Goal: Information Seeking & Learning: Find contact information

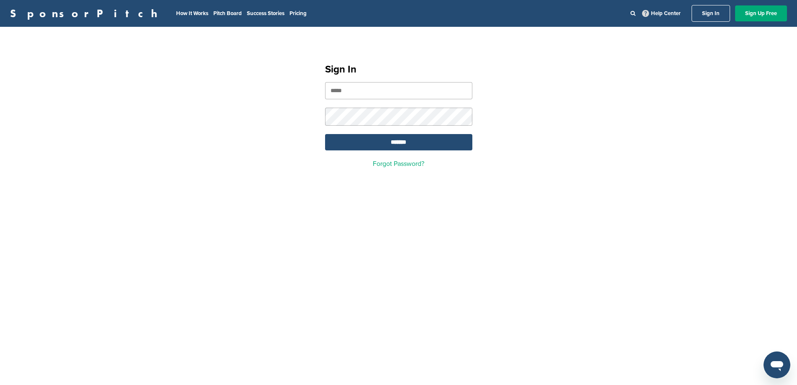
click at [394, 93] on input "email" at bounding box center [398, 90] width 147 height 17
type input "**********"
click at [325, 134] on input "*******" at bounding box center [398, 142] width 147 height 16
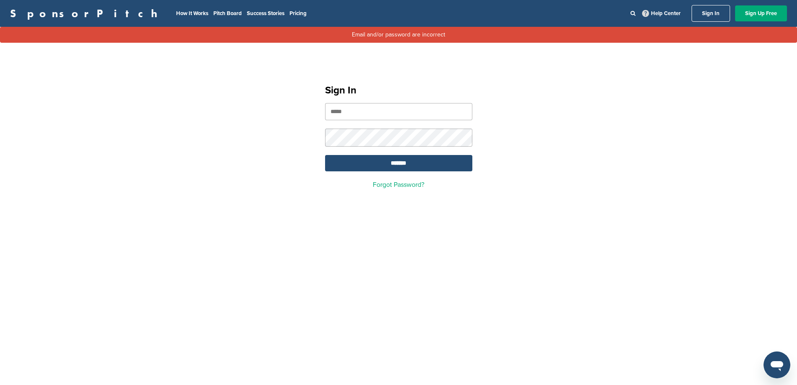
click at [357, 109] on input "email" at bounding box center [398, 111] width 147 height 17
type input "**********"
click at [325, 155] on input "*******" at bounding box center [398, 163] width 147 height 16
click at [362, 109] on input "email" at bounding box center [398, 111] width 147 height 17
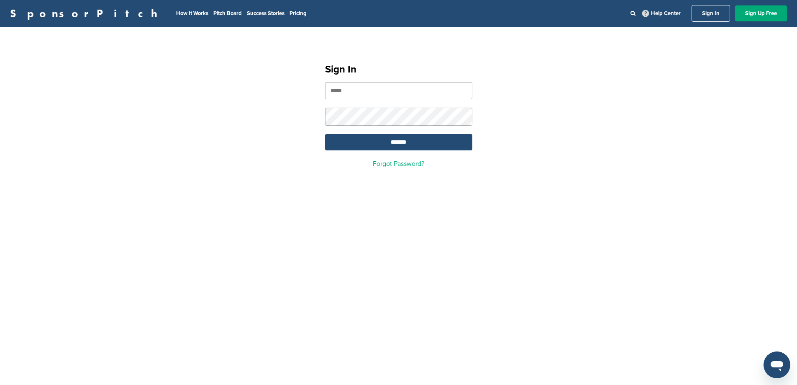
click at [720, 15] on link "Sign In" at bounding box center [711, 13] width 39 height 17
click at [652, 17] on link "Help Center" at bounding box center [662, 13] width 42 height 10
click at [365, 90] on input "email" at bounding box center [398, 90] width 147 height 17
type input "**********"
click at [412, 141] on input "*******" at bounding box center [398, 142] width 147 height 16
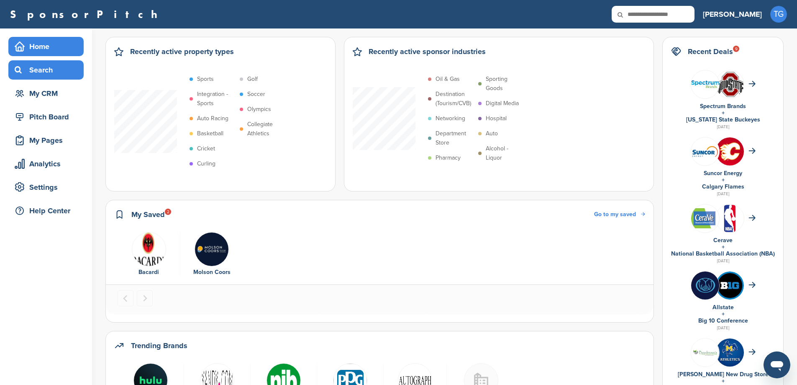
click at [57, 72] on div "Search" at bounding box center [48, 69] width 71 height 15
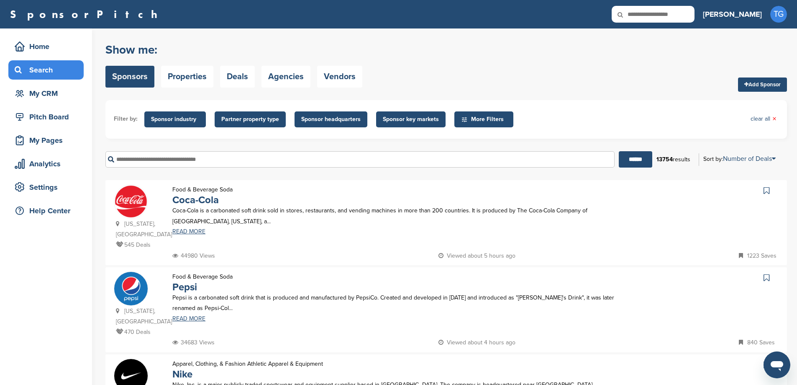
click at [175, 122] on span "Sponsor industry" at bounding box center [175, 119] width 48 height 9
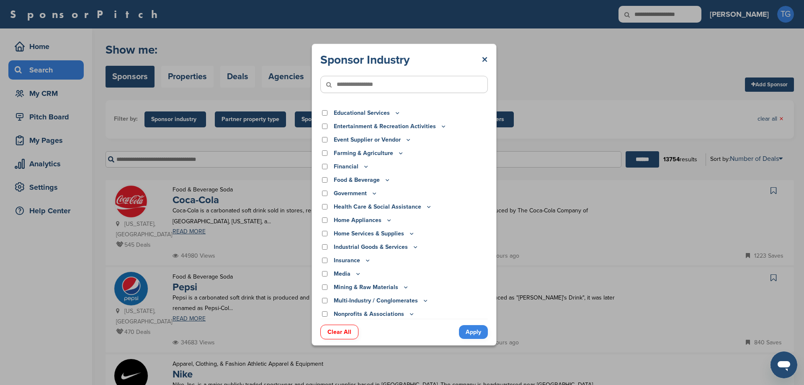
scroll to position [84, 0]
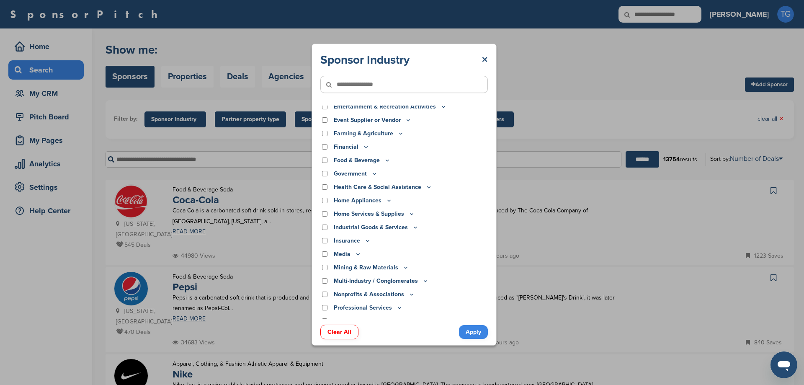
click at [412, 228] on icon at bounding box center [415, 227] width 7 height 7
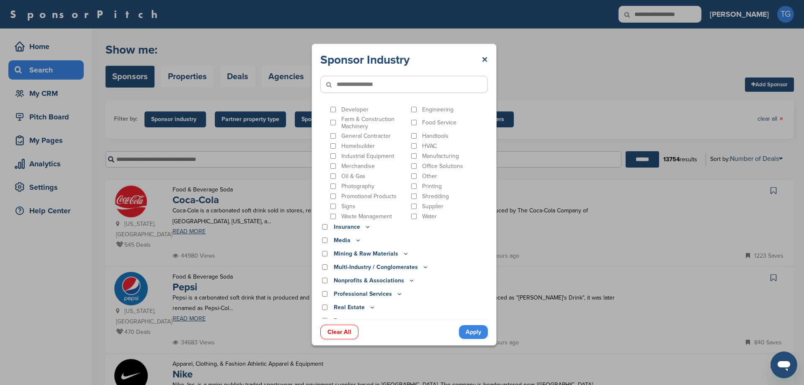
scroll to position [167, 0]
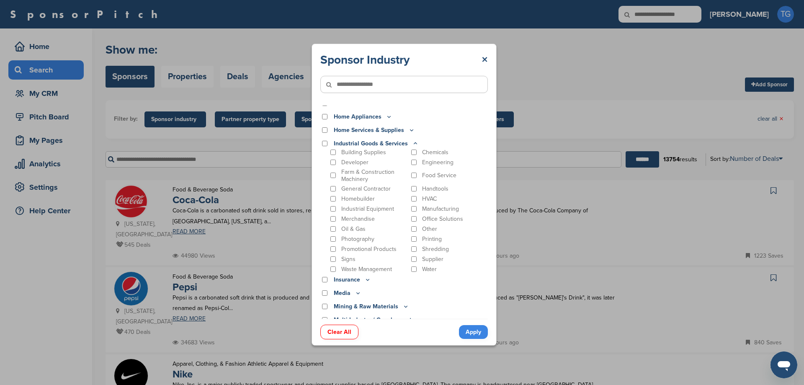
click at [412, 140] on icon at bounding box center [415, 143] width 7 height 7
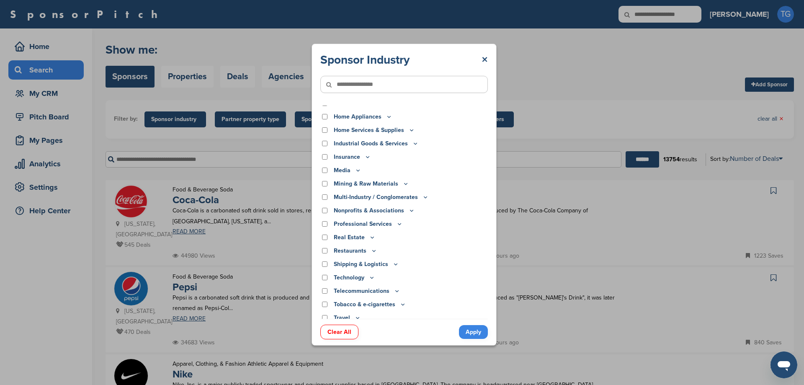
click at [351, 170] on p "Media" at bounding box center [348, 170] width 28 height 9
click at [355, 170] on icon at bounding box center [358, 170] width 7 height 7
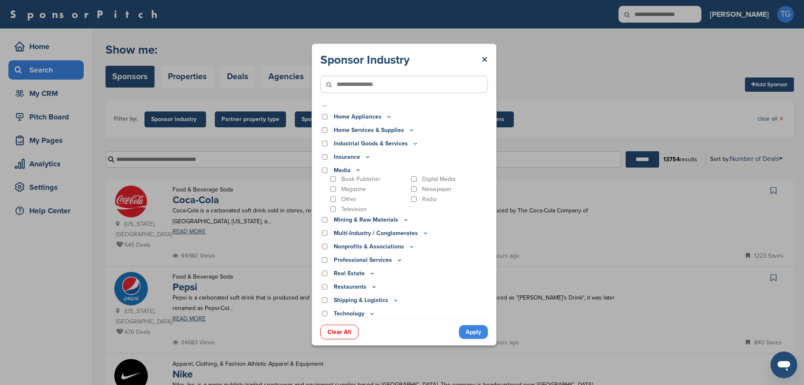
click at [406, 176] on div "Book Publisher Digital Media Magazine Newspaper Other Radio Television" at bounding box center [408, 194] width 159 height 38
click at [398, 260] on icon at bounding box center [399, 259] width 3 height 1
click at [397, 260] on icon at bounding box center [399, 259] width 7 height 7
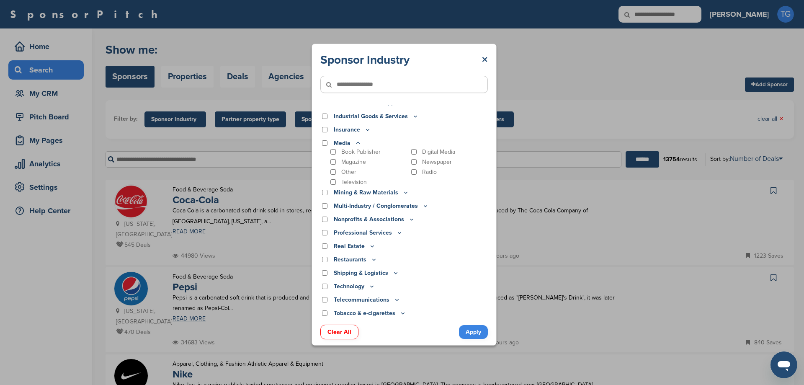
scroll to position [209, 0]
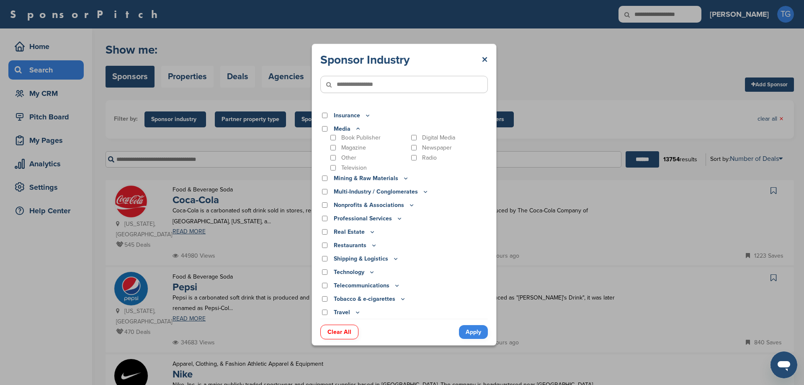
click at [400, 300] on icon at bounding box center [402, 298] width 7 height 7
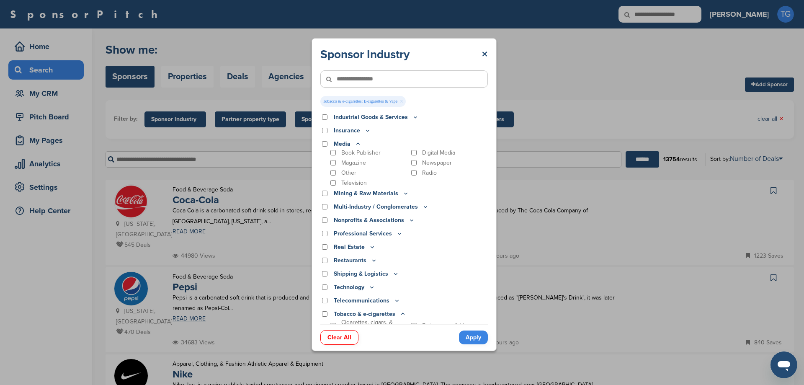
scroll to position [241, 0]
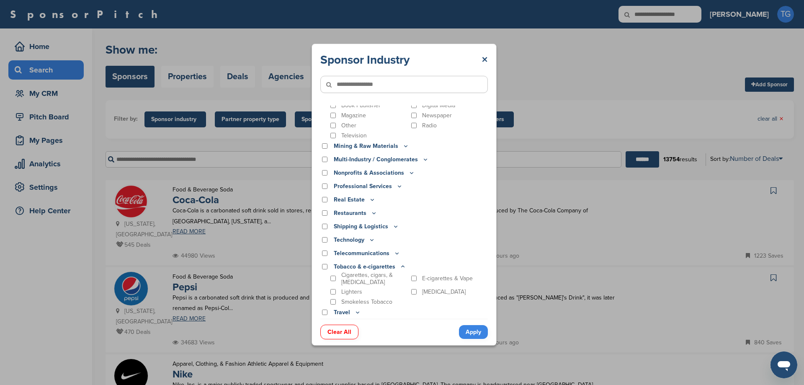
click at [480, 55] on div "Sponsor Industry ×" at bounding box center [403, 59] width 167 height 15
click at [486, 59] on link "×" at bounding box center [484, 59] width 6 height 15
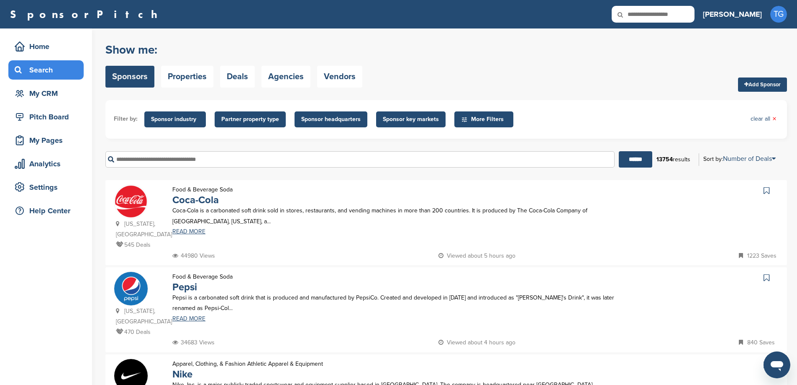
click at [263, 121] on span "Partner property type" at bounding box center [250, 119] width 58 height 9
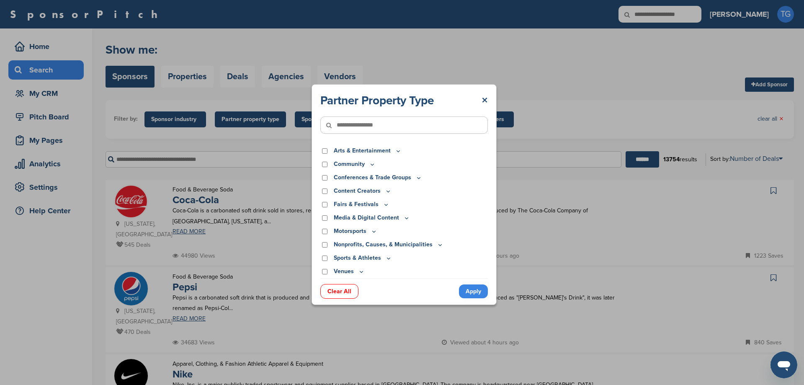
click at [404, 216] on icon at bounding box center [406, 217] width 7 height 7
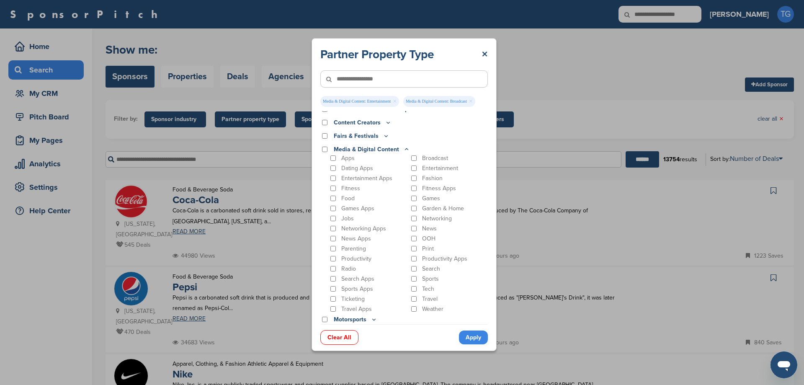
scroll to position [0, 0]
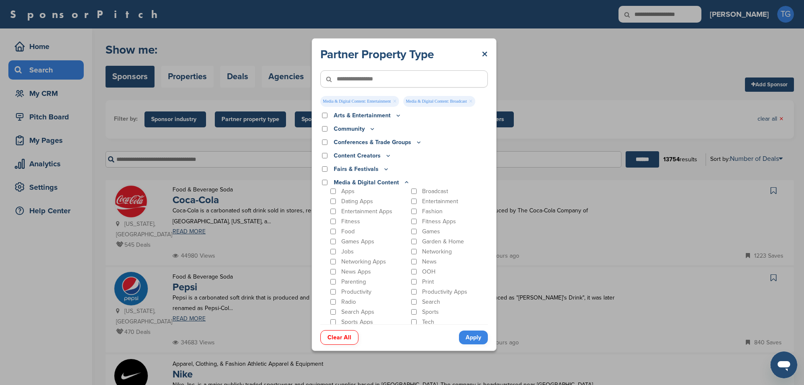
click at [365, 160] on p "Content Creators" at bounding box center [363, 155] width 58 height 9
click at [389, 159] on icon at bounding box center [388, 155] width 7 height 7
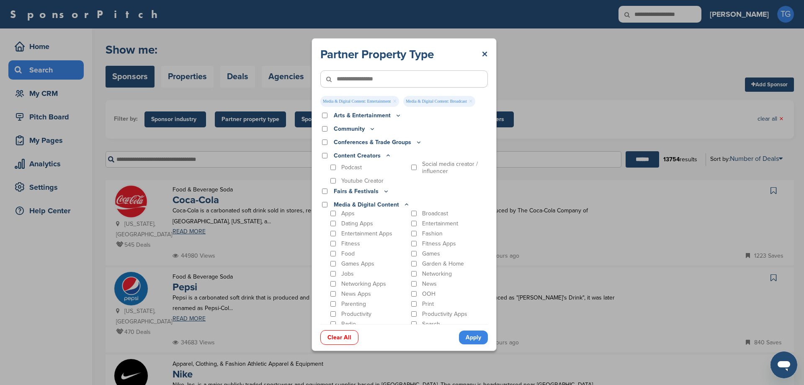
click at [389, 159] on icon at bounding box center [388, 155] width 7 height 7
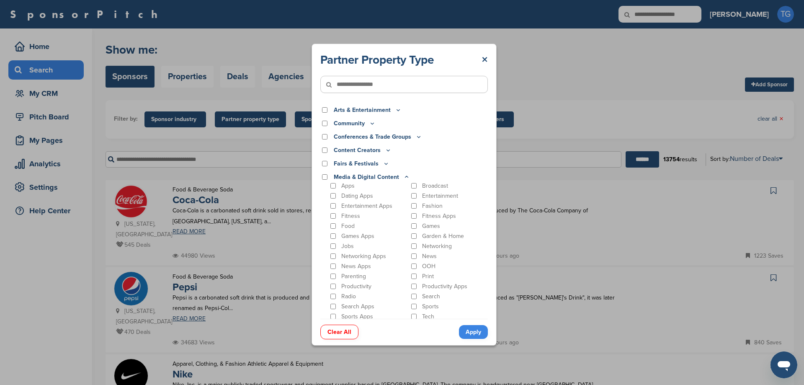
click at [405, 176] on icon at bounding box center [406, 176] width 7 height 7
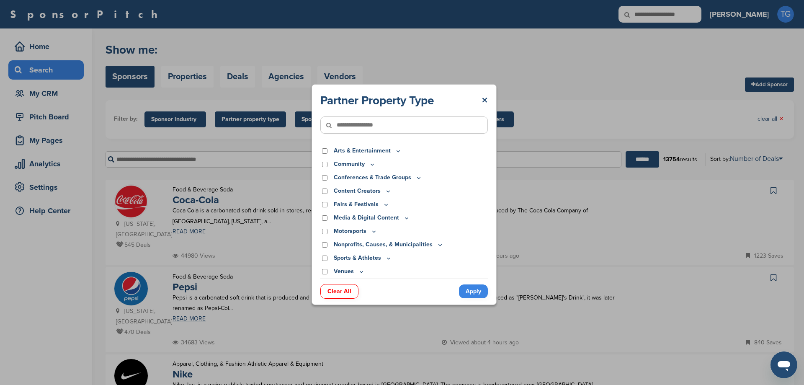
click at [392, 149] on p "Arts & Entertainment" at bounding box center [368, 150] width 68 height 9
click at [396, 151] on icon at bounding box center [398, 150] width 7 height 7
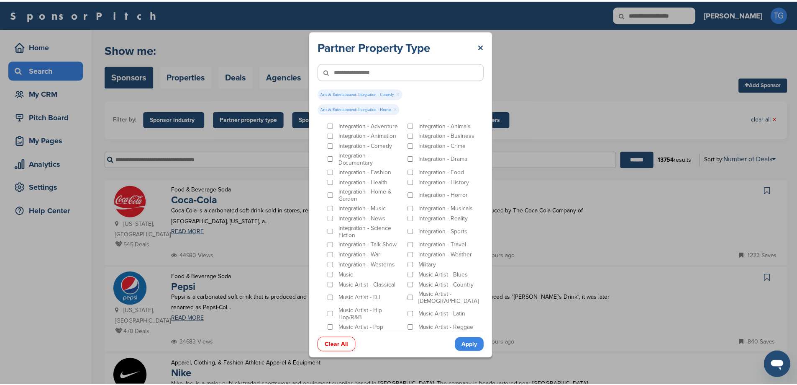
scroll to position [84, 0]
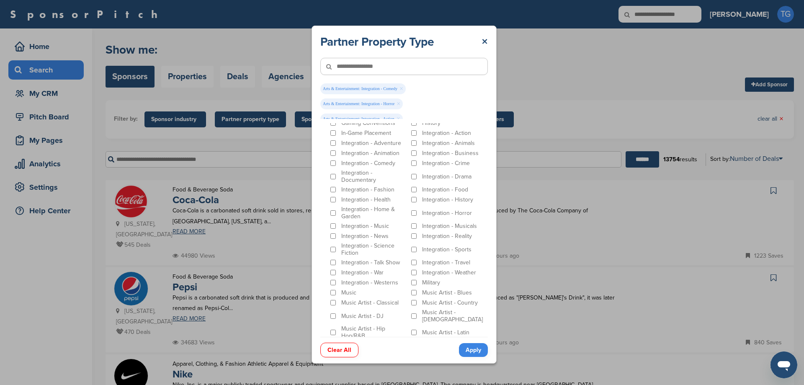
click at [479, 346] on link "Apply" at bounding box center [473, 350] width 29 height 14
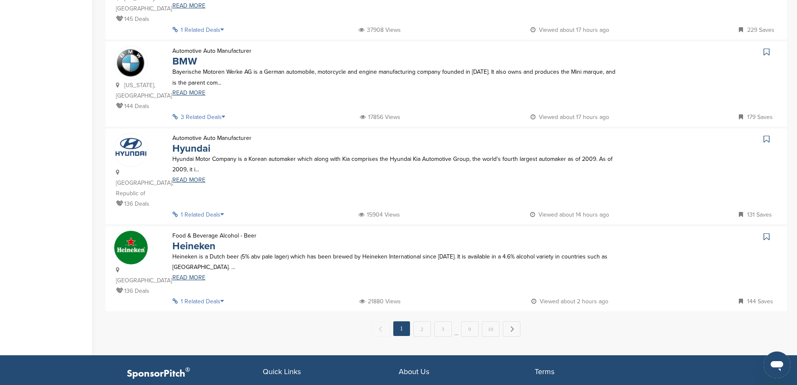
scroll to position [795, 0]
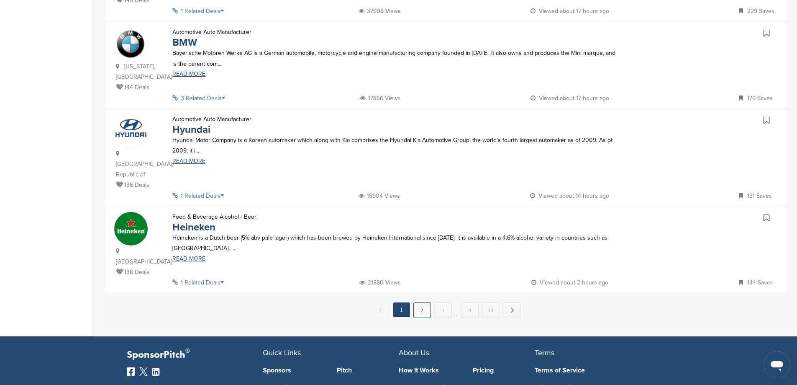
click at [422, 302] on link "2" at bounding box center [423, 309] width 18 height 15
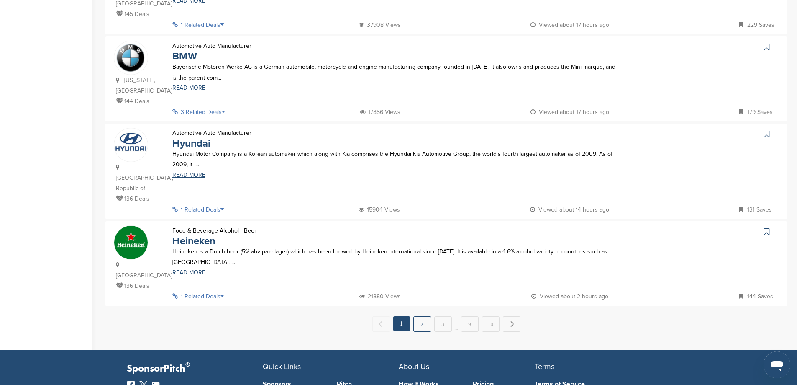
click at [426, 316] on link "2" at bounding box center [423, 323] width 18 height 15
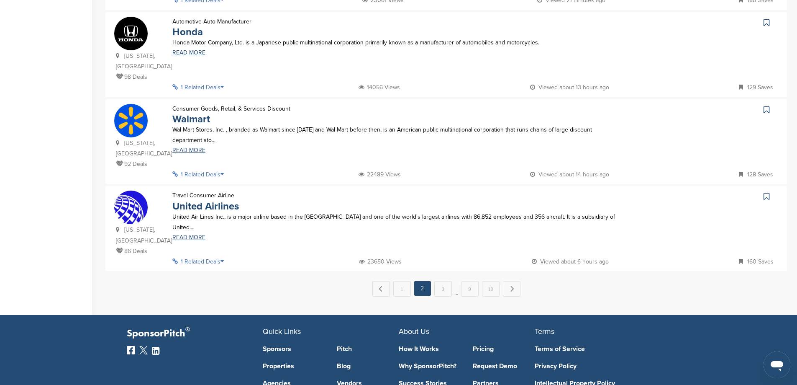
scroll to position [837, 0]
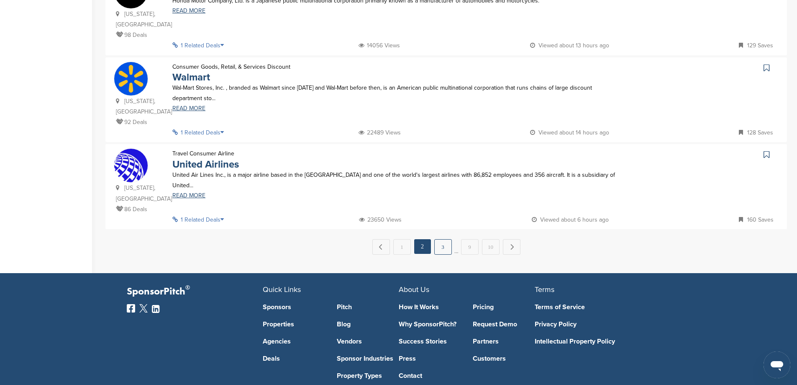
click at [435, 239] on link "3" at bounding box center [443, 246] width 18 height 15
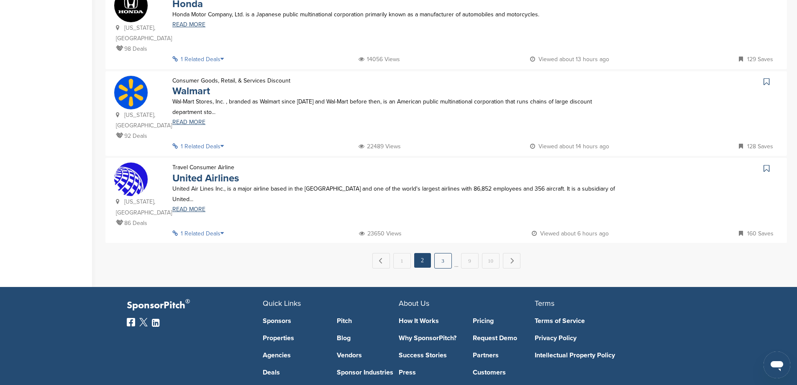
click at [442, 253] on link "3" at bounding box center [443, 260] width 18 height 15
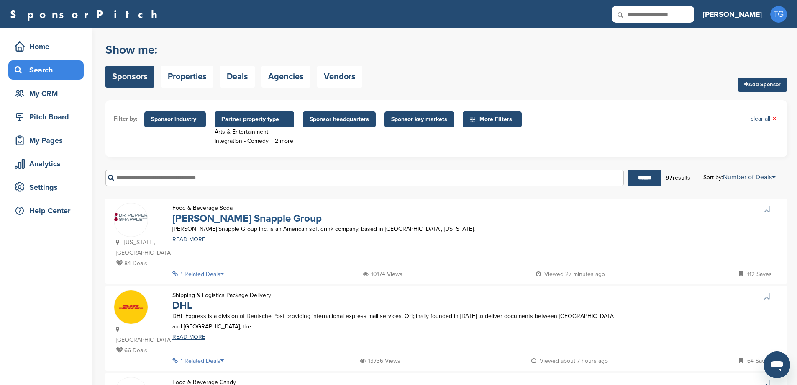
click at [209, 219] on link "Dr Pepper Snapple Group" at bounding box center [246, 218] width 149 height 12
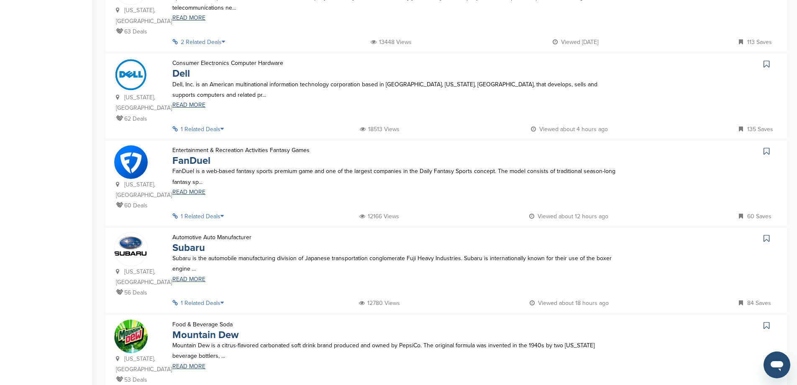
scroll to position [502, 0]
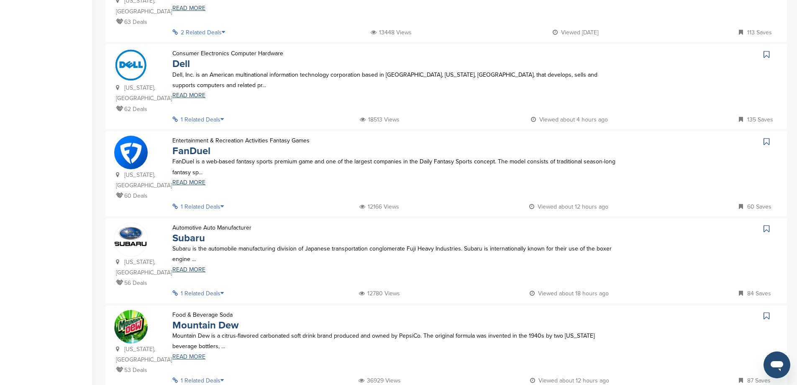
click at [190, 354] on link "READ MORE" at bounding box center [394, 357] width 444 height 6
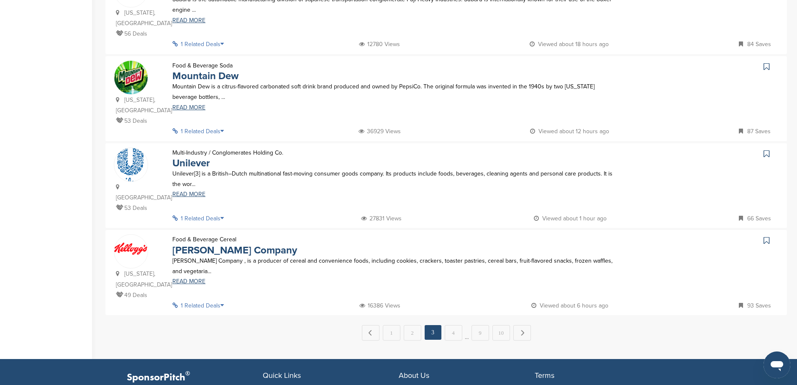
scroll to position [753, 0]
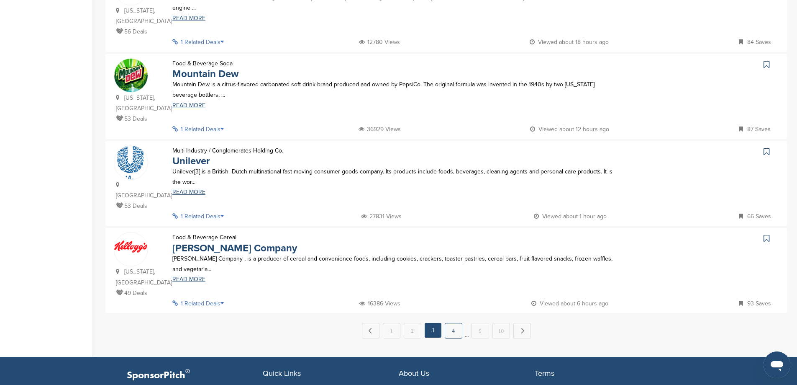
click at [457, 323] on link "4" at bounding box center [454, 330] width 18 height 15
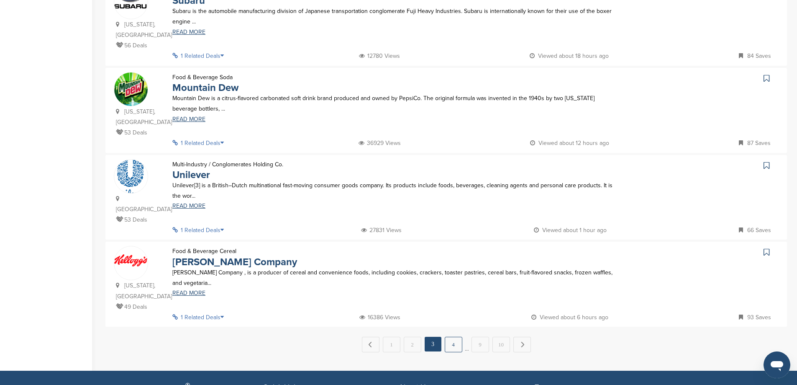
scroll to position [0, 0]
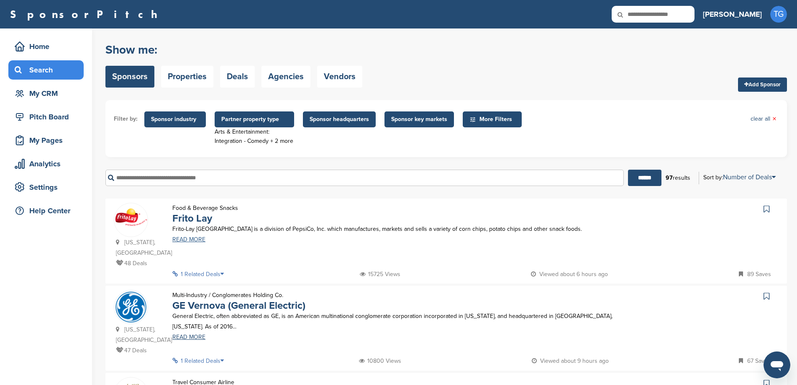
click at [193, 238] on link "READ MORE" at bounding box center [394, 239] width 444 height 6
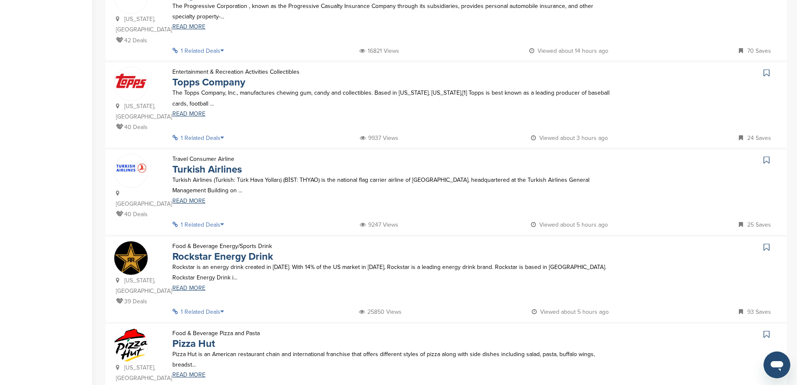
scroll to position [586, 0]
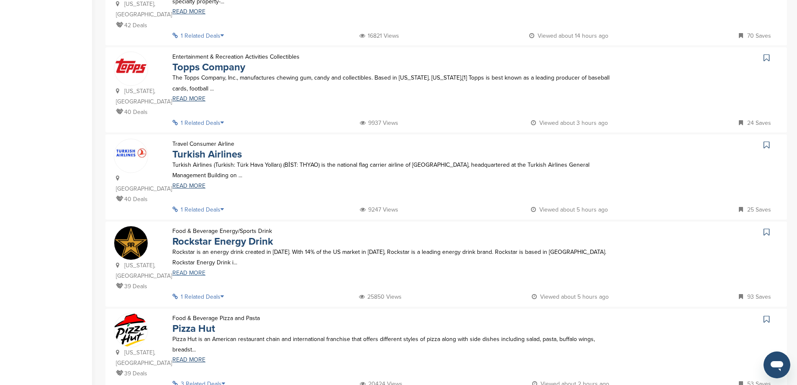
click at [187, 270] on link "READ MORE" at bounding box center [394, 273] width 444 height 6
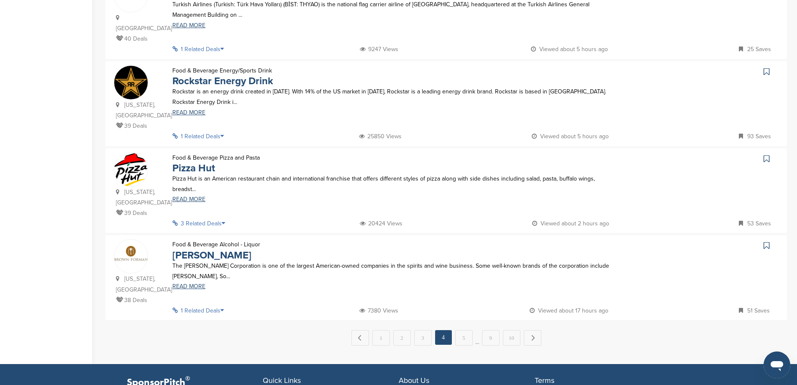
scroll to position [753, 0]
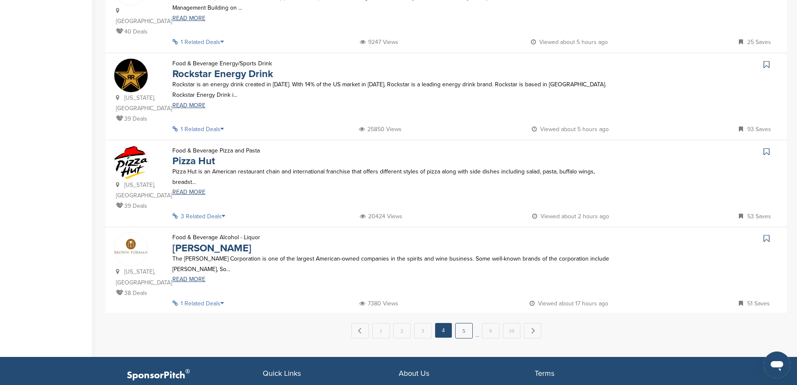
click at [468, 323] on link "5" at bounding box center [464, 330] width 18 height 15
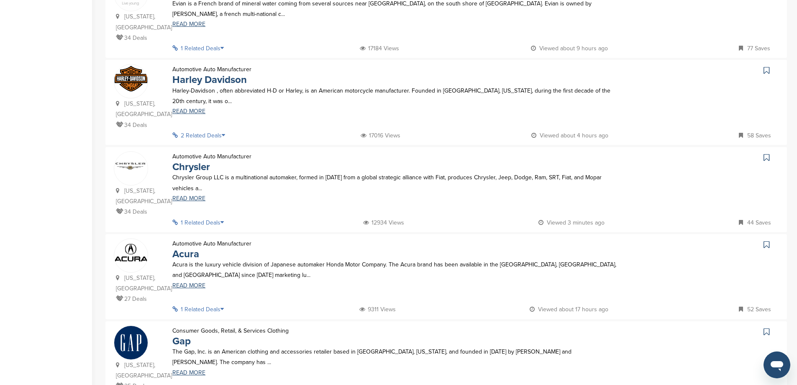
scroll to position [628, 0]
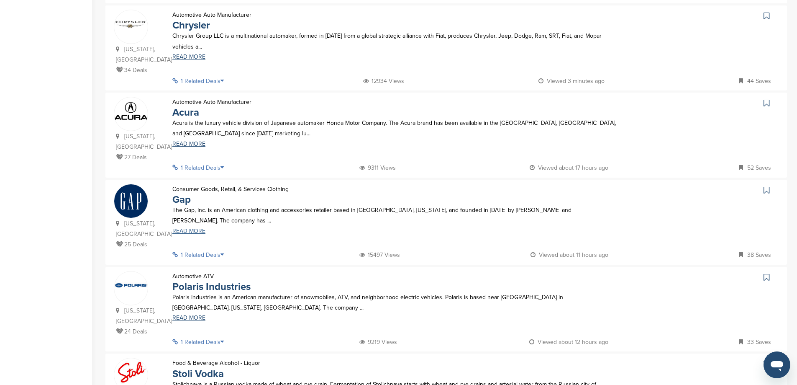
click at [192, 228] on link "READ MORE" at bounding box center [394, 231] width 444 height 6
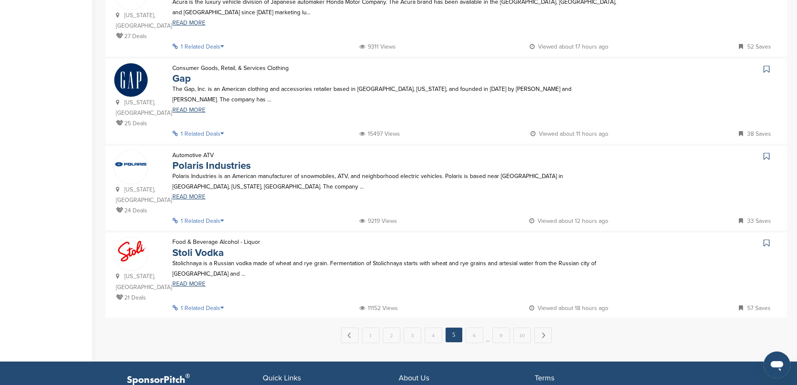
scroll to position [753, 0]
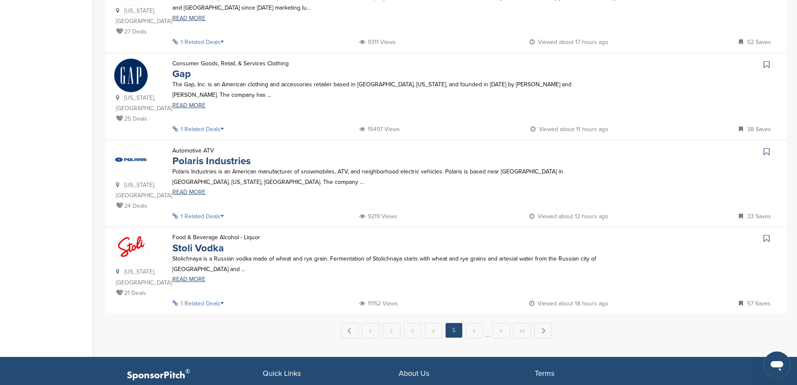
click at [187, 253] on p "Stolichnaya is a Russian vodka made of wheat and rye grain. Fermentation of Sto…" at bounding box center [394, 263] width 444 height 21
click at [192, 276] on link "READ MORE" at bounding box center [394, 279] width 444 height 6
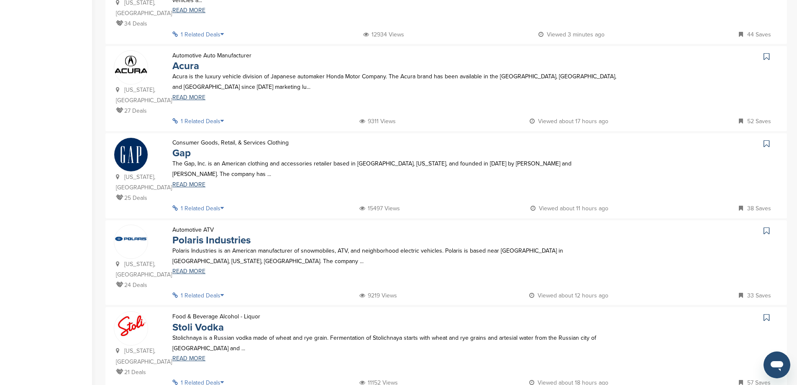
scroll to position [670, 0]
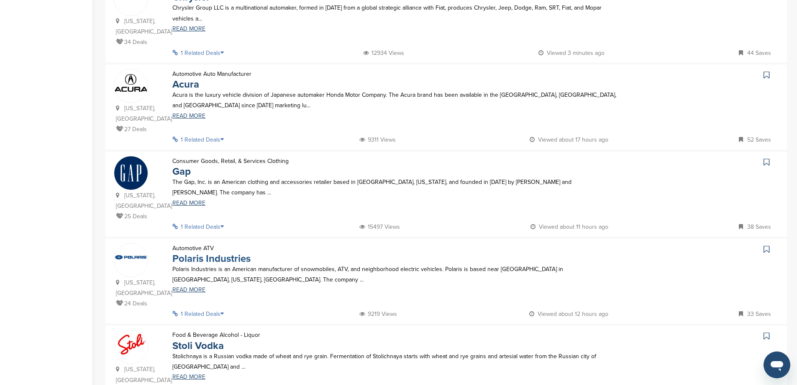
click at [220, 252] on link "Polaris Industries" at bounding box center [211, 258] width 78 height 12
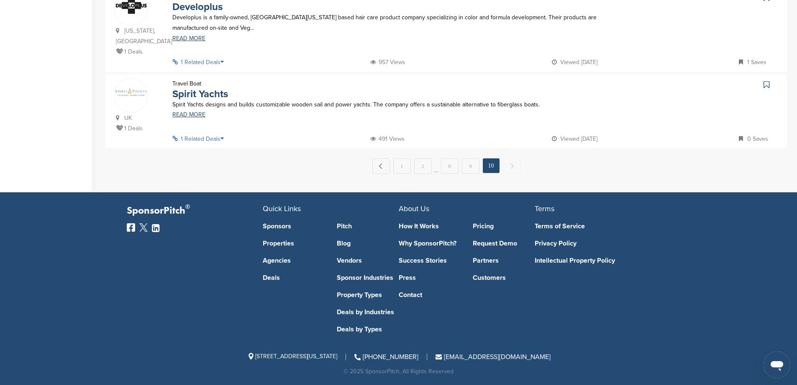
scroll to position [0, 0]
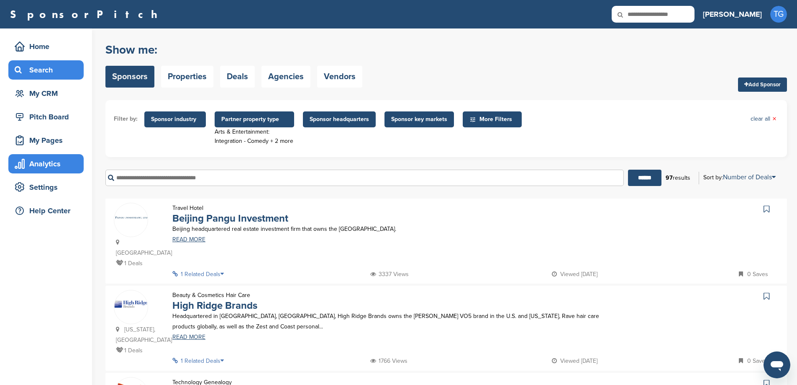
click at [57, 170] on div "Analytics" at bounding box center [48, 163] width 71 height 15
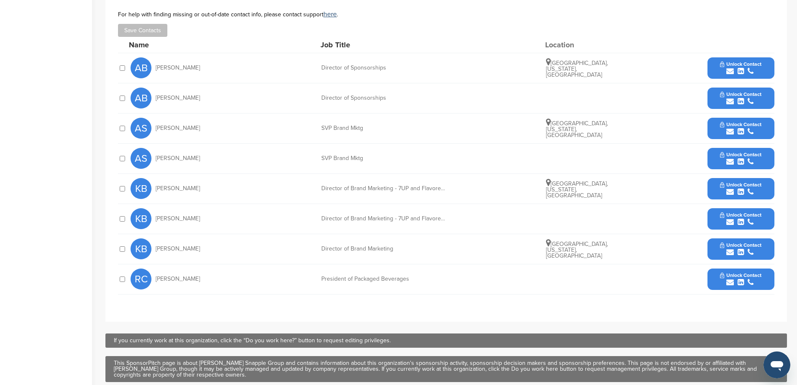
scroll to position [251, 0]
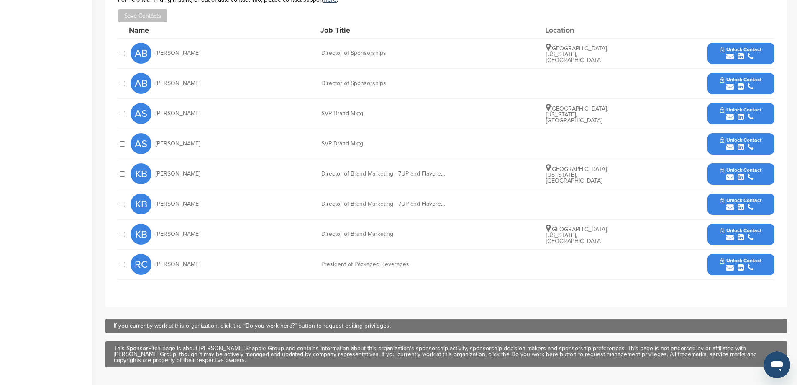
click at [726, 224] on button "Unlock Contact" at bounding box center [741, 233] width 62 height 25
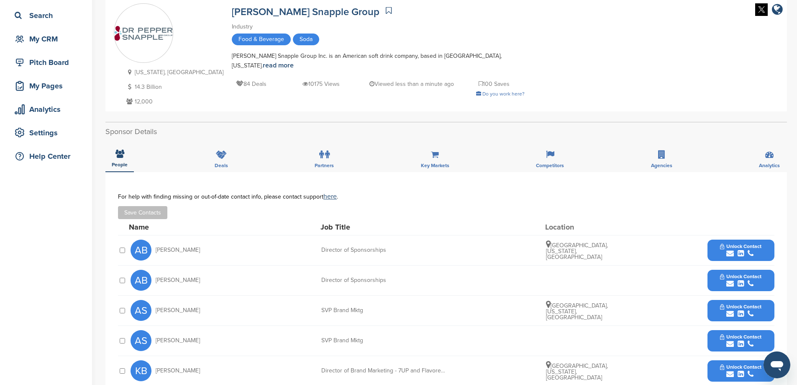
scroll to position [0, 0]
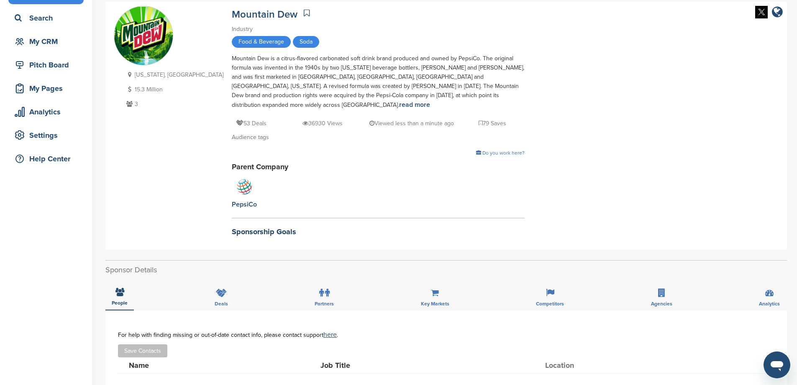
scroll to position [42, 0]
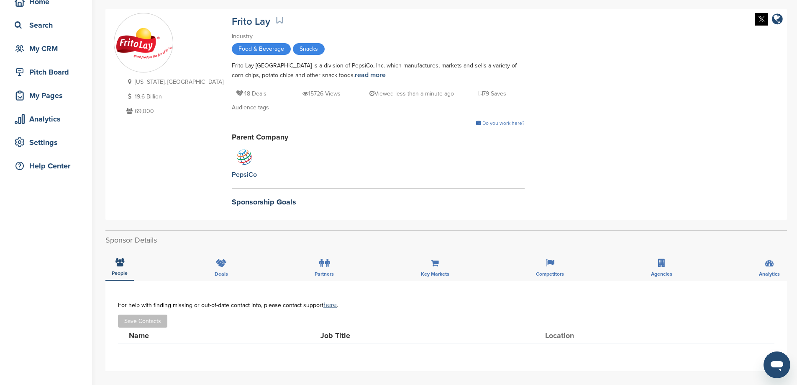
scroll to position [42, 0]
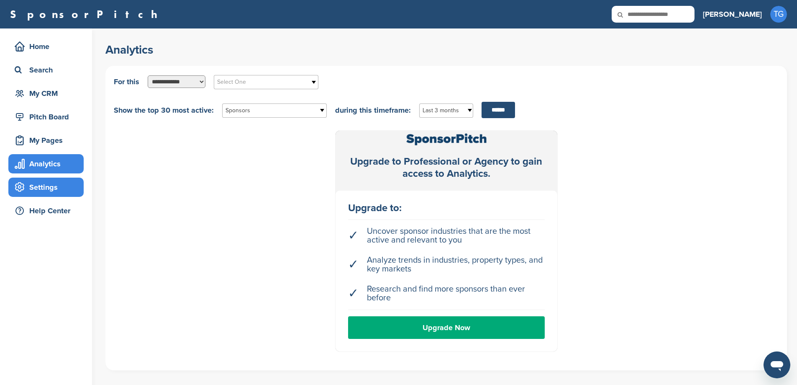
click at [63, 191] on div "Settings" at bounding box center [48, 187] width 71 height 15
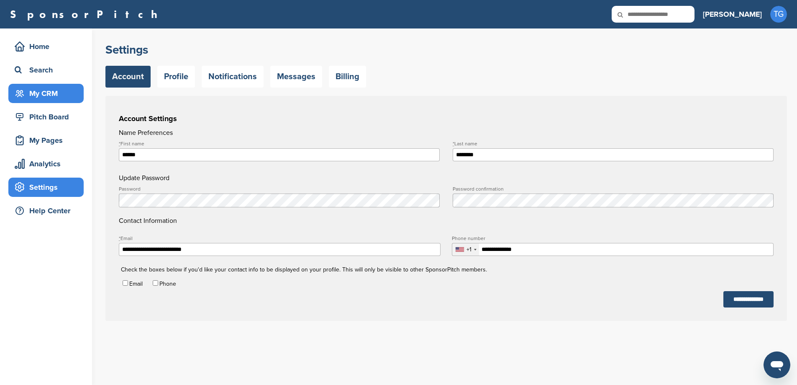
click at [57, 97] on div "My CRM" at bounding box center [48, 93] width 71 height 15
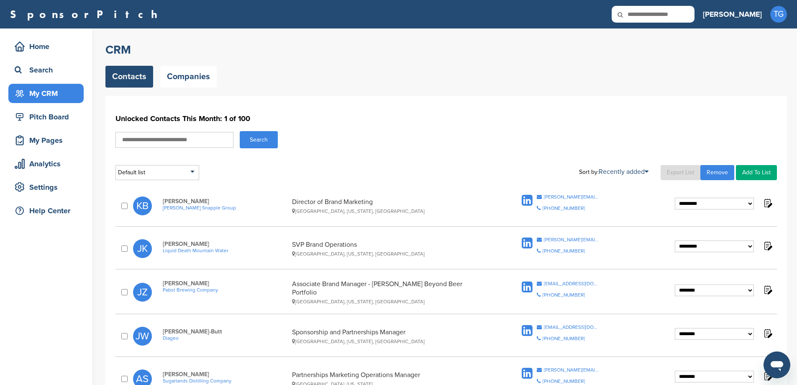
click at [51, 94] on div "My CRM" at bounding box center [48, 93] width 71 height 15
click at [30, 72] on div "Search" at bounding box center [48, 69] width 71 height 15
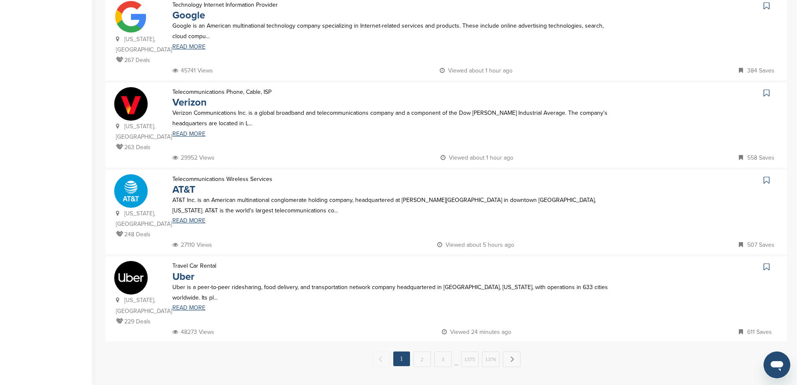
scroll to position [712, 0]
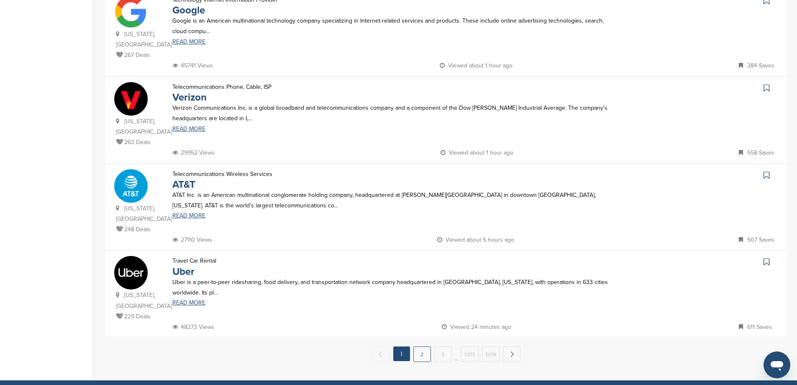
click at [424, 346] on link "2" at bounding box center [423, 353] width 18 height 15
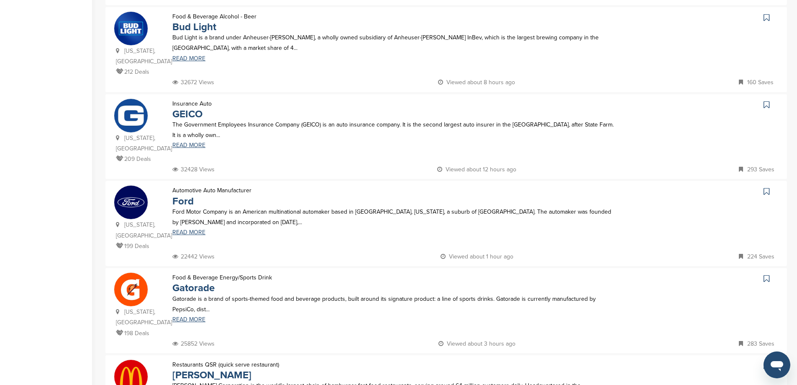
scroll to position [377, 0]
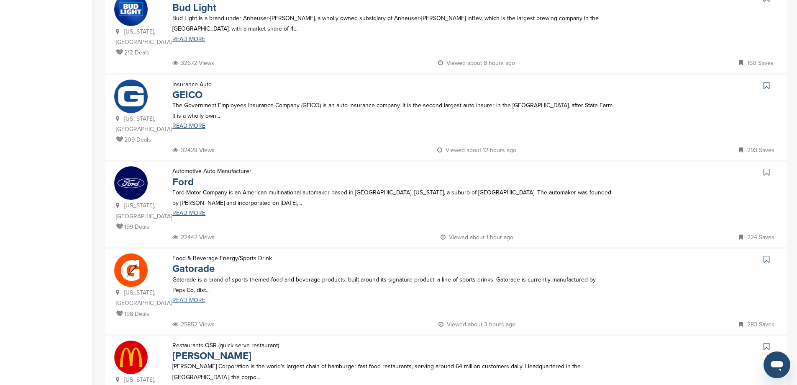
click at [196, 297] on link "READ MORE" at bounding box center [394, 300] width 444 height 6
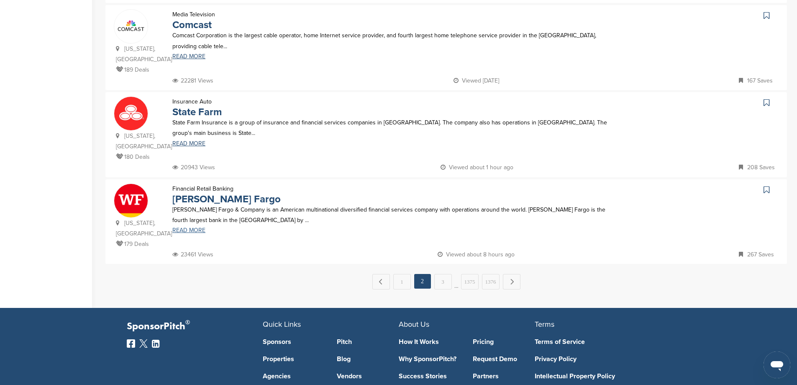
scroll to position [795, 0]
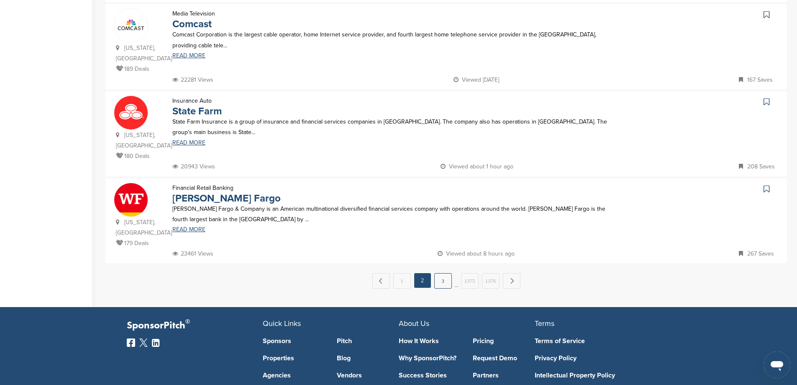
click at [446, 273] on link "3" at bounding box center [443, 280] width 18 height 15
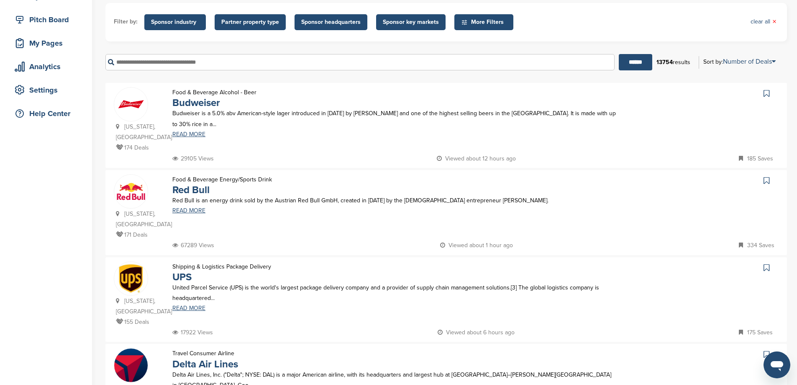
scroll to position [126, 0]
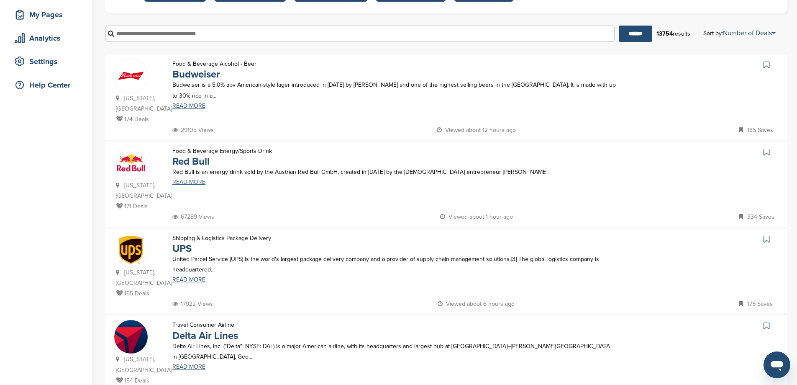
click at [196, 179] on link "READ MORE" at bounding box center [394, 182] width 444 height 6
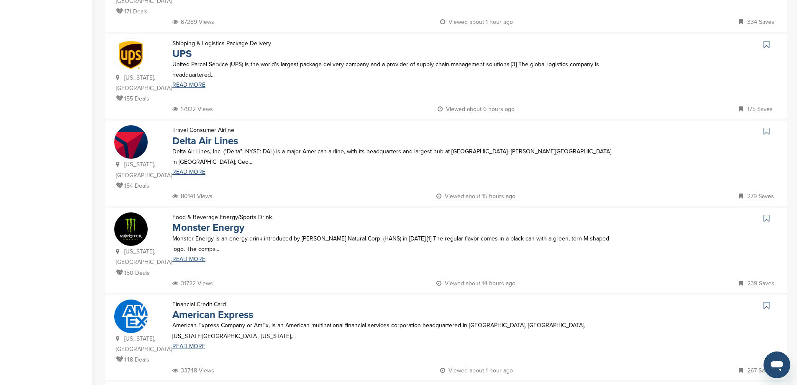
scroll to position [335, 0]
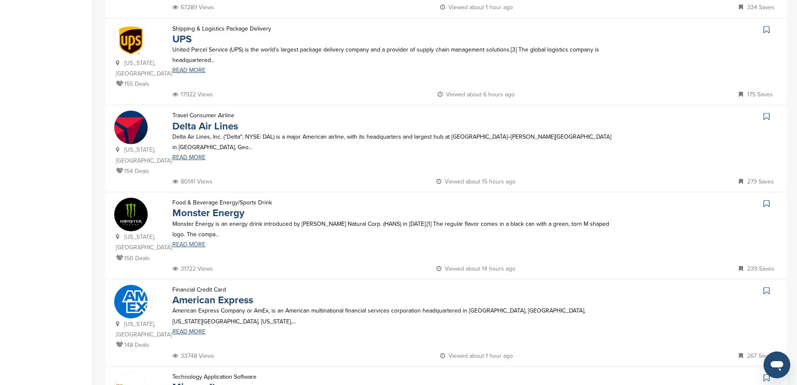
click at [182, 241] on link "READ MORE" at bounding box center [394, 244] width 444 height 6
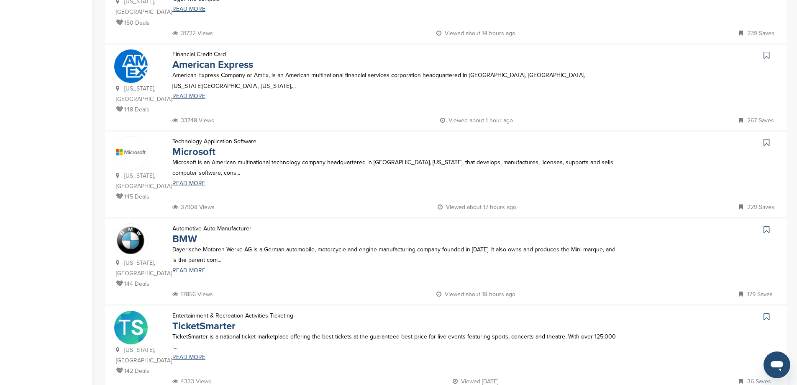
scroll to position [628, 0]
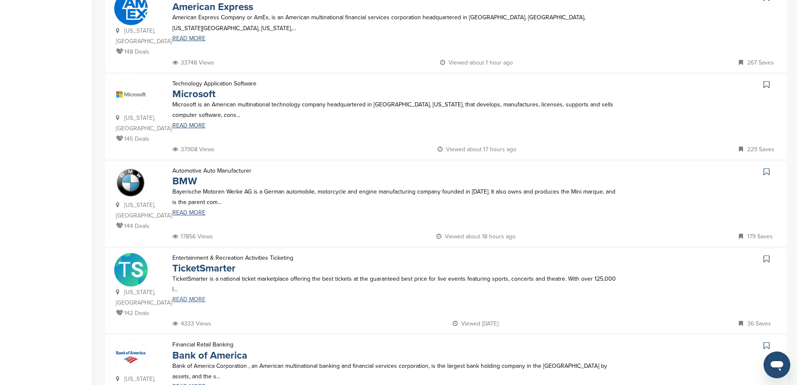
click at [186, 296] on link "READ MORE" at bounding box center [394, 299] width 444 height 6
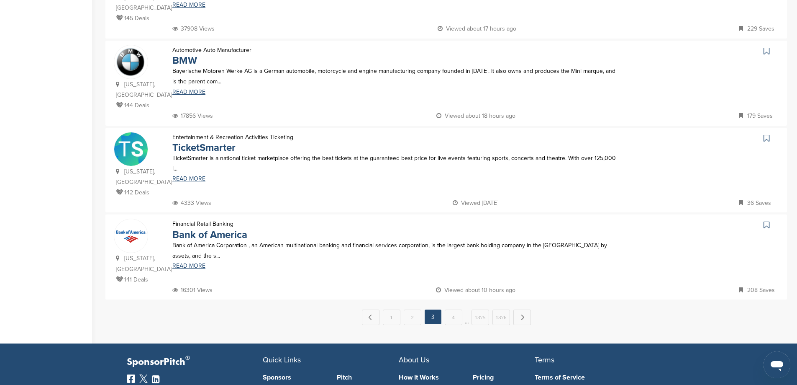
scroll to position [753, 0]
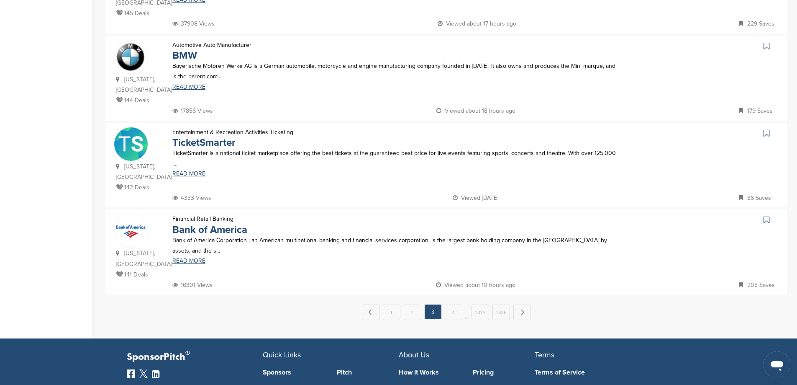
click at [462, 304] on div "← Previous 1 2 3 4 … 1375 1376 Next →" at bounding box center [446, 311] width 682 height 15
click at [454, 304] on link "4" at bounding box center [454, 311] width 18 height 15
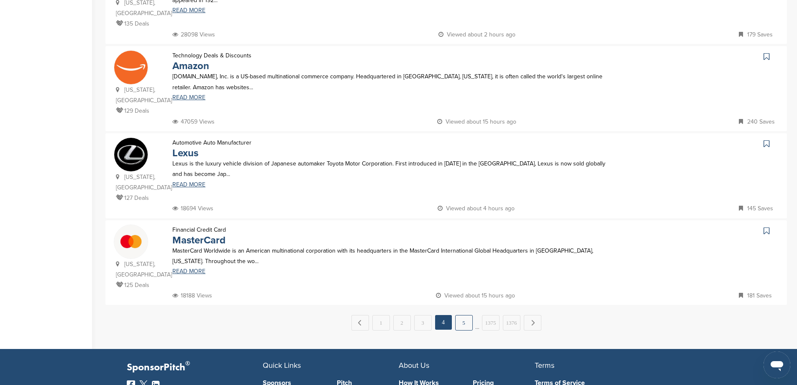
click at [468, 315] on link "5" at bounding box center [464, 322] width 18 height 15
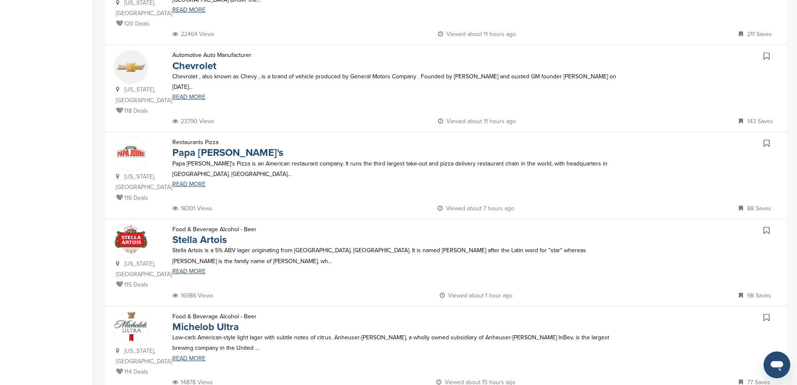
scroll to position [419, 0]
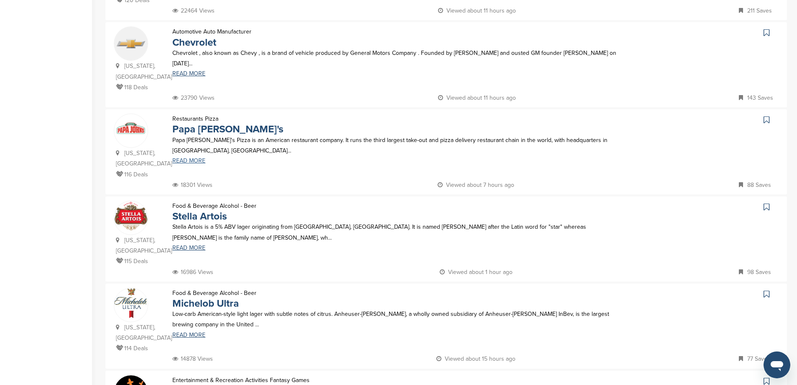
click at [196, 158] on link "READ MORE" at bounding box center [394, 161] width 444 height 6
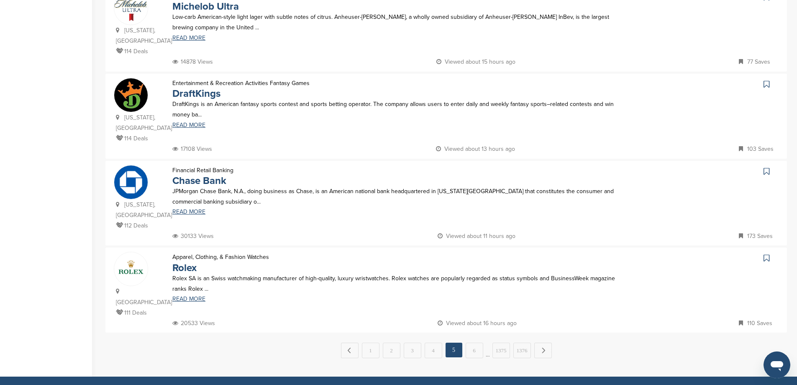
scroll to position [753, 0]
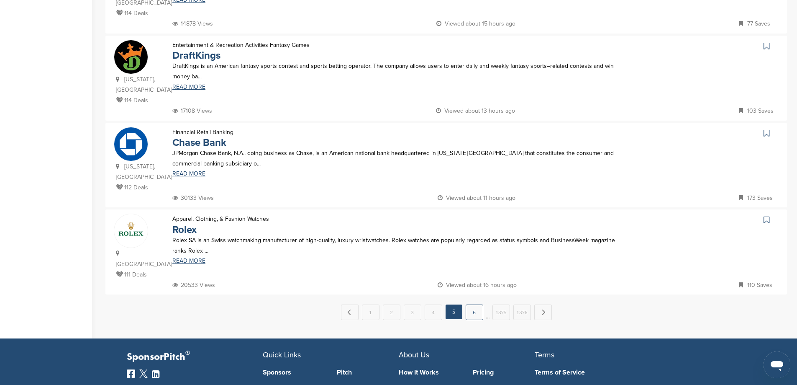
click at [478, 304] on link "6" at bounding box center [475, 311] width 18 height 15
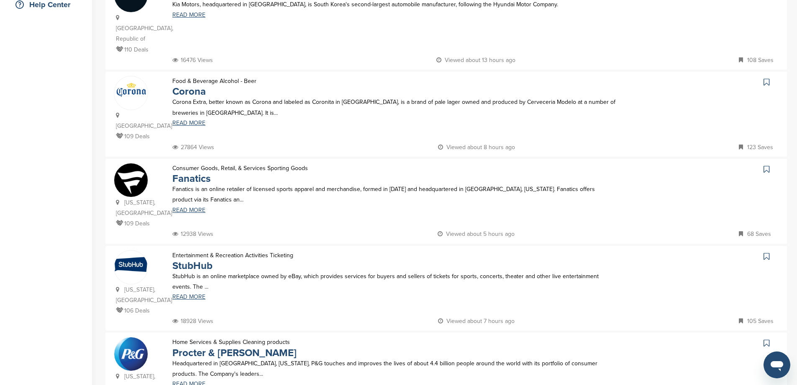
scroll to position [251, 0]
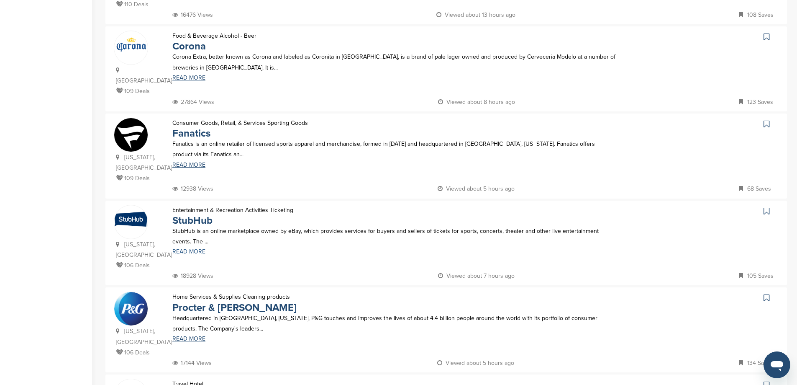
click at [180, 249] on link "READ MORE" at bounding box center [394, 252] width 444 height 6
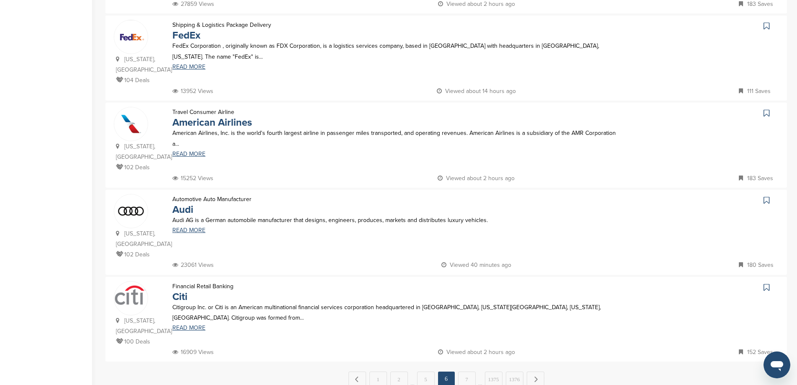
scroll to position [712, 0]
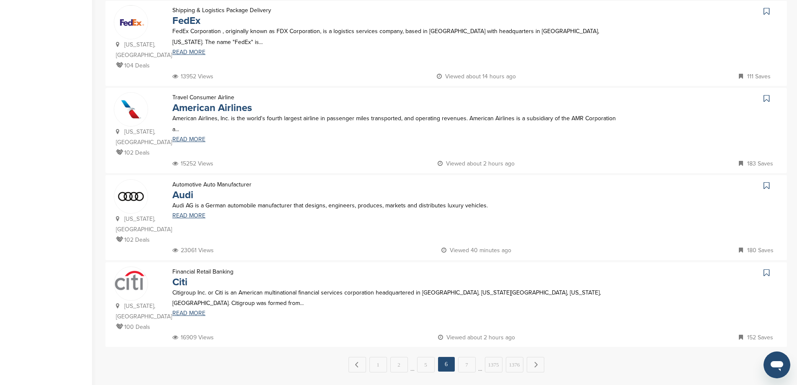
click at [476, 357] on div "← Previous 1 2 … 5 6 7 … 1375 1376 Next →" at bounding box center [446, 364] width 682 height 15
click at [464, 357] on link "7" at bounding box center [467, 364] width 18 height 15
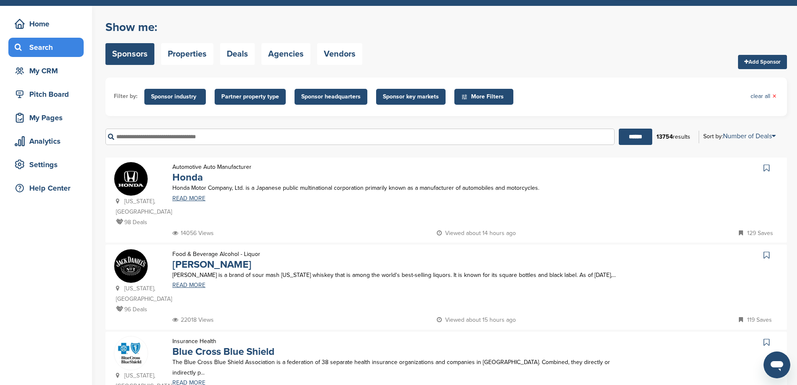
scroll to position [42, 0]
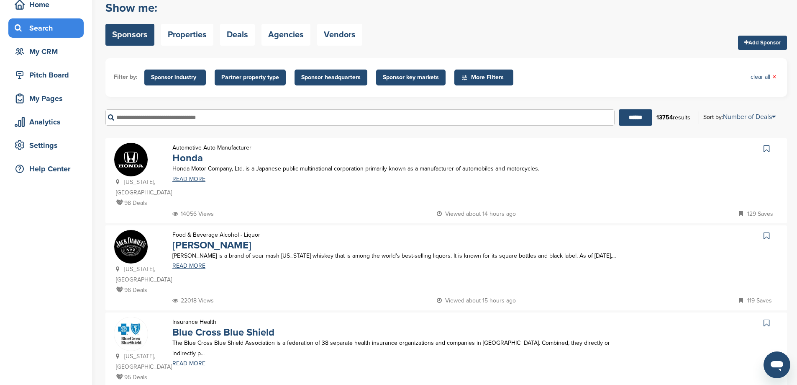
click at [197, 269] on div "Jack Daniel's is a brand of sour mash Tennessee whiskey that is among the world…" at bounding box center [394, 259] width 461 height 18
click at [198, 269] on link "READ MORE" at bounding box center [394, 266] width 444 height 6
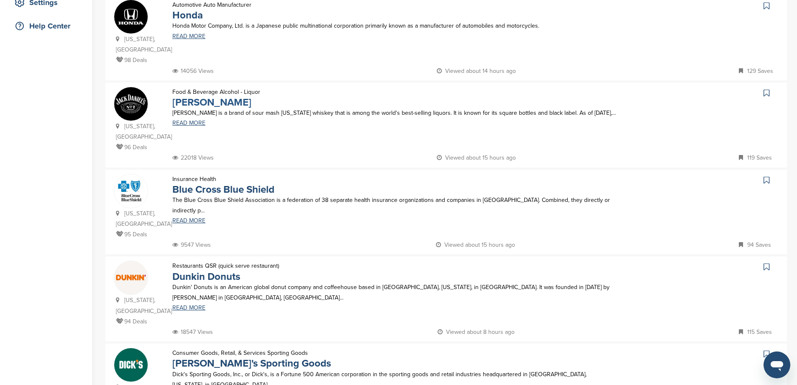
scroll to position [251, 0]
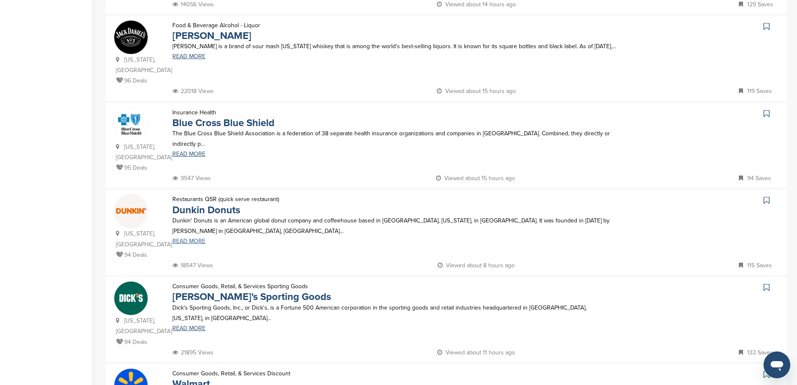
click at [194, 238] on link "READ MORE" at bounding box center [394, 241] width 444 height 6
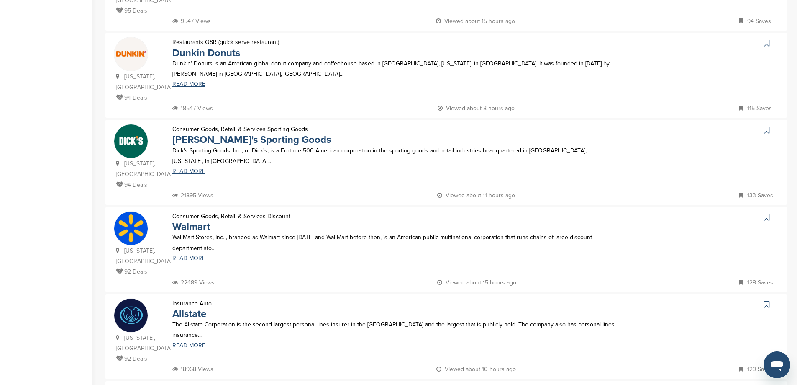
scroll to position [460, 0]
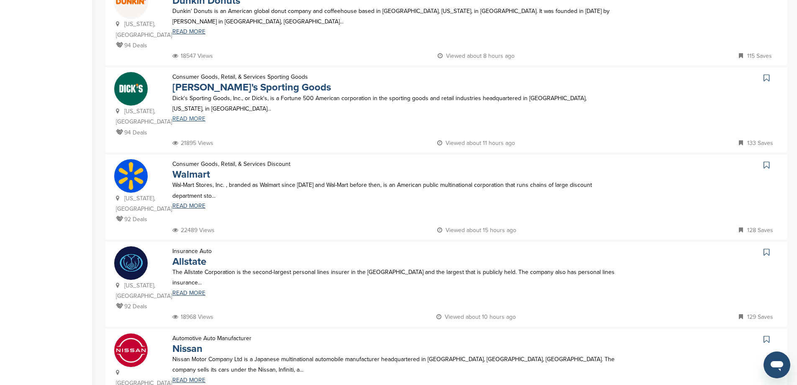
click at [189, 119] on link "READ MORE" at bounding box center [394, 119] width 444 height 6
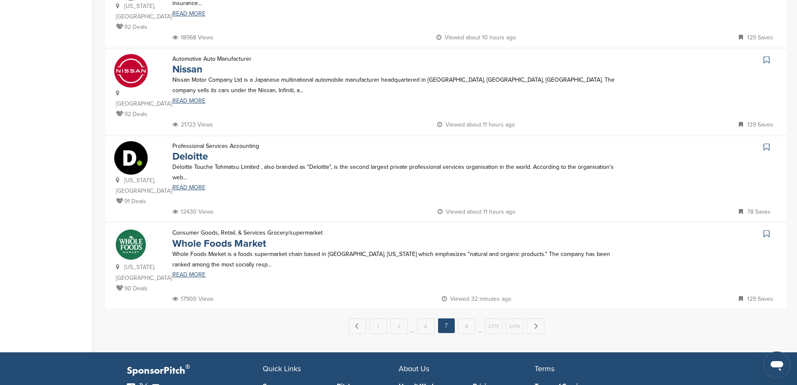
scroll to position [753, 0]
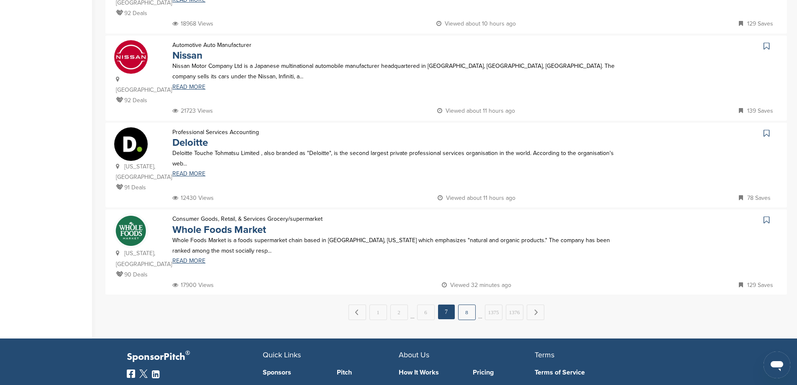
click at [468, 304] on link "8" at bounding box center [467, 311] width 18 height 15
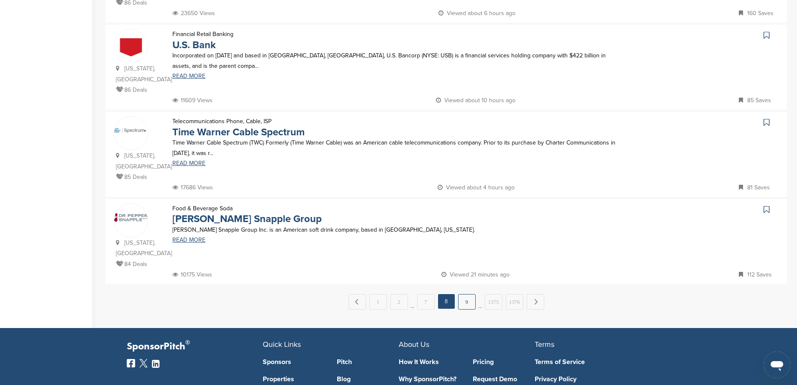
click at [463, 294] on link "9" at bounding box center [467, 301] width 18 height 15
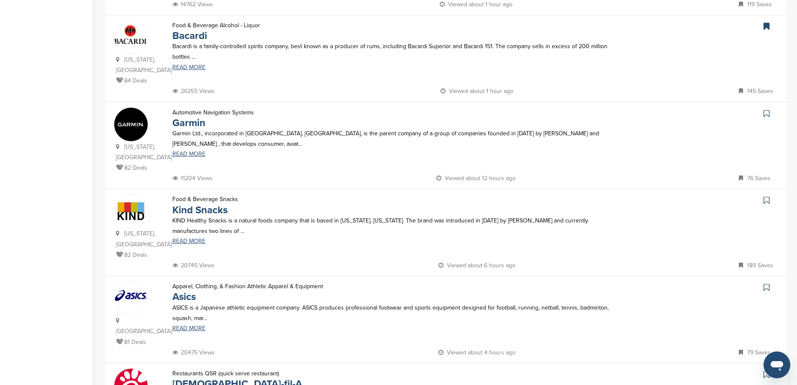
scroll to position [293, 0]
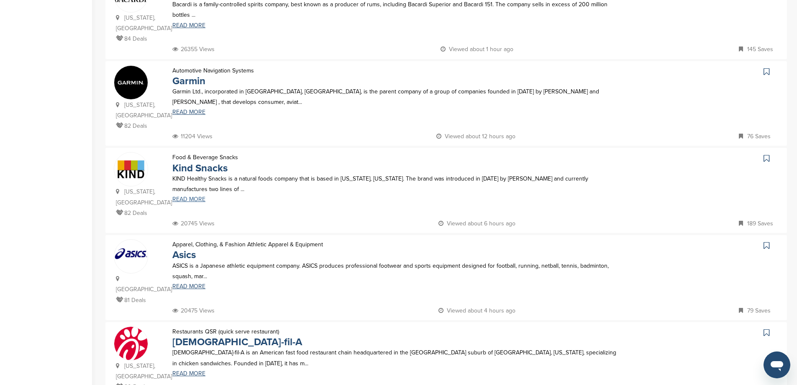
click at [196, 196] on link "READ MORE" at bounding box center [394, 199] width 444 height 6
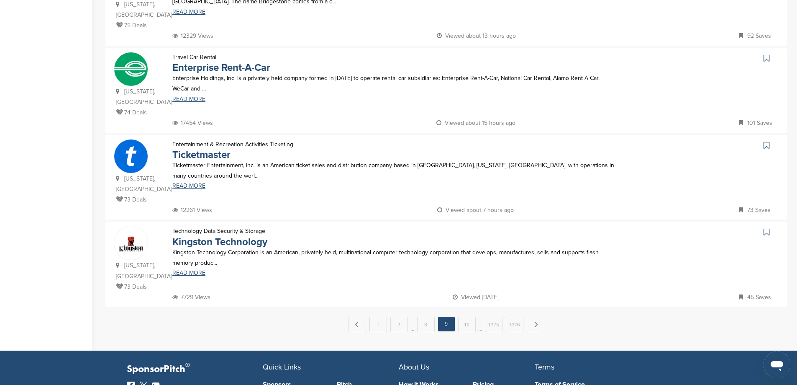
scroll to position [753, 0]
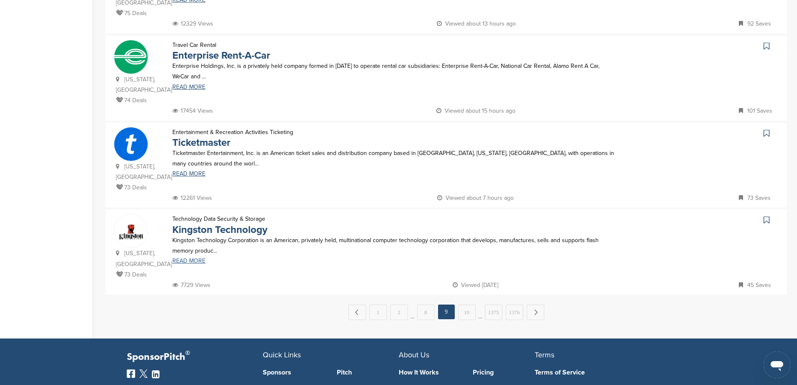
click at [188, 258] on link "READ MORE" at bounding box center [394, 261] width 444 height 6
click at [462, 304] on link "10" at bounding box center [467, 311] width 18 height 15
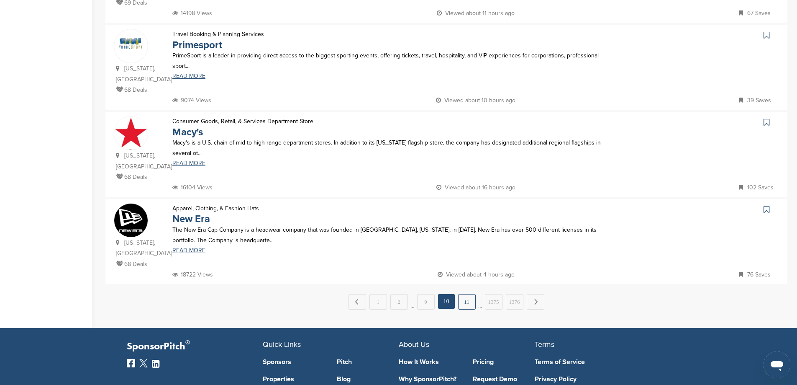
click at [467, 294] on link "11" at bounding box center [467, 301] width 18 height 15
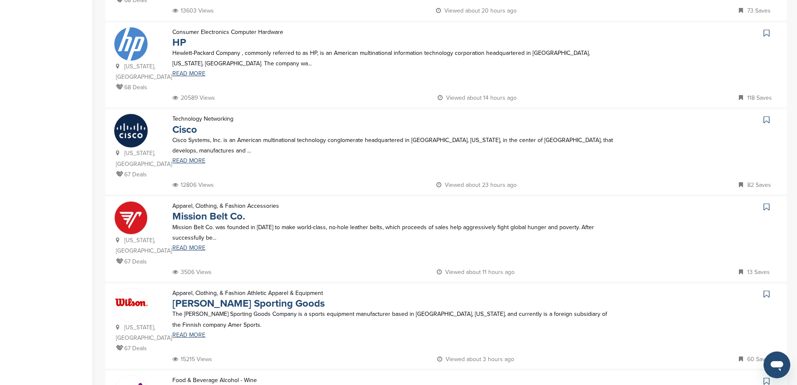
scroll to position [335, 0]
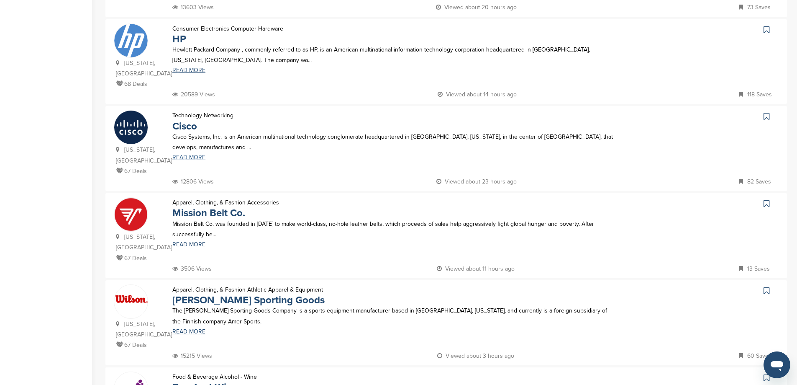
click at [197, 154] on link "READ MORE" at bounding box center [394, 157] width 444 height 6
click at [193, 241] on link "READ MORE" at bounding box center [394, 244] width 444 height 6
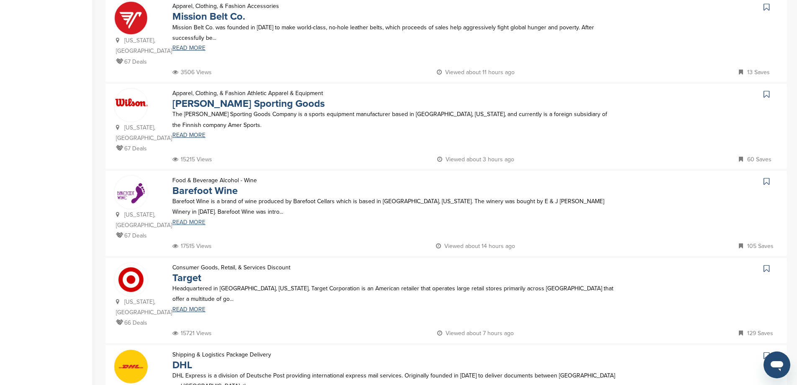
scroll to position [544, 0]
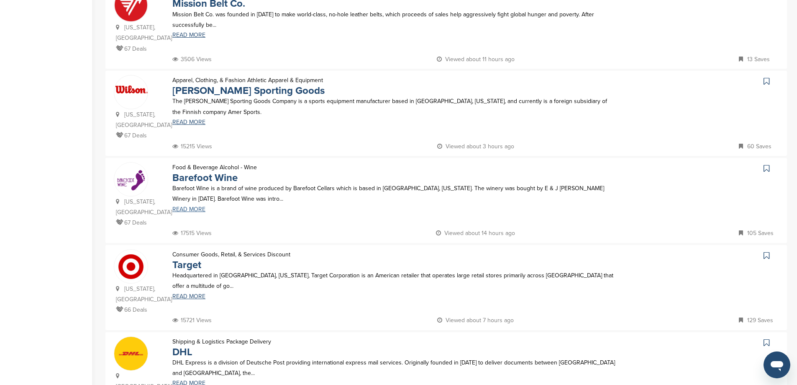
click at [190, 206] on link "READ MORE" at bounding box center [394, 209] width 444 height 6
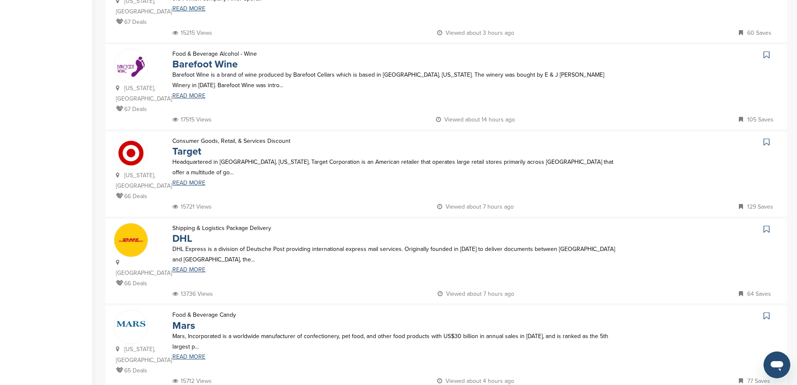
scroll to position [670, 0]
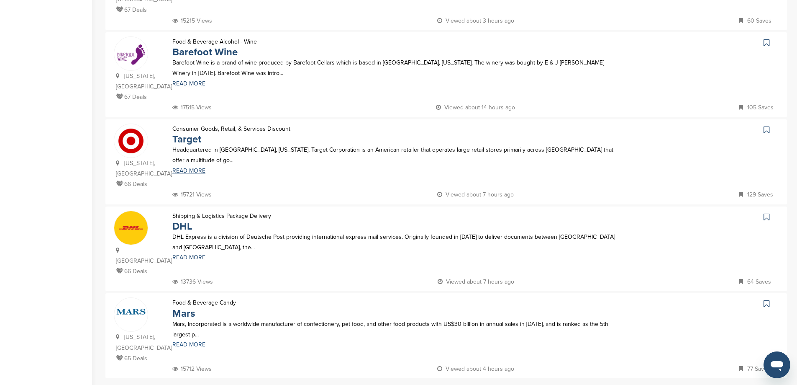
click at [188, 342] on link "READ MORE" at bounding box center [394, 345] width 444 height 6
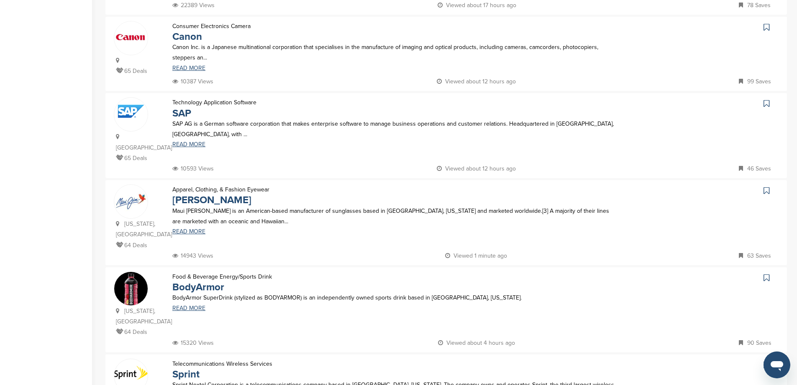
scroll to position [251, 0]
click at [190, 304] on link "READ MORE" at bounding box center [394, 307] width 444 height 6
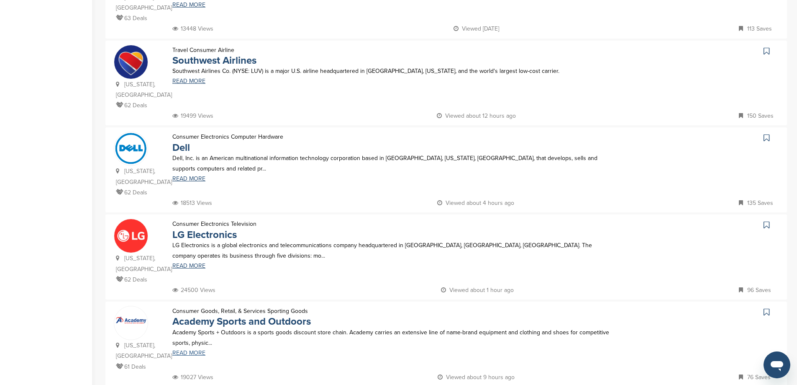
scroll to position [670, 0]
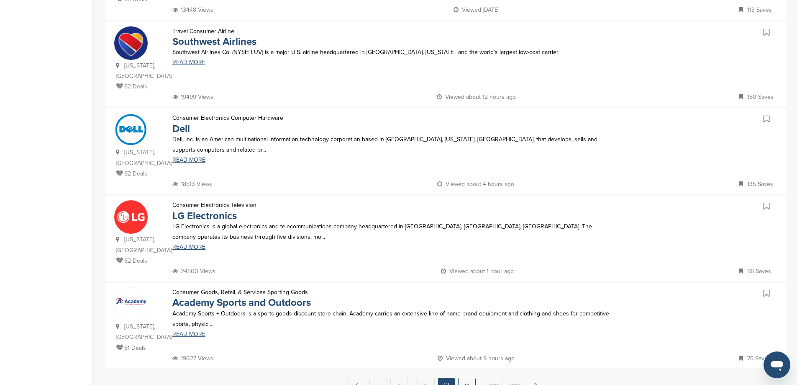
click at [469, 378] on link "13" at bounding box center [467, 385] width 18 height 15
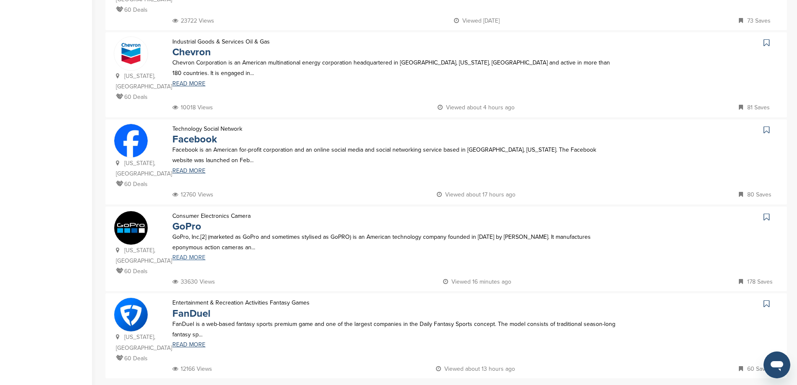
click at [200, 254] on link "READ MORE" at bounding box center [394, 257] width 444 height 6
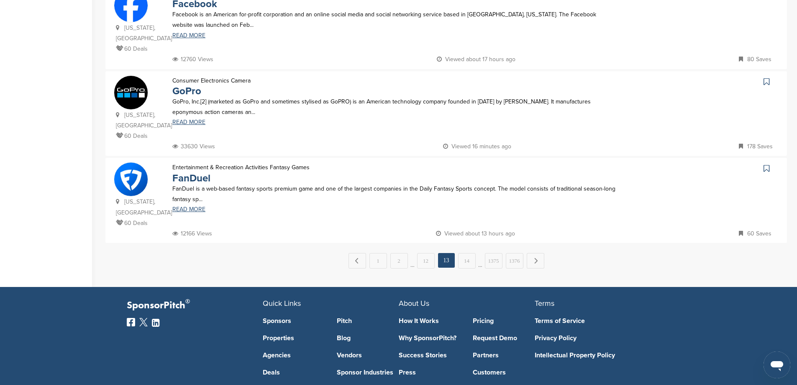
scroll to position [837, 0]
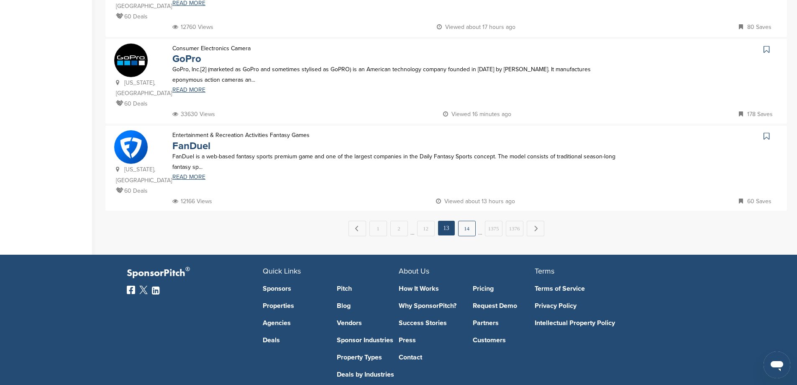
click at [469, 221] on link "14" at bounding box center [467, 228] width 18 height 15
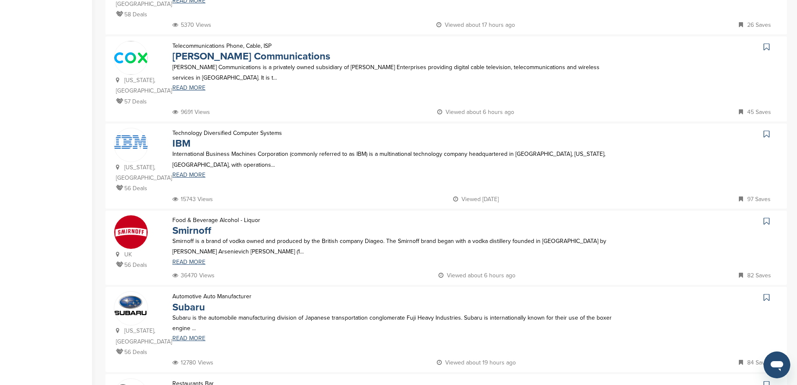
scroll to position [502, 0]
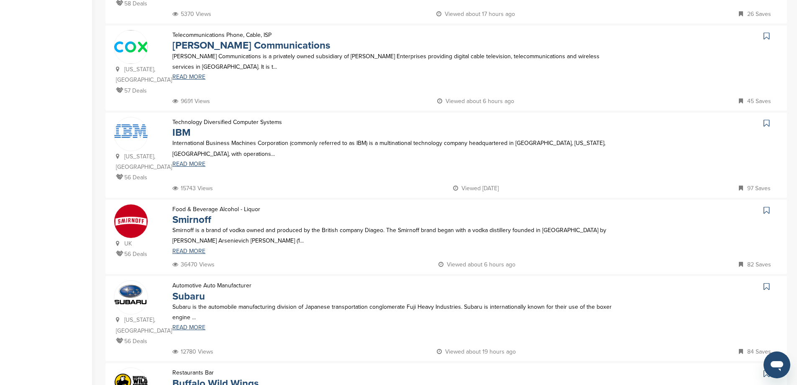
click at [187, 138] on div "International Business Machines Corporation (commonly referred to as IBM) is a …" at bounding box center [394, 152] width 461 height 29
click at [190, 161] on link "READ MORE" at bounding box center [394, 164] width 444 height 6
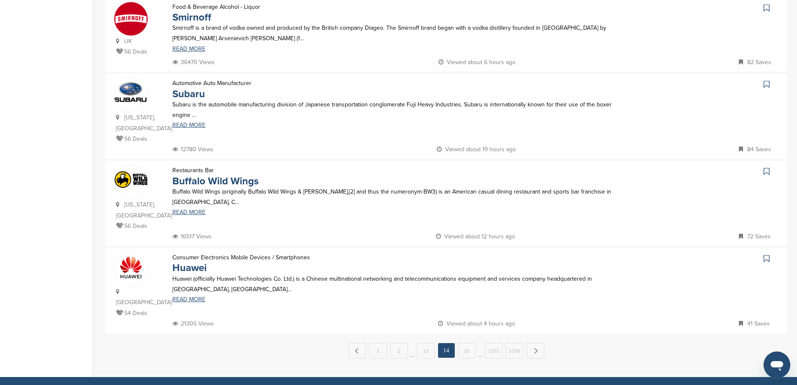
scroll to position [712, 0]
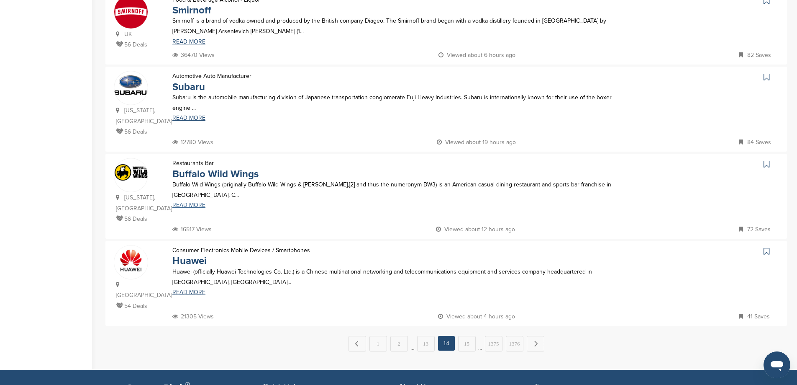
click at [188, 202] on link "READ MORE" at bounding box center [394, 205] width 444 height 6
click at [462, 336] on link "15" at bounding box center [467, 343] width 18 height 15
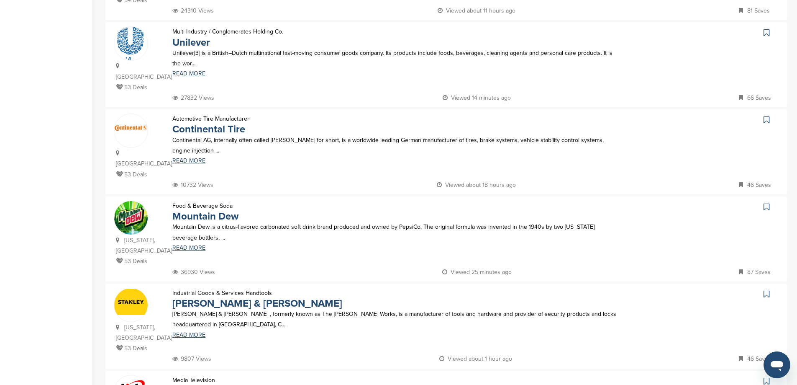
scroll to position [460, 0]
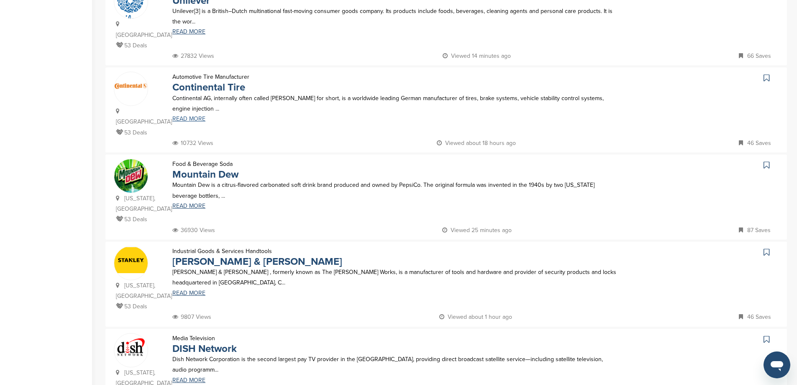
click at [200, 116] on link "READ MORE" at bounding box center [394, 119] width 444 height 6
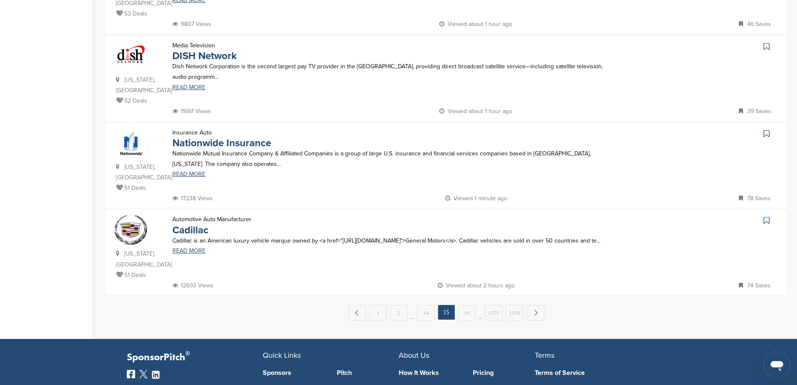
scroll to position [753, 0]
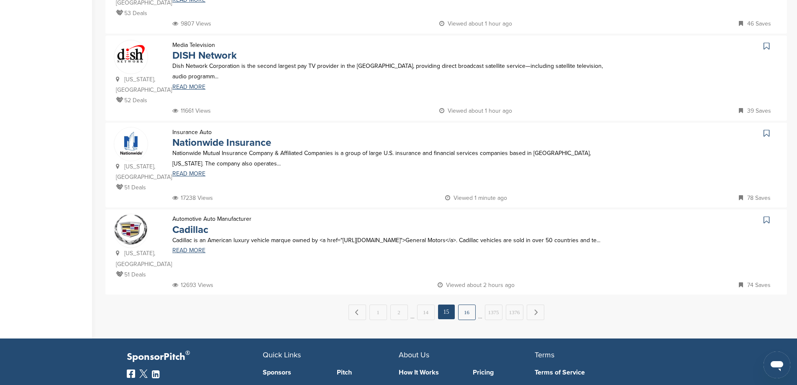
click at [461, 304] on link "16" at bounding box center [467, 311] width 18 height 15
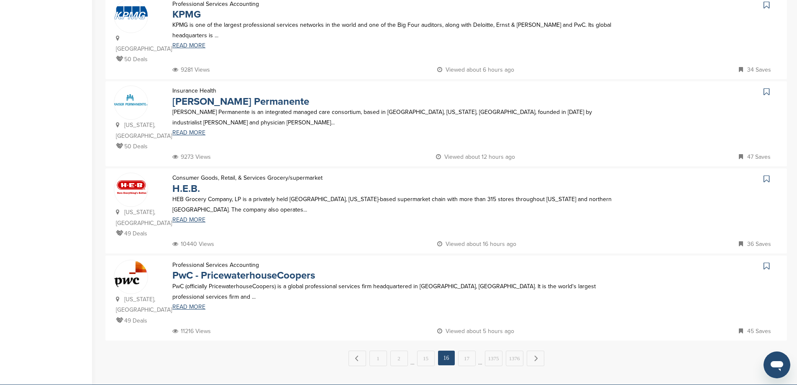
scroll to position [712, 0]
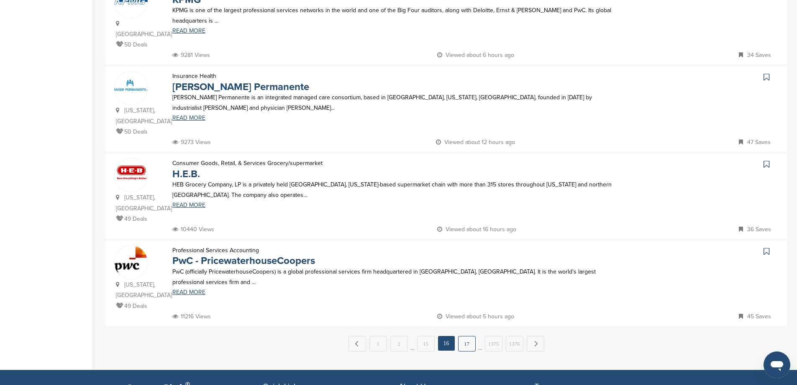
click at [470, 336] on link "17" at bounding box center [467, 343] width 18 height 15
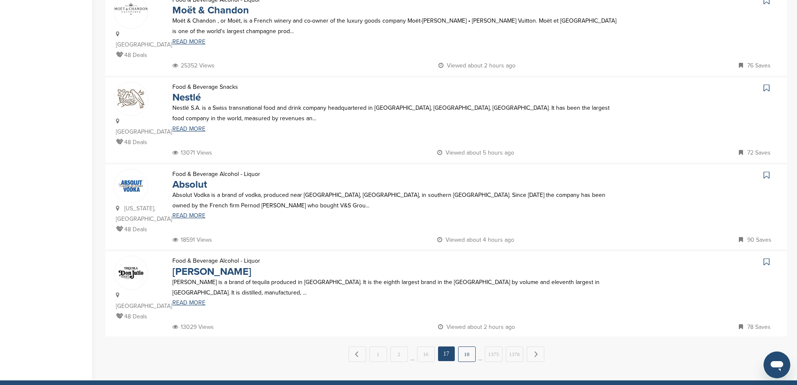
click at [465, 346] on link "18" at bounding box center [467, 353] width 18 height 15
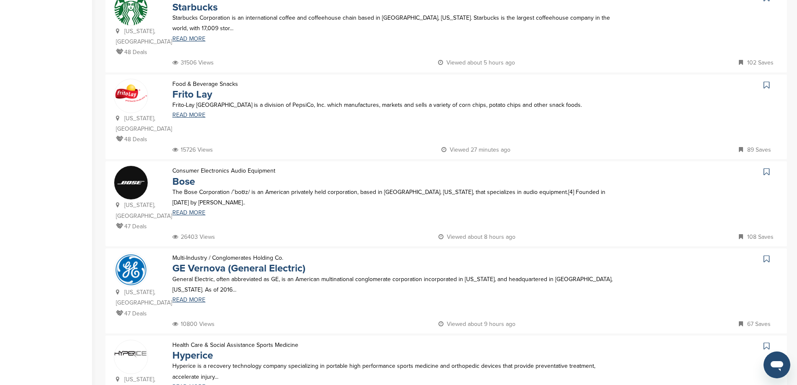
scroll to position [251, 0]
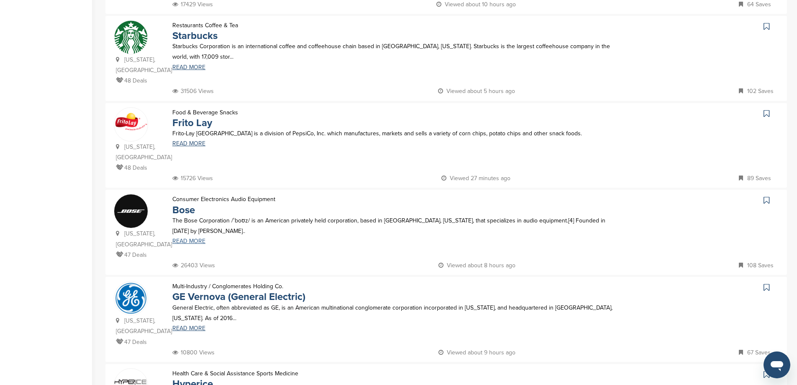
click at [203, 238] on link "READ MORE" at bounding box center [394, 241] width 444 height 6
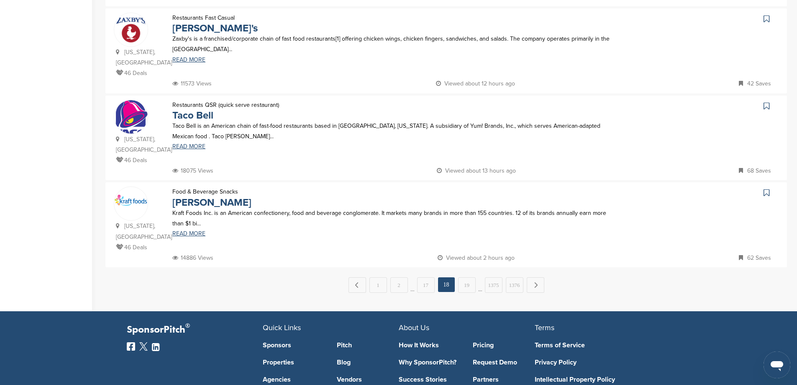
scroll to position [795, 0]
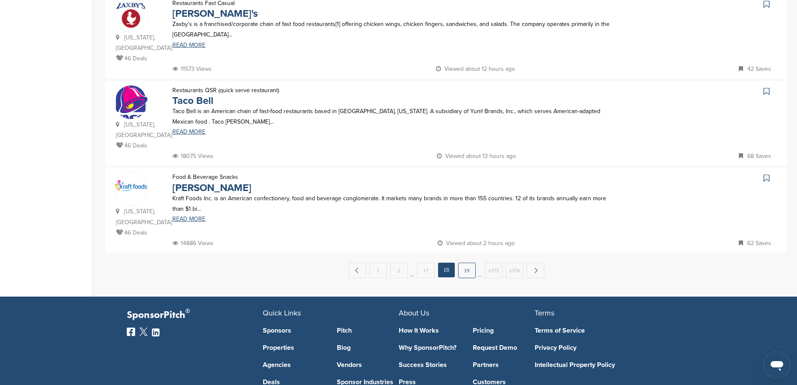
click at [465, 262] on link "19" at bounding box center [467, 269] width 18 height 15
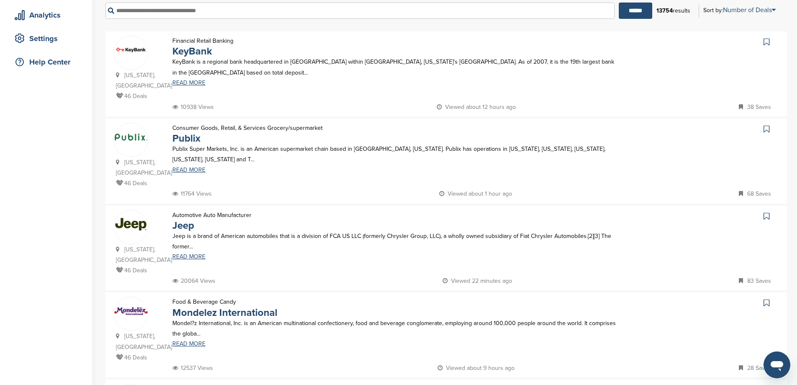
scroll to position [167, 0]
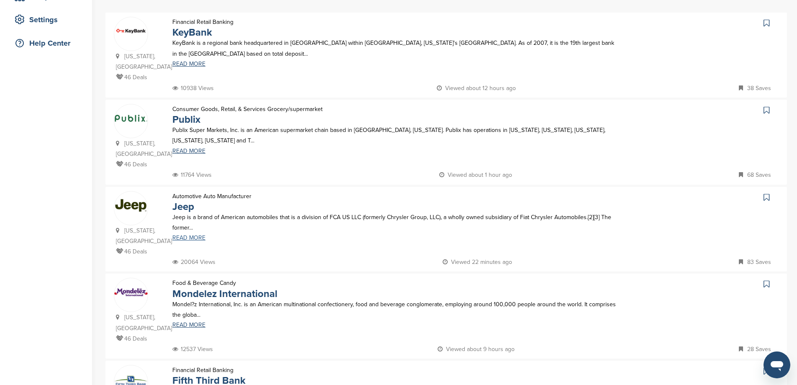
click at [193, 235] on link "READ MORE" at bounding box center [394, 238] width 444 height 6
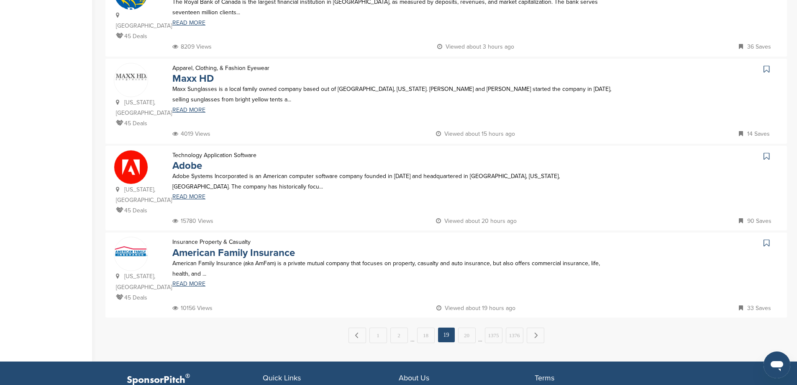
scroll to position [753, 0]
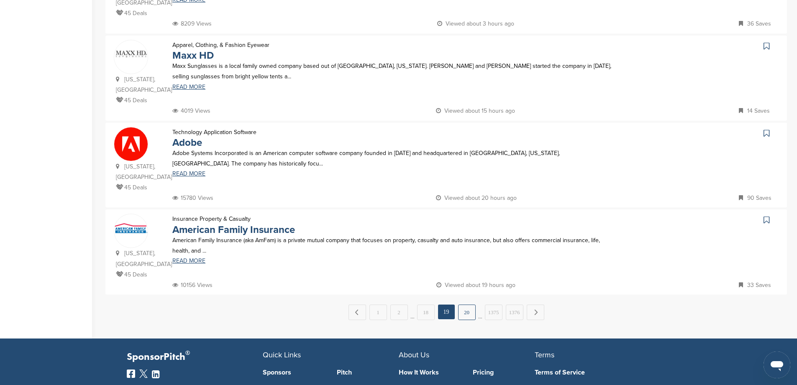
click at [469, 304] on link "20" at bounding box center [467, 311] width 18 height 15
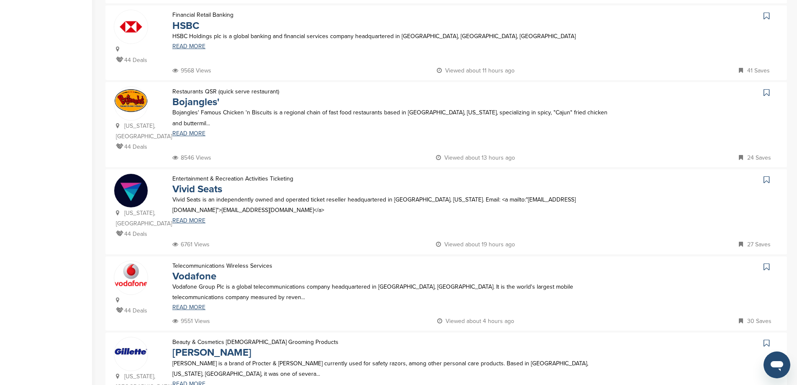
scroll to position [460, 0]
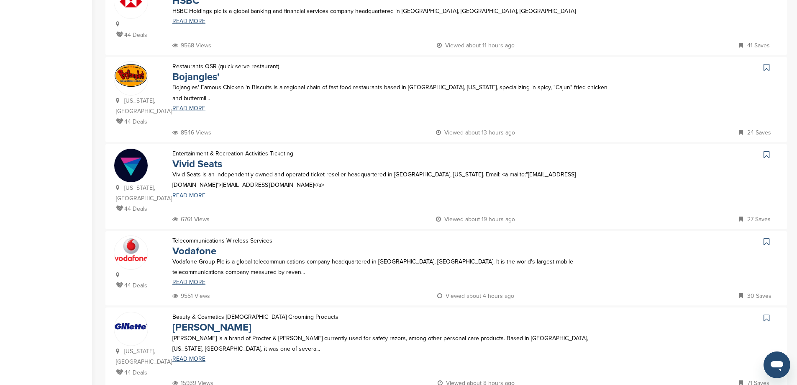
click at [185, 193] on link "READ MORE" at bounding box center [394, 196] width 444 height 6
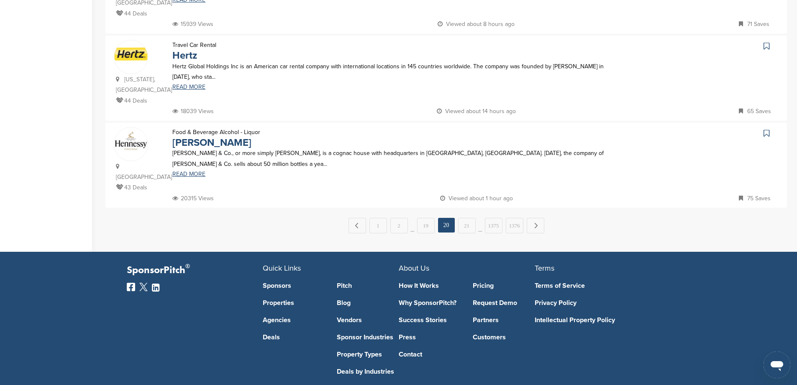
scroll to position [806, 0]
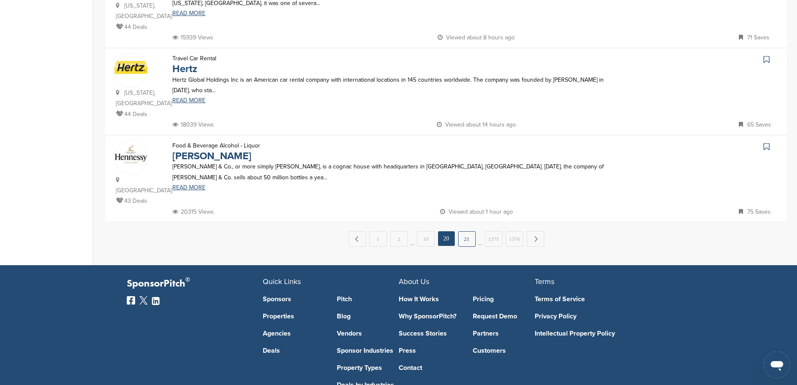
click at [467, 231] on link "21" at bounding box center [467, 238] width 18 height 15
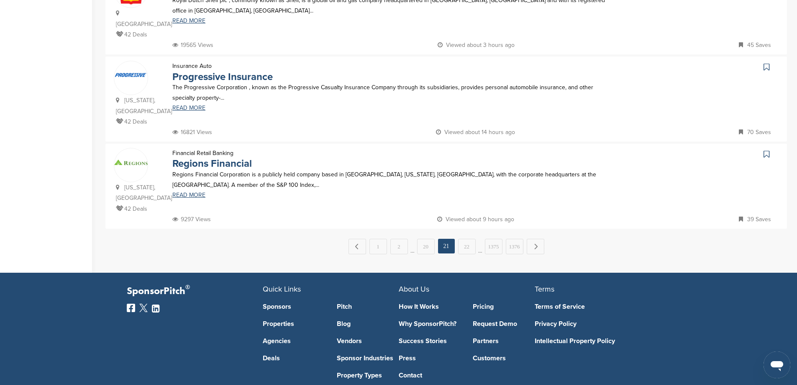
scroll to position [827, 0]
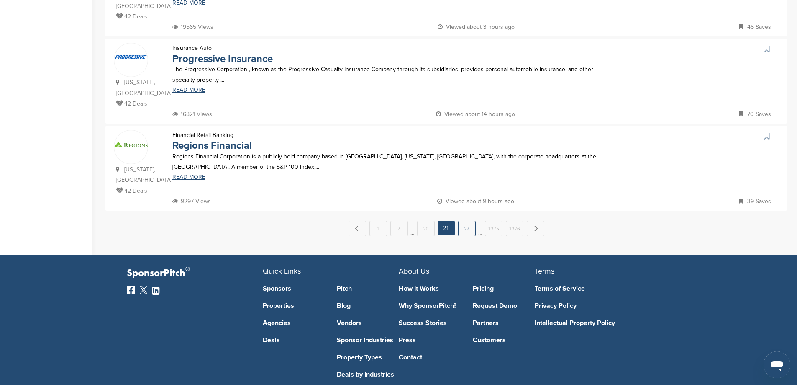
click at [463, 221] on link "22" at bounding box center [467, 228] width 18 height 15
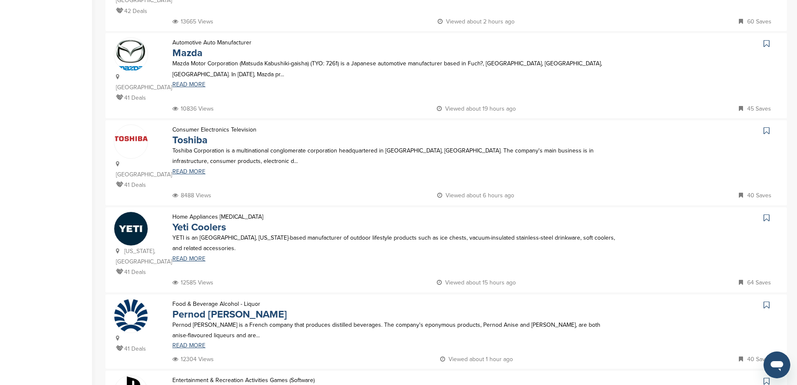
scroll to position [586, 0]
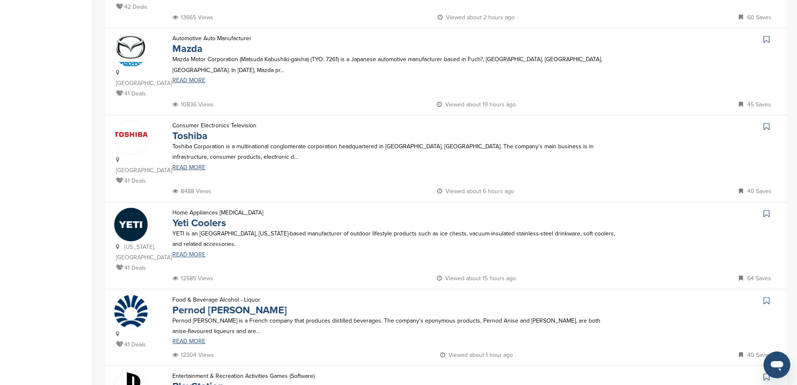
click at [194, 252] on link "READ MORE" at bounding box center [394, 255] width 444 height 6
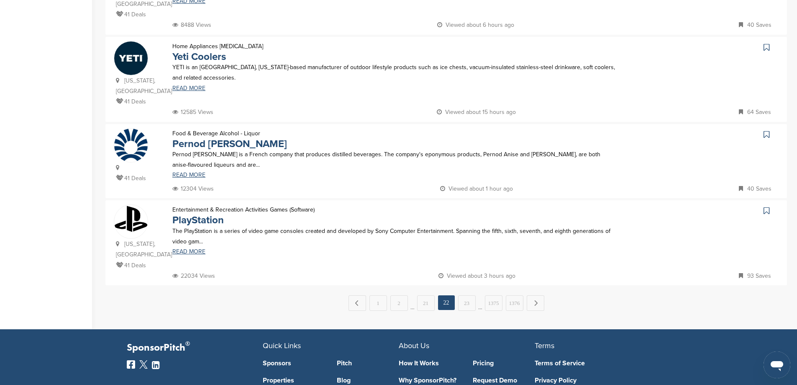
scroll to position [753, 0]
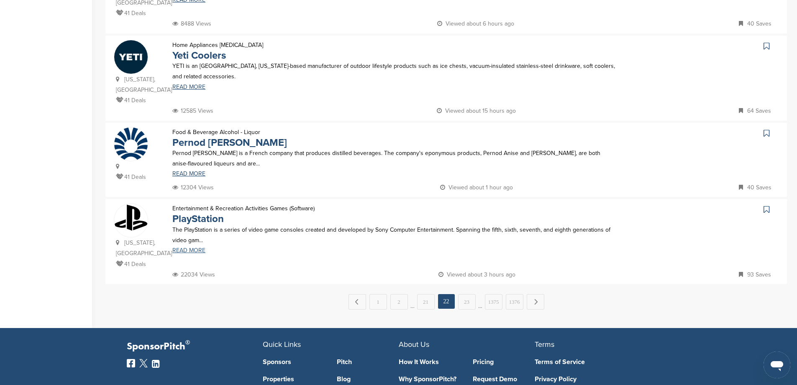
click at [188, 247] on link "READ MORE" at bounding box center [394, 250] width 444 height 6
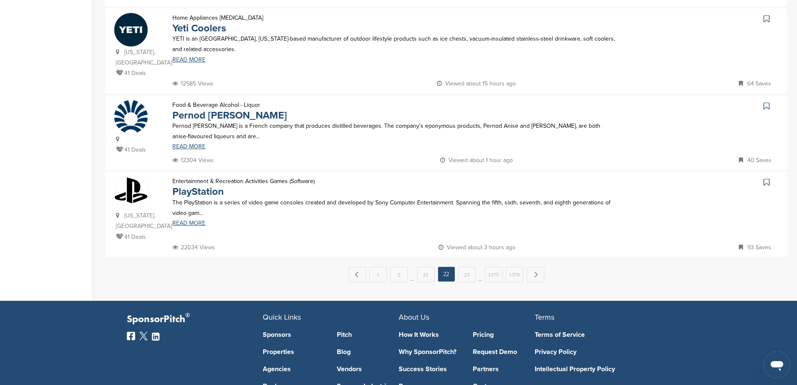
scroll to position [795, 0]
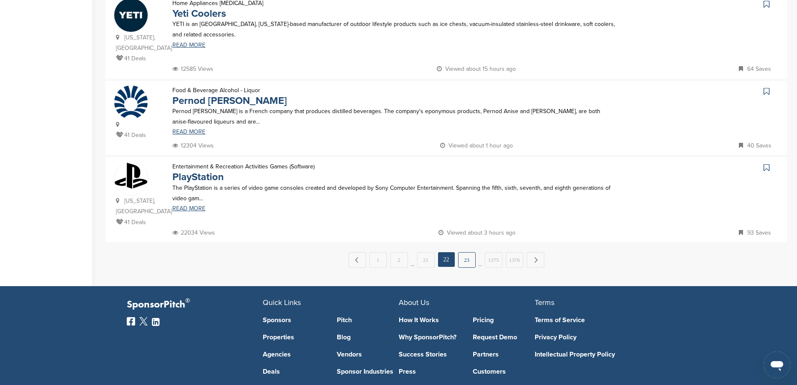
click at [465, 252] on link "23" at bounding box center [467, 259] width 18 height 15
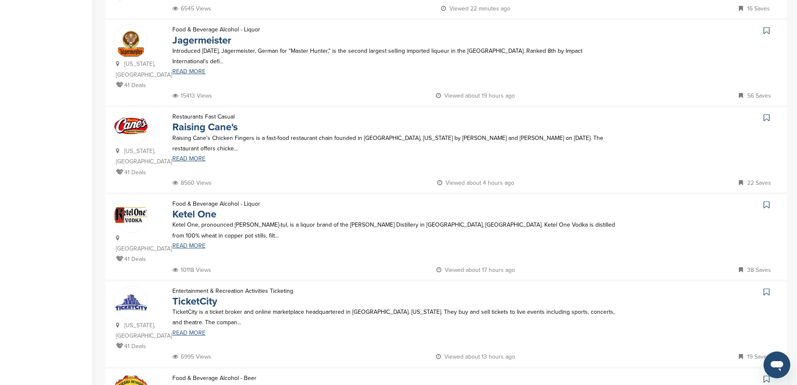
scroll to position [335, 0]
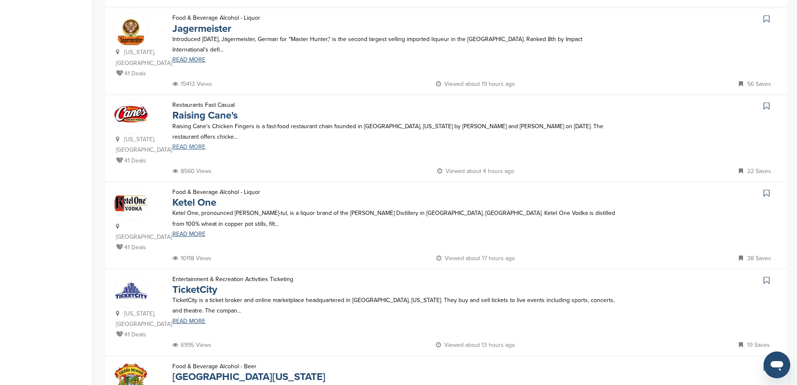
click at [196, 144] on link "READ MORE" at bounding box center [394, 147] width 444 height 6
click at [193, 196] on link "Ketel One" at bounding box center [194, 202] width 44 height 12
click at [184, 318] on link "READ MORE" at bounding box center [394, 321] width 444 height 6
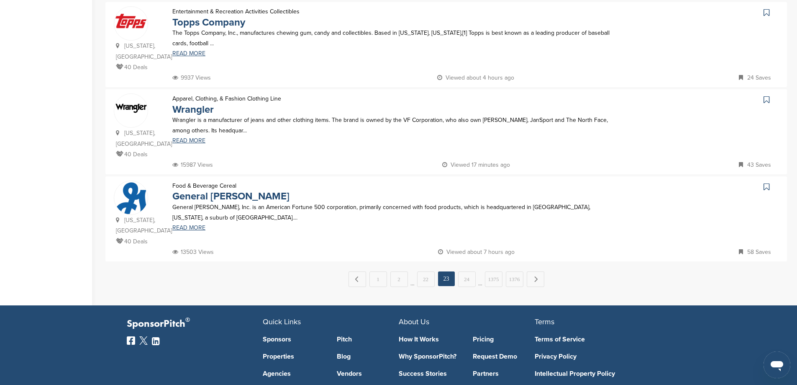
scroll to position [795, 0]
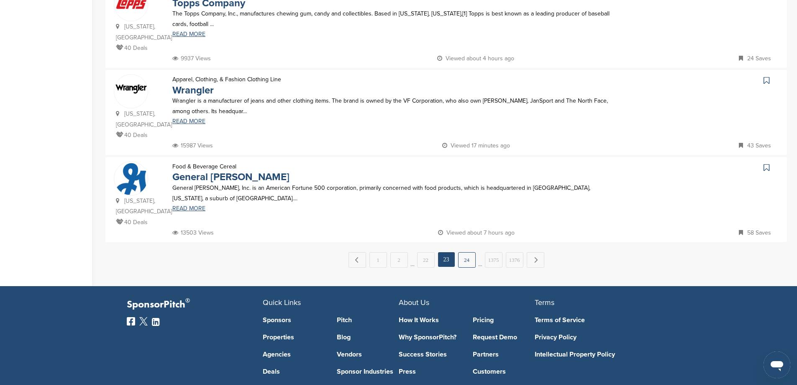
click at [471, 252] on link "24" at bounding box center [467, 259] width 18 height 15
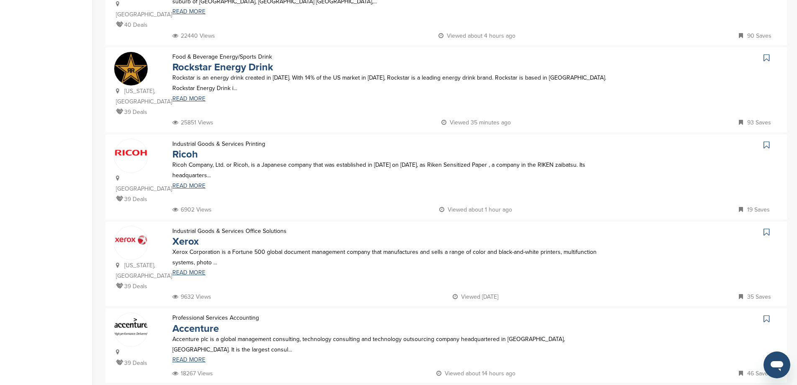
scroll to position [670, 0]
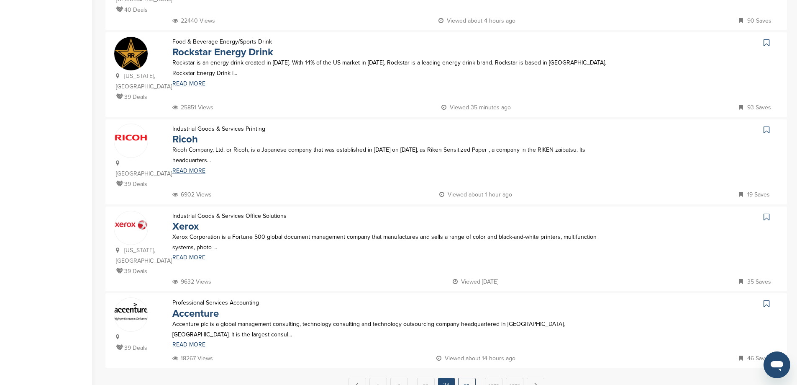
click at [464, 378] on link "25" at bounding box center [467, 385] width 18 height 15
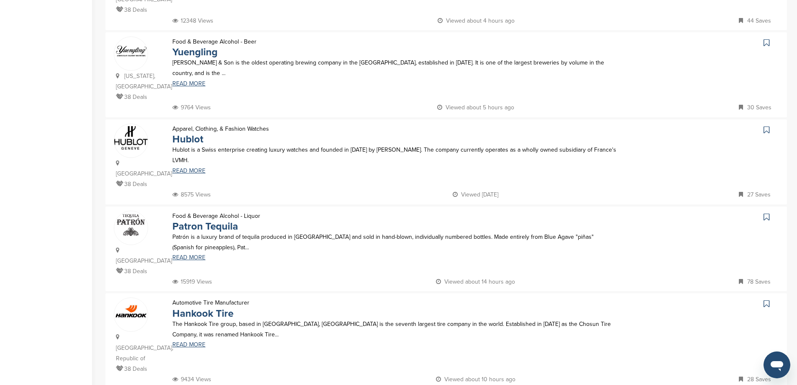
scroll to position [0, 0]
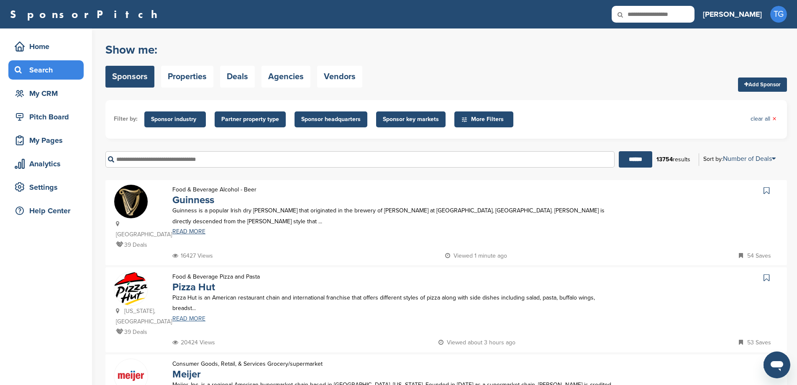
click at [182, 316] on link "READ MORE" at bounding box center [394, 319] width 444 height 6
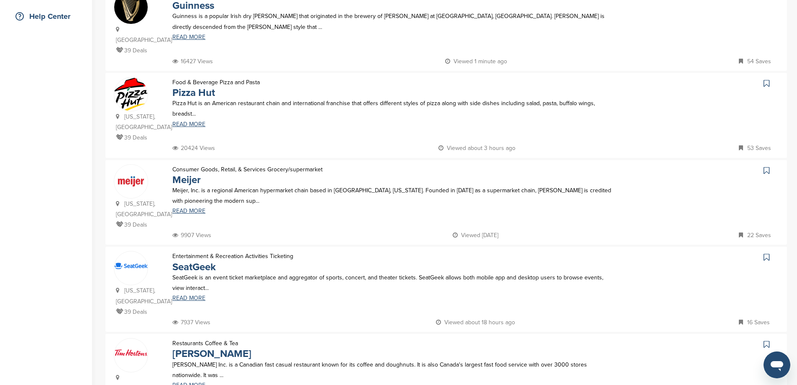
scroll to position [251, 0]
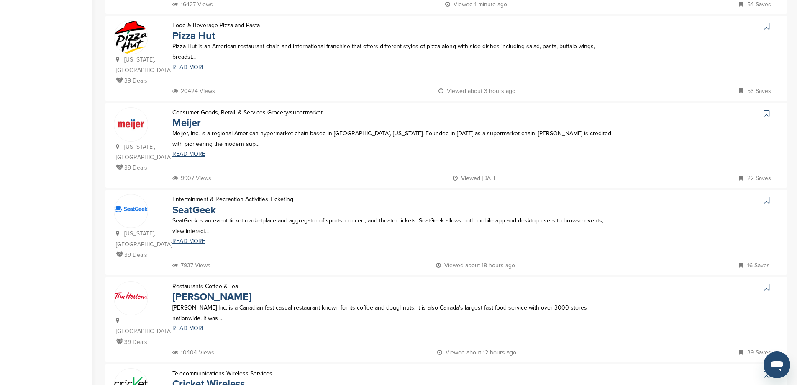
click at [190, 215] on div "SeatGeek is an event ticket marketplace and aggregator of sports, concert, and …" at bounding box center [394, 229] width 461 height 29
click at [190, 238] on link "READ MORE" at bounding box center [394, 241] width 444 height 6
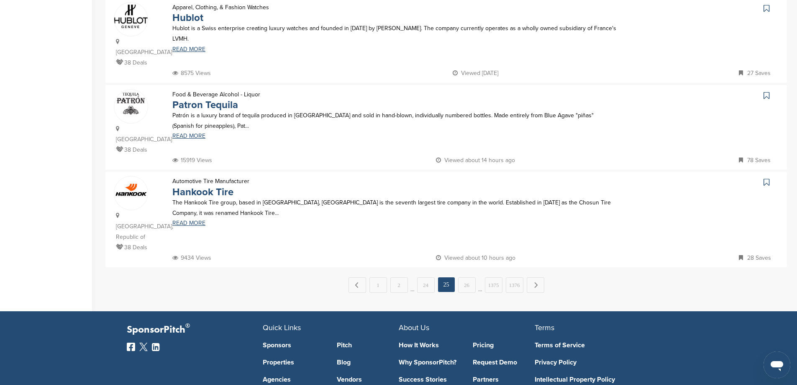
scroll to position [795, 0]
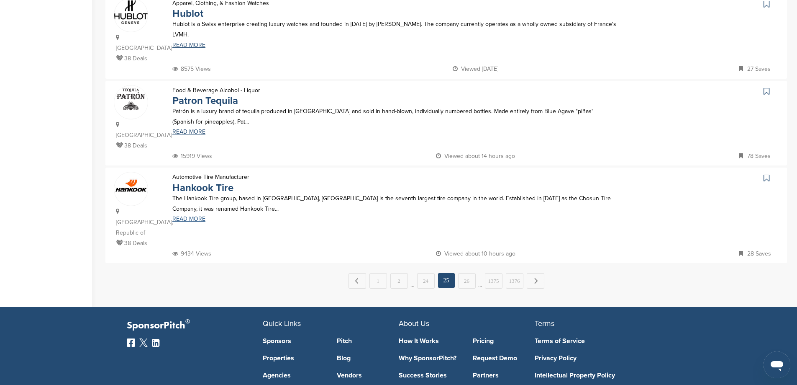
click at [192, 216] on link "READ MORE" at bounding box center [394, 219] width 444 height 6
click at [470, 273] on link "26" at bounding box center [467, 280] width 18 height 15
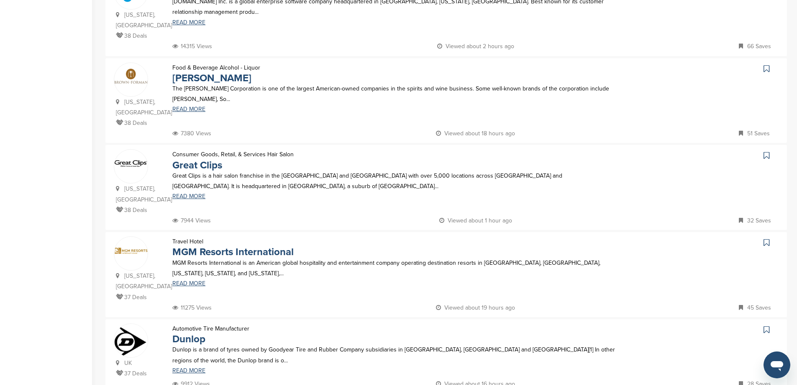
scroll to position [377, 0]
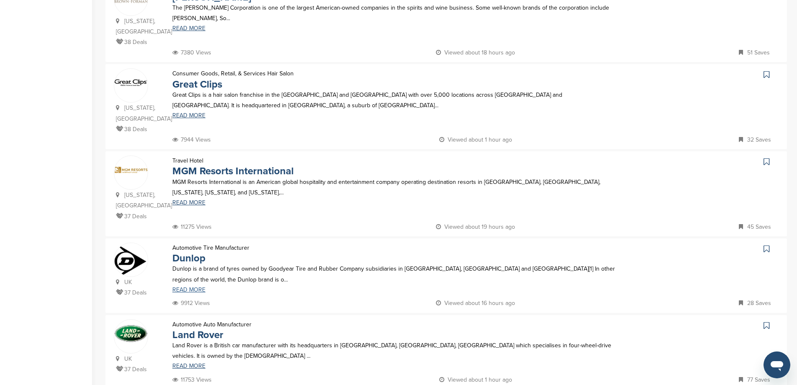
click at [189, 287] on link "READ MORE" at bounding box center [394, 290] width 444 height 6
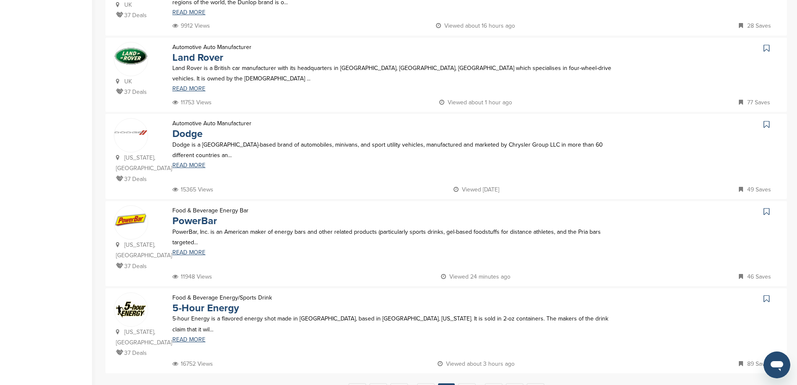
scroll to position [670, 0]
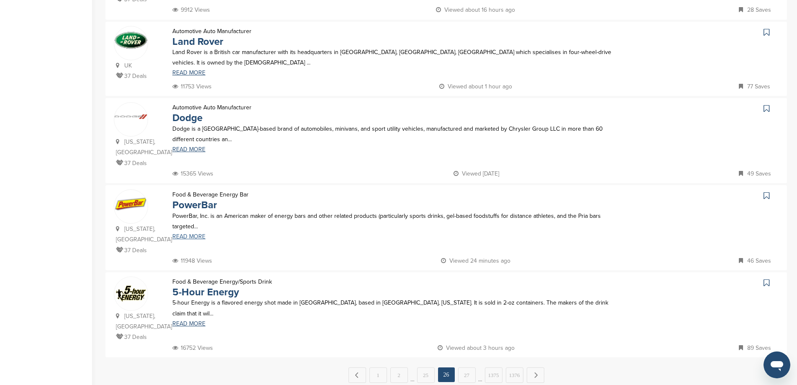
click at [181, 234] on link "READ MORE" at bounding box center [394, 237] width 444 height 6
click at [197, 321] on link "READ MORE" at bounding box center [394, 324] width 444 height 6
click at [468, 367] on link "27" at bounding box center [467, 374] width 18 height 15
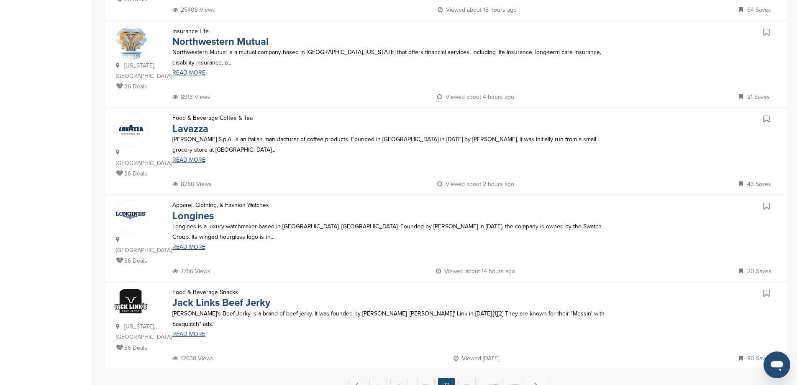
click at [476, 378] on div "← Previous 1 2 … 26 27 28 … 1375 1376 Next →" at bounding box center [446, 385] width 682 height 15
click at [469, 378] on link "28" at bounding box center [467, 385] width 18 height 15
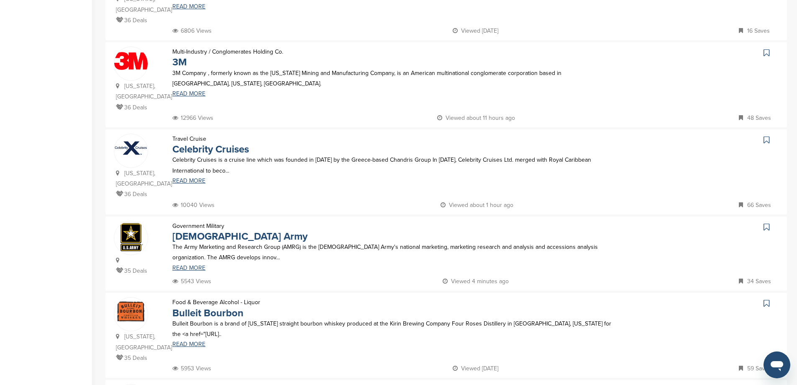
scroll to position [544, 0]
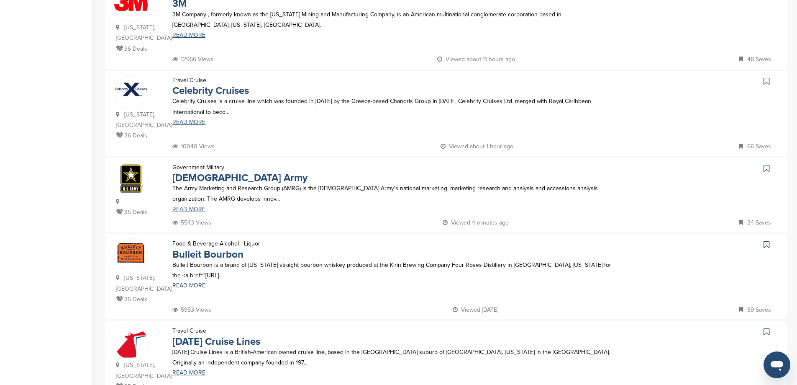
click at [191, 206] on link "READ MORE" at bounding box center [394, 209] width 444 height 6
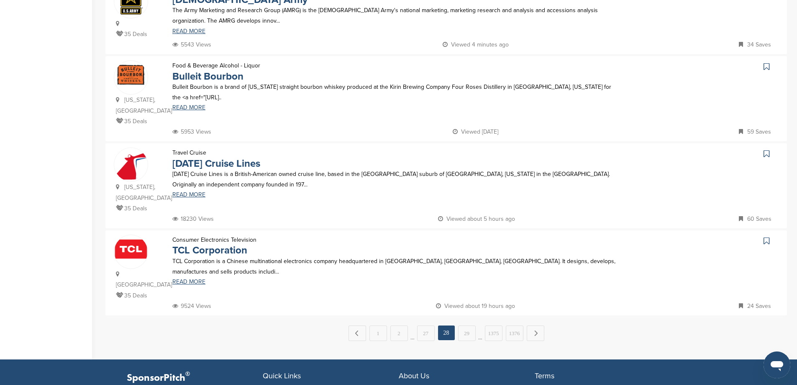
scroll to position [753, 0]
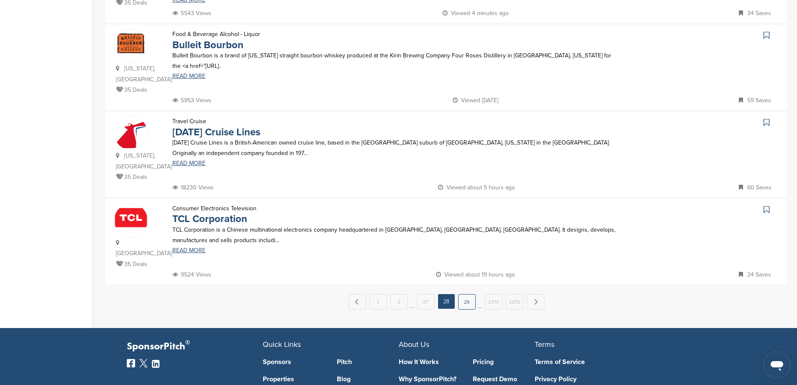
click at [462, 294] on link "29" at bounding box center [467, 301] width 18 height 15
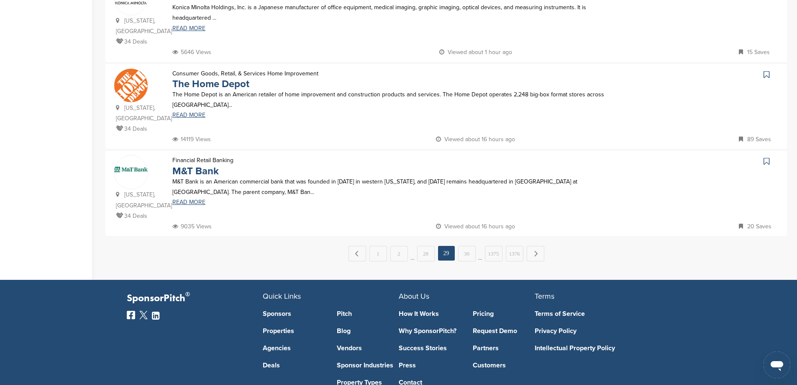
scroll to position [858, 0]
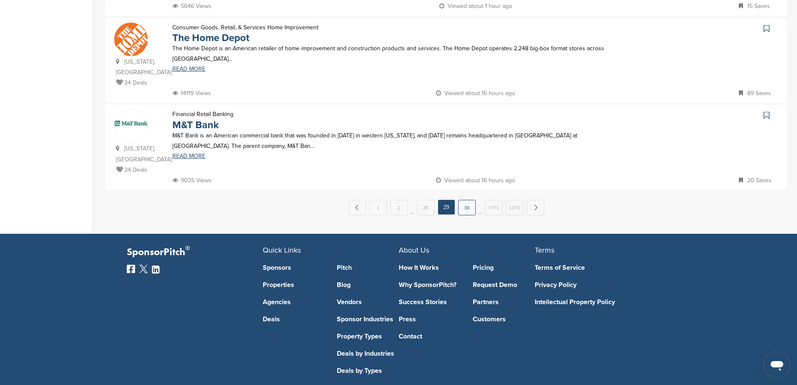
click at [470, 200] on link "30" at bounding box center [467, 207] width 18 height 15
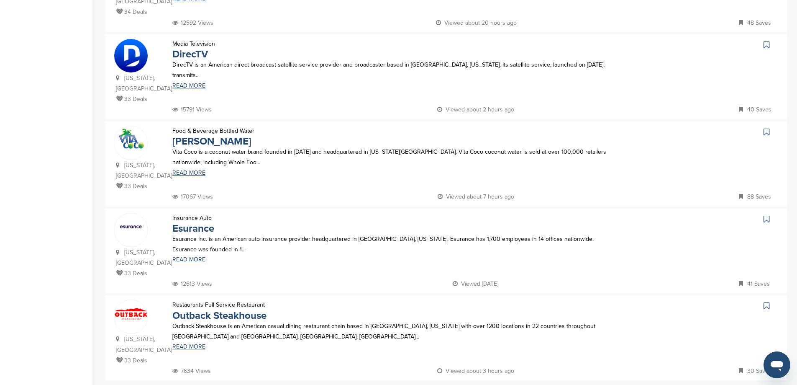
scroll to position [795, 0]
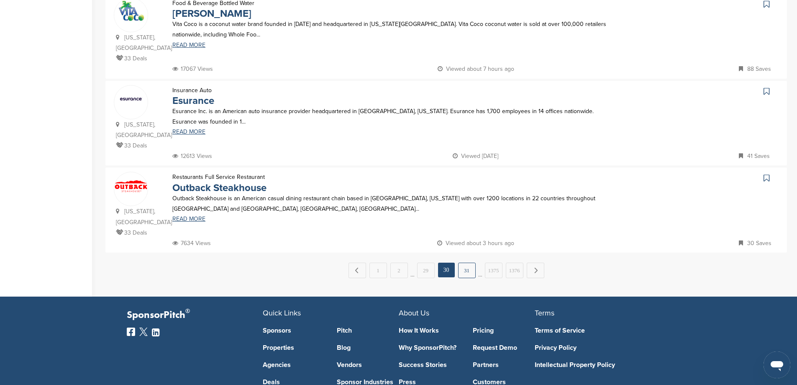
click at [462, 262] on link "31" at bounding box center [467, 269] width 18 height 15
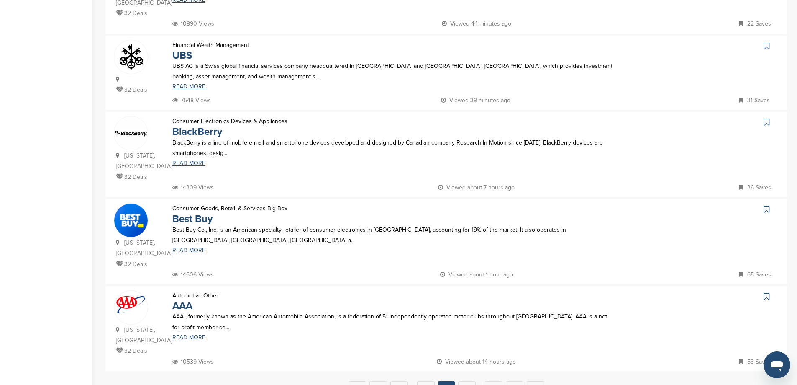
scroll to position [670, 0]
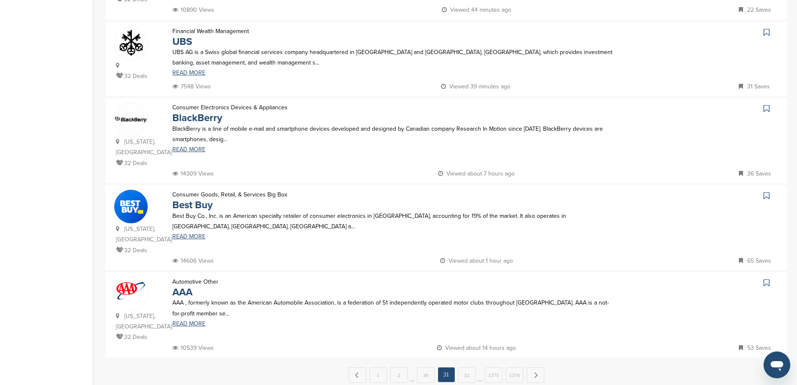
click at [196, 222] on div "Best Buy Co., Inc. is an American specialty retailer of consumer electronics in…" at bounding box center [394, 225] width 461 height 29
click at [194, 234] on link "READ MORE" at bounding box center [394, 237] width 444 height 6
click at [451, 367] on div "← Previous 1 2 … 30 31 32 … 1375 1376 Next →" at bounding box center [446, 374] width 682 height 15
click at [465, 367] on link "32" at bounding box center [467, 374] width 18 height 15
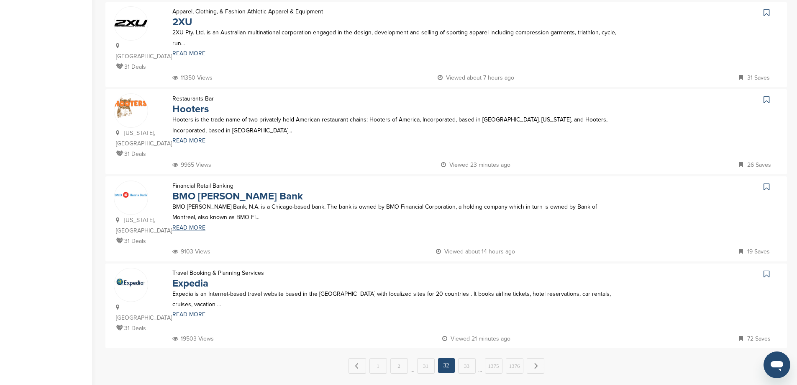
scroll to position [712, 0]
click at [464, 357] on link "33" at bounding box center [467, 364] width 18 height 15
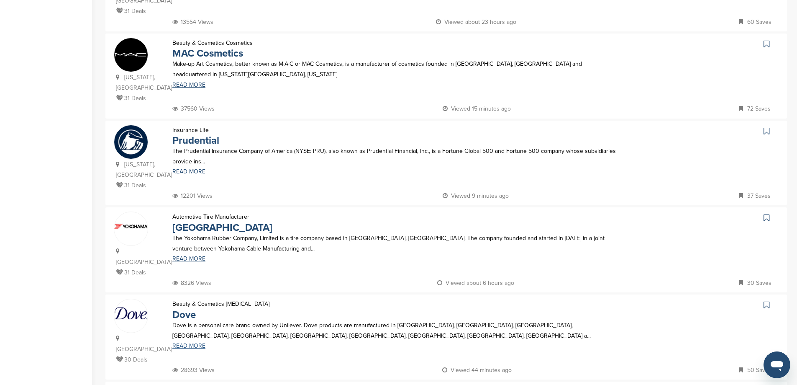
scroll to position [586, 0]
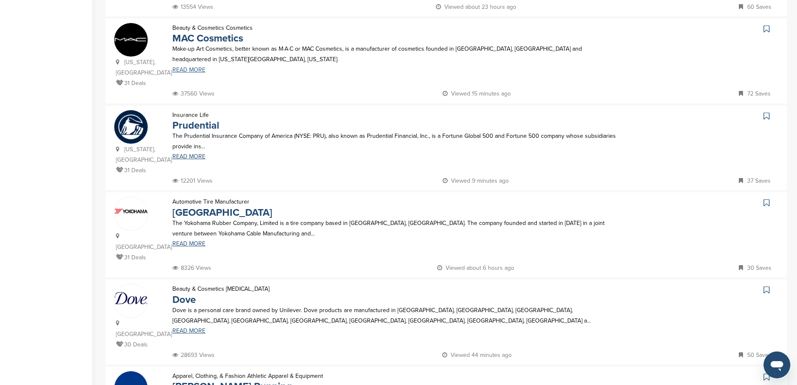
click at [188, 67] on link "READ MORE" at bounding box center [394, 70] width 444 height 6
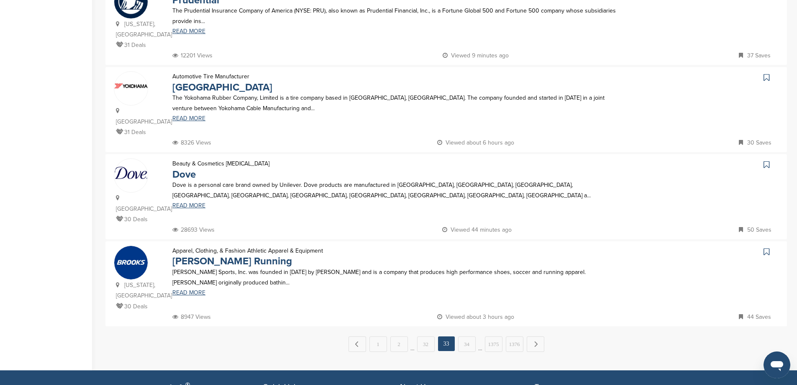
scroll to position [712, 0]
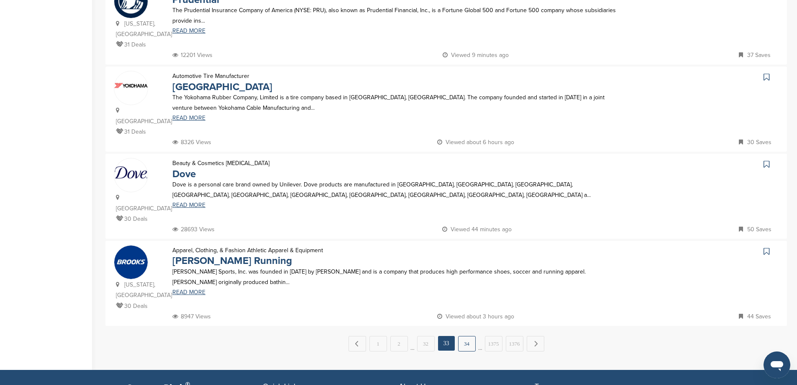
click at [460, 336] on link "34" at bounding box center [467, 343] width 18 height 15
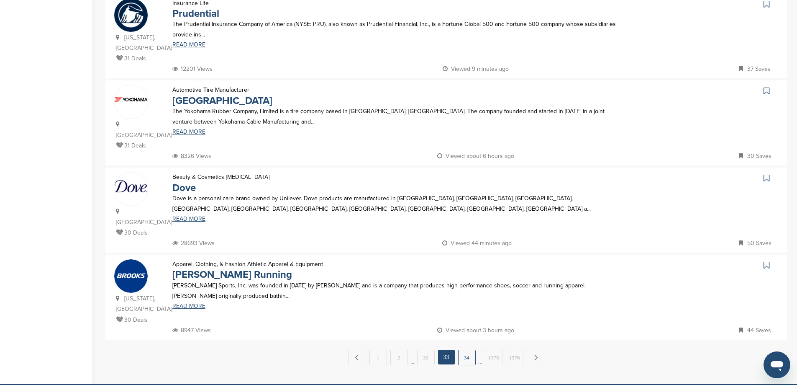
scroll to position [0, 0]
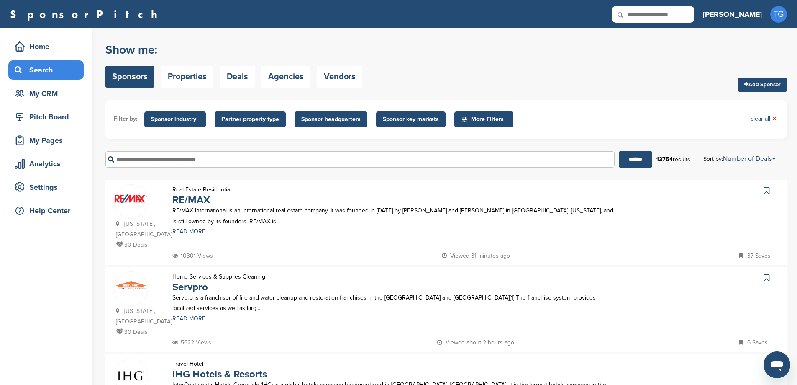
click at [185, 226] on p "RE/MAX International is an international real estate company. It was founded in…" at bounding box center [394, 215] width 444 height 21
click at [189, 233] on link "READ MORE" at bounding box center [394, 232] width 444 height 6
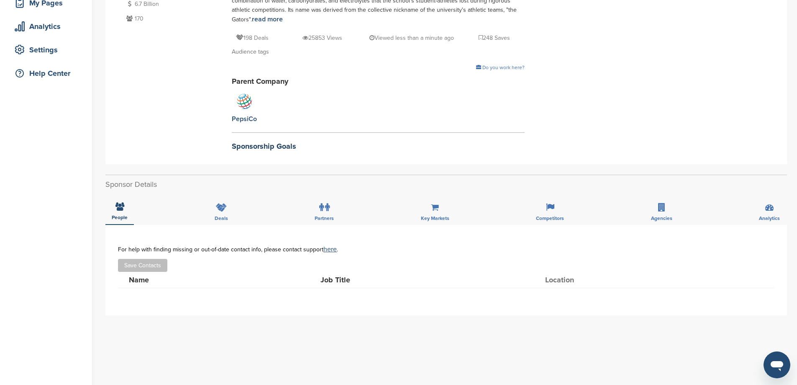
scroll to position [84, 0]
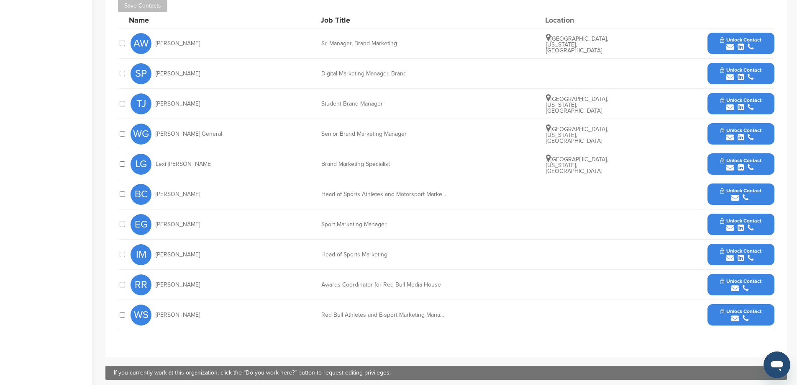
scroll to position [251, 0]
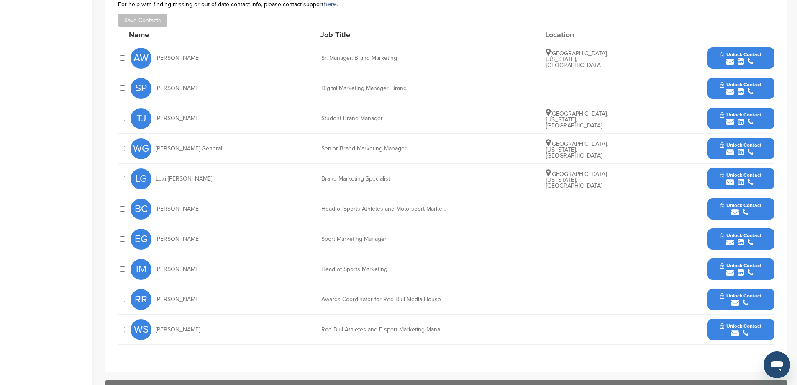
click at [724, 148] on button "Unlock Contact" at bounding box center [741, 148] width 62 height 25
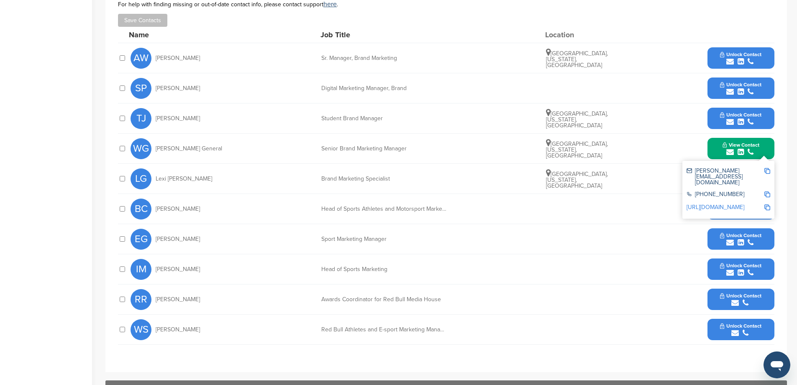
click at [465, 174] on div "LG Lexi [PERSON_NAME] Brand Marketing Specialist [GEOGRAPHIC_DATA], [US_STATE],…" at bounding box center [453, 179] width 644 height 30
click at [785, 171] on div "**********" at bounding box center [446, 176] width 682 height 392
click at [186, 150] on span "[PERSON_NAME] General" at bounding box center [189, 149] width 67 height 6
click at [765, 161] on div "[PERSON_NAME][EMAIL_ADDRESS][DOMAIN_NAME] [PHONE_NUMBER] [URL][DOMAIN_NAME]" at bounding box center [729, 190] width 92 height 58
click at [763, 152] on button "View Contact" at bounding box center [741, 148] width 57 height 25
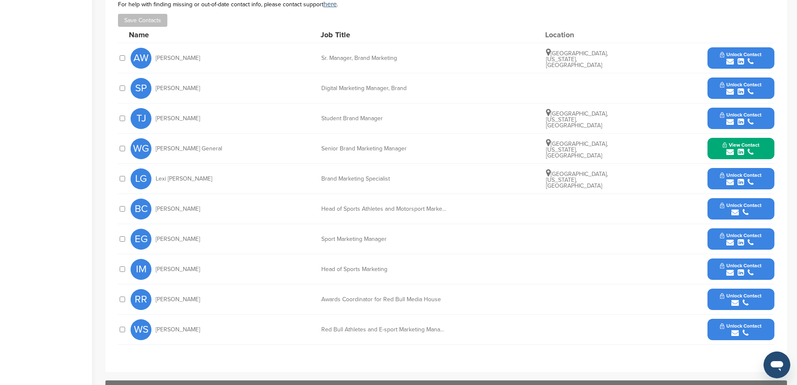
click at [754, 181] on div "submit" at bounding box center [740, 182] width 41 height 8
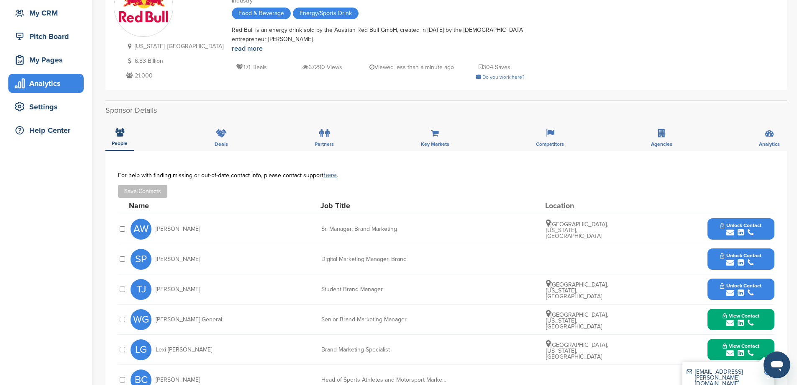
scroll to position [0, 0]
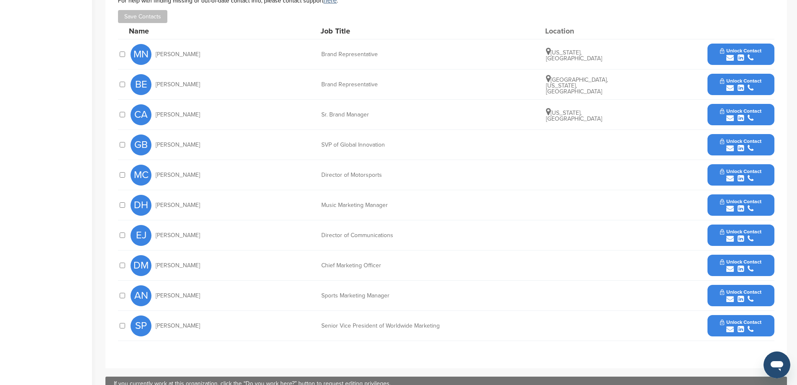
scroll to position [283, 0]
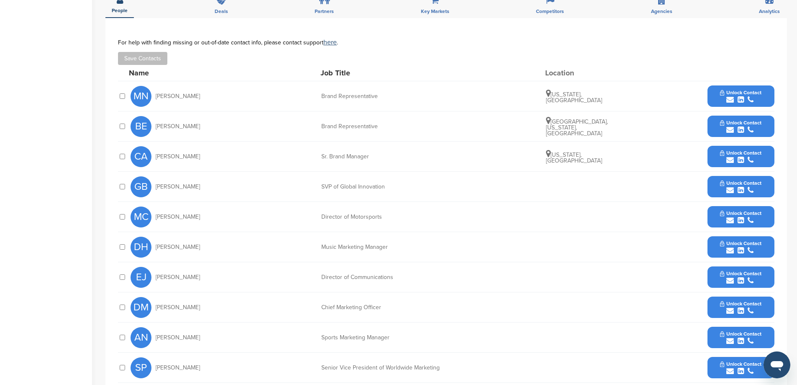
click at [736, 158] on div "submit" at bounding box center [740, 160] width 41 height 8
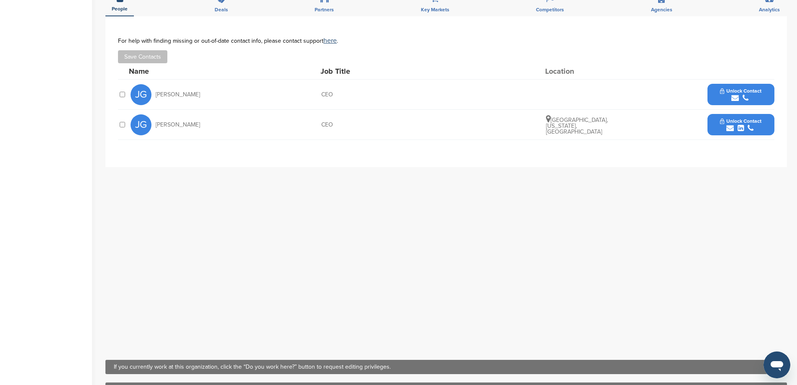
scroll to position [209, 0]
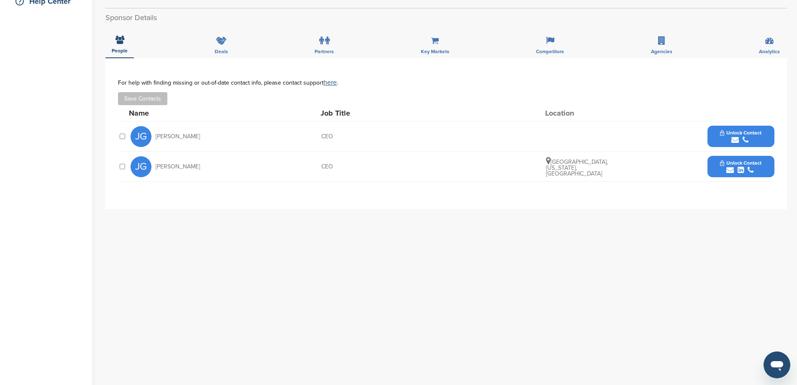
click at [738, 163] on span "Unlock Contact" at bounding box center [740, 163] width 41 height 6
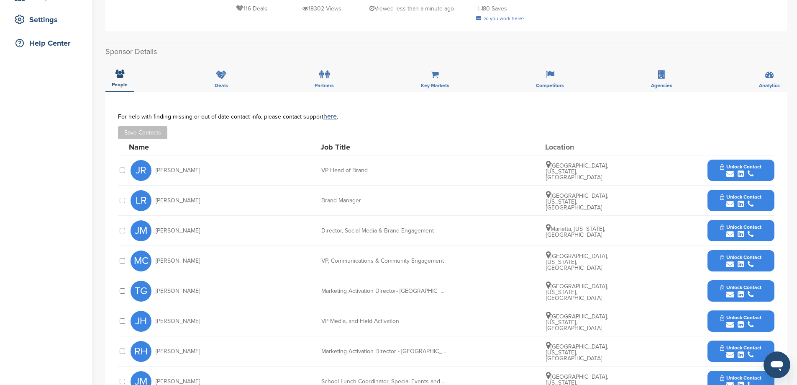
scroll to position [209, 0]
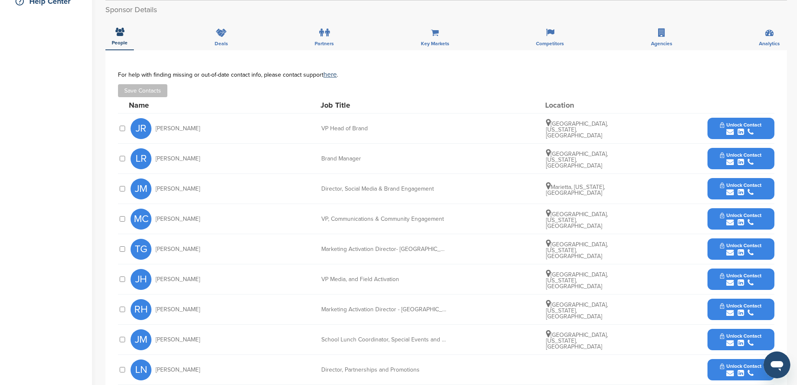
click at [746, 303] on span "Unlock Contact" at bounding box center [740, 306] width 41 height 6
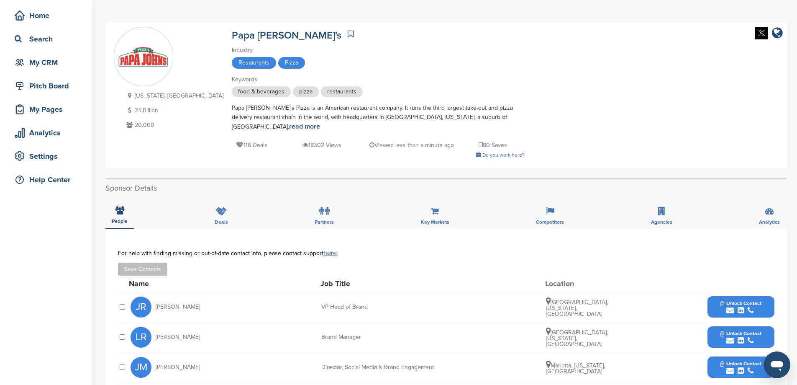
scroll to position [0, 0]
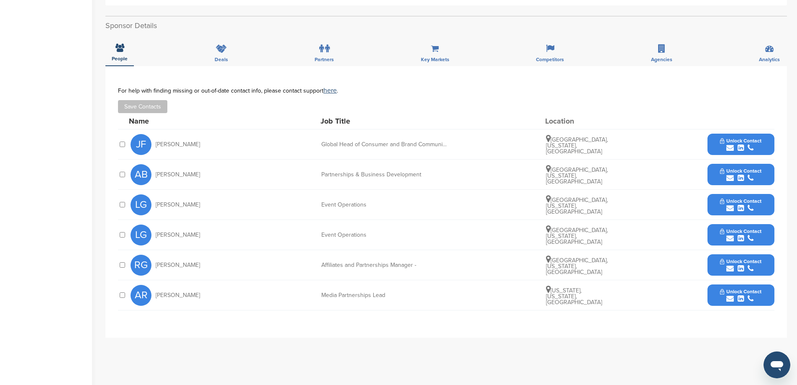
scroll to position [251, 0]
click at [736, 288] on span "Unlock Contact" at bounding box center [740, 291] width 41 height 6
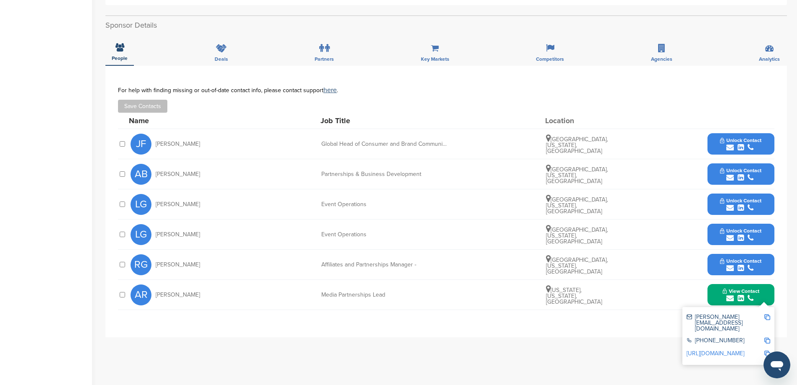
click at [758, 172] on span "Unlock Contact" at bounding box center [740, 170] width 41 height 6
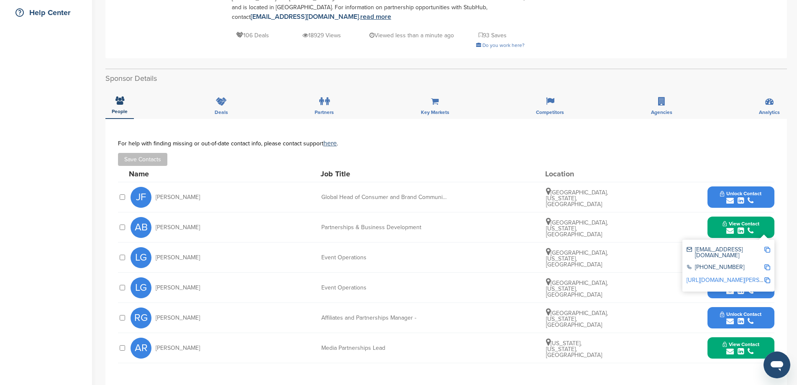
scroll to position [0, 0]
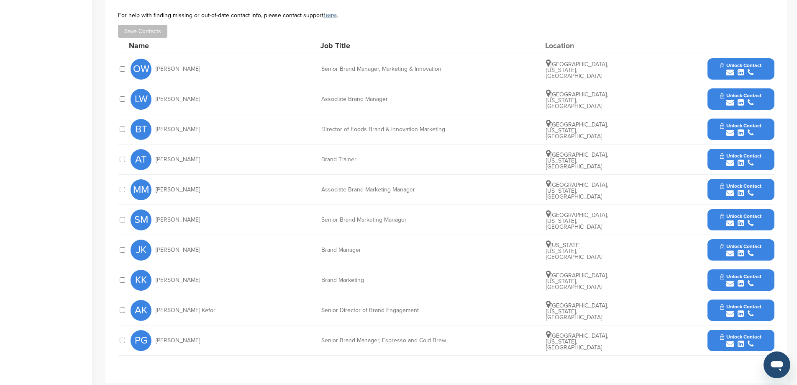
scroll to position [335, 0]
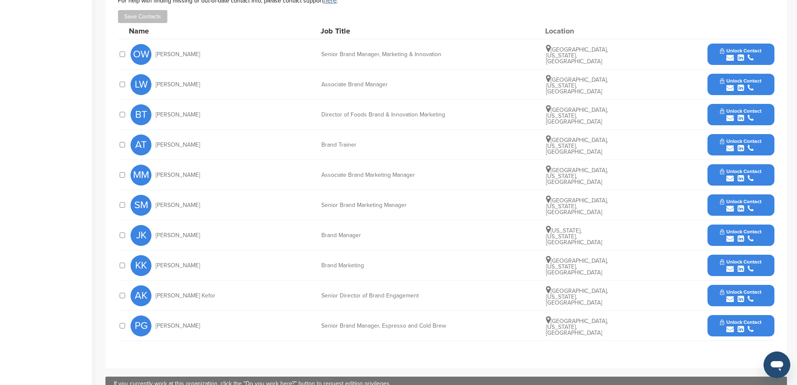
click at [725, 289] on span "Unlock Contact" at bounding box center [740, 292] width 41 height 6
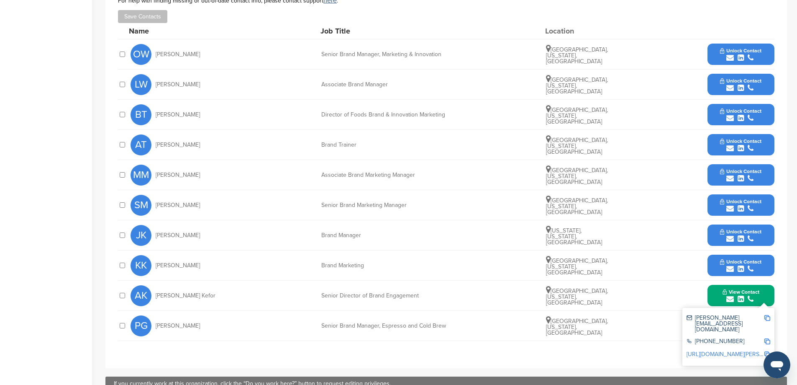
scroll to position [293, 0]
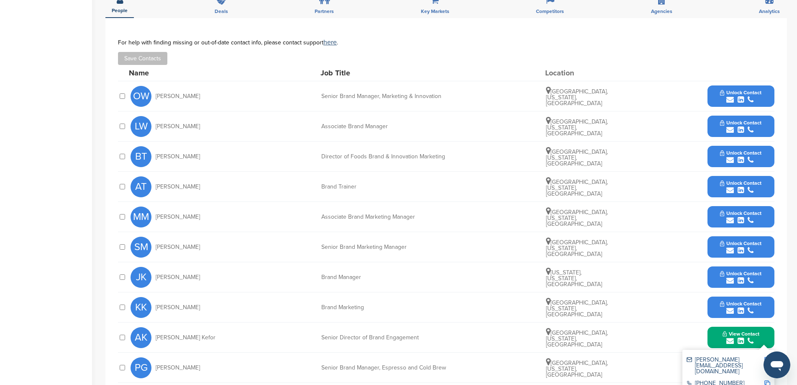
click at [732, 240] on span "Unlock Contact" at bounding box center [740, 243] width 41 height 6
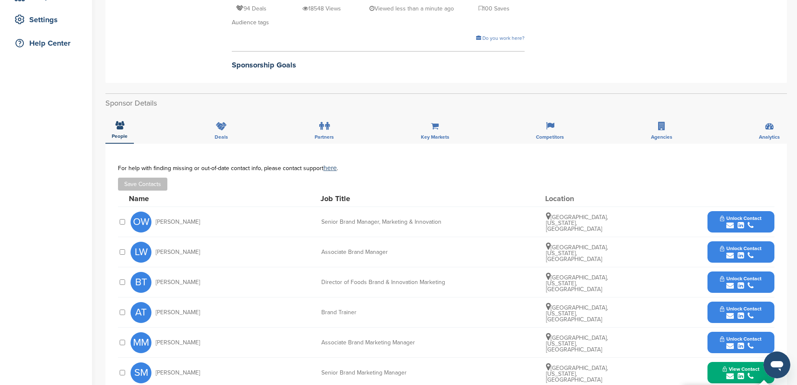
scroll to position [0, 0]
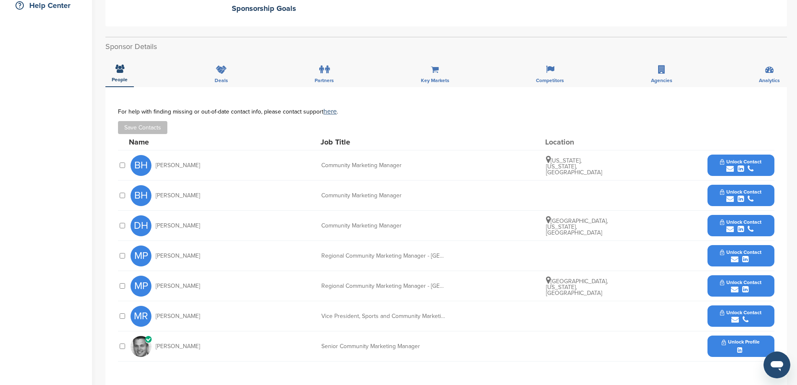
scroll to position [209, 0]
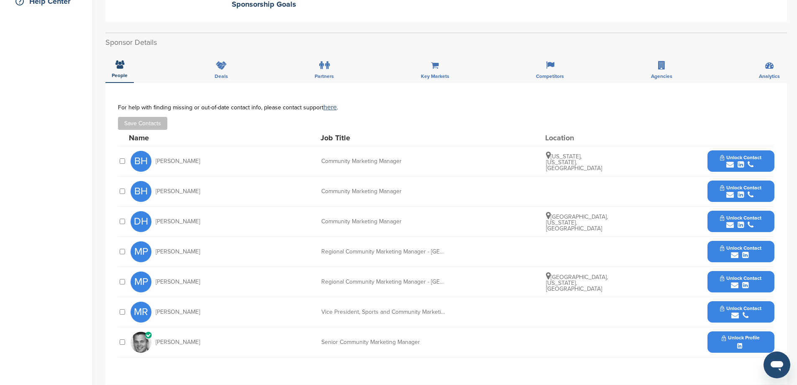
click at [751, 221] on icon "submit" at bounding box center [751, 225] width 6 height 8
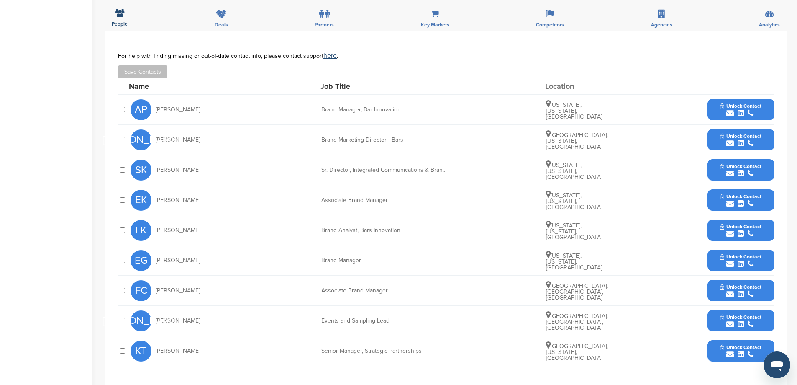
scroll to position [293, 0]
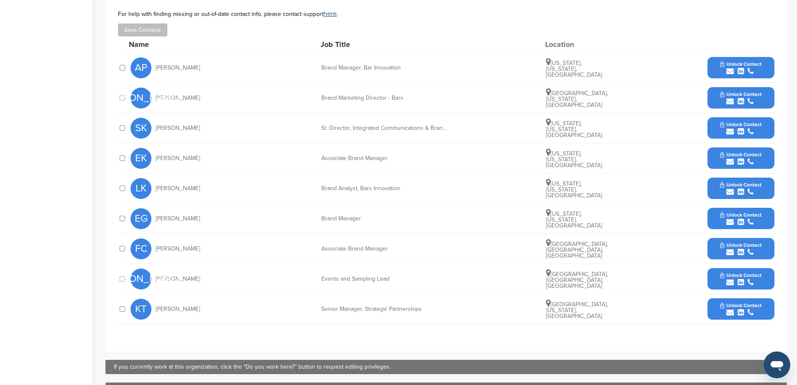
click at [742, 301] on button "Unlock Contact" at bounding box center [741, 308] width 62 height 25
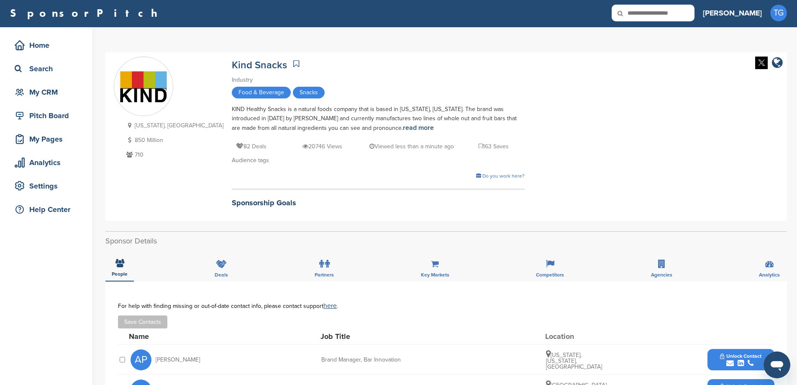
scroll to position [0, 0]
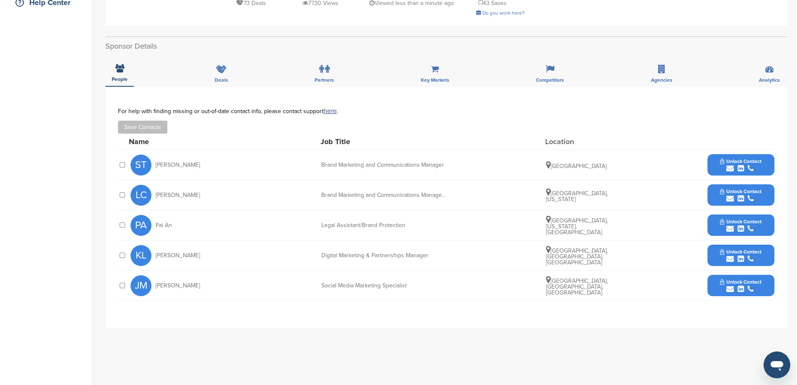
scroll to position [209, 0]
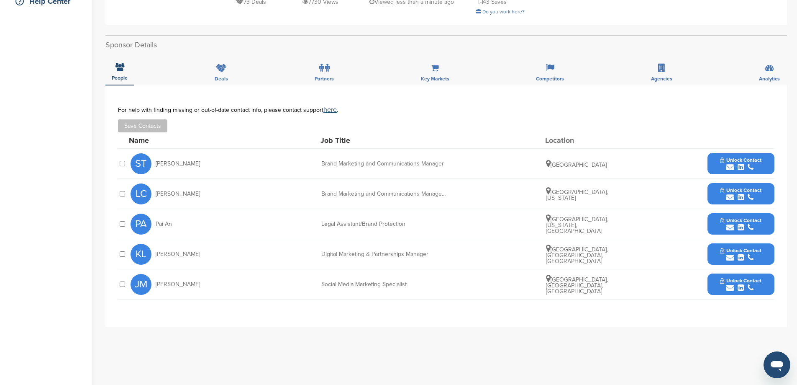
click at [724, 249] on span "Unlock Contact" at bounding box center [740, 250] width 41 height 6
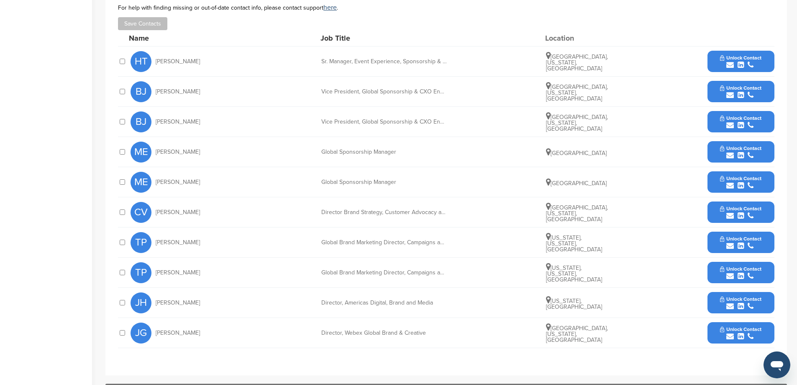
scroll to position [377, 0]
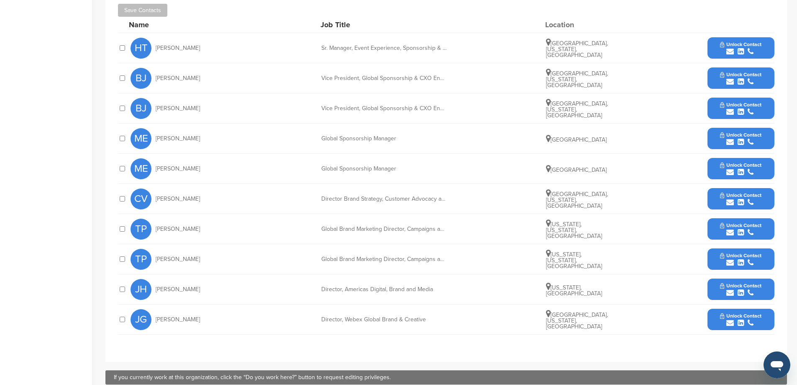
click at [182, 256] on span "Tenny Pearson" at bounding box center [178, 259] width 44 height 6
drag, startPoint x: 146, startPoint y: 249, endPoint x: 235, endPoint y: 255, distance: 89.4
click at [148, 249] on span "TP" at bounding box center [141, 259] width 21 height 21
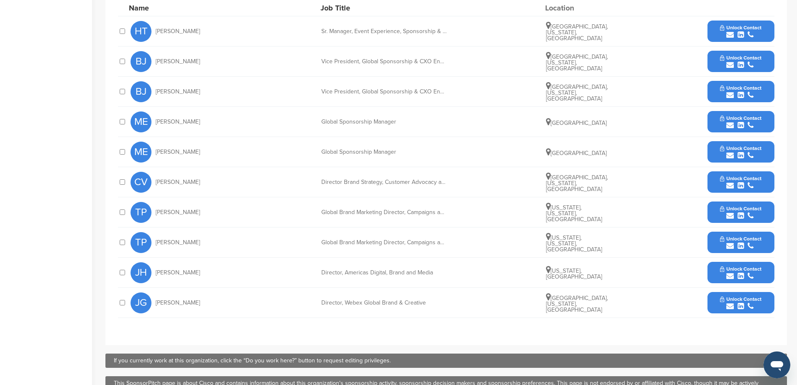
scroll to position [419, 0]
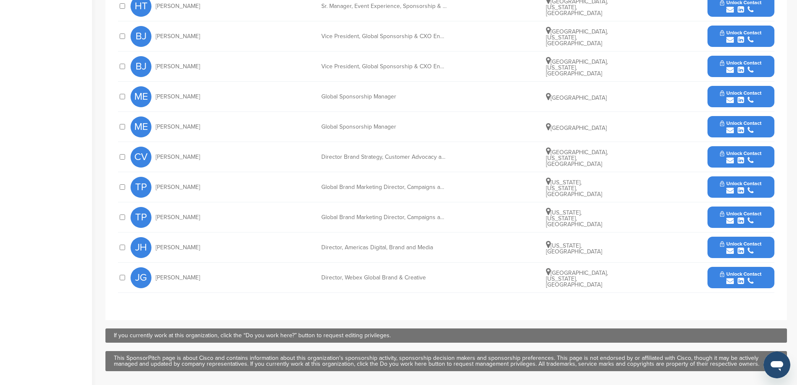
click at [731, 235] on button "Unlock Contact" at bounding box center [741, 247] width 62 height 25
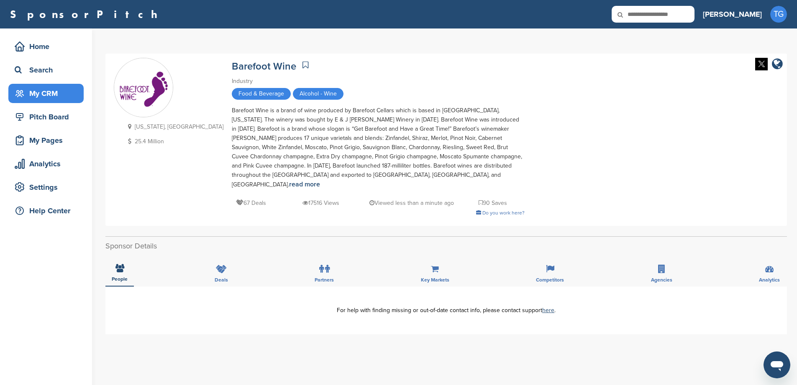
click at [56, 95] on div "My CRM" at bounding box center [48, 93] width 71 height 15
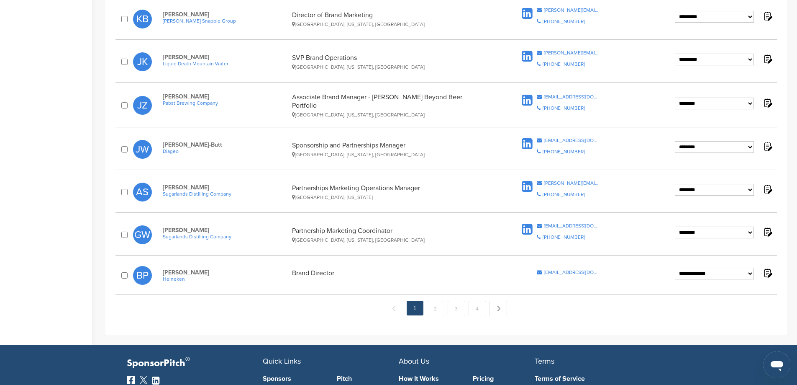
scroll to position [753, 0]
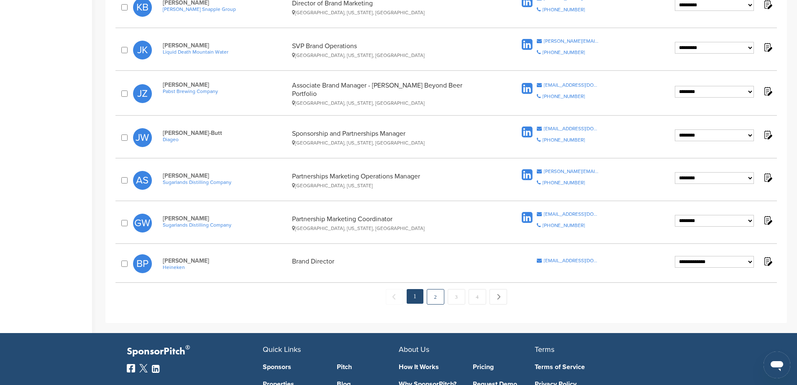
click at [433, 291] on link "2" at bounding box center [436, 296] width 18 height 15
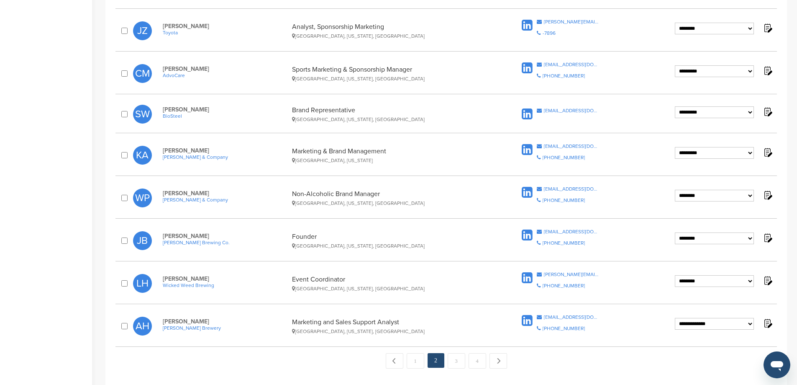
scroll to position [712, 0]
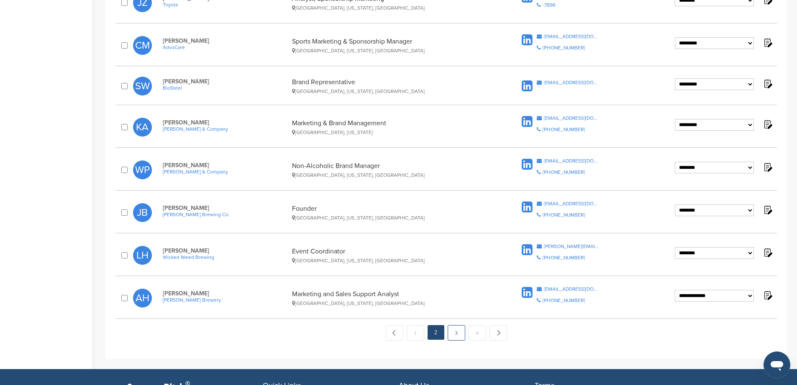
click at [456, 331] on link "3" at bounding box center [457, 332] width 18 height 15
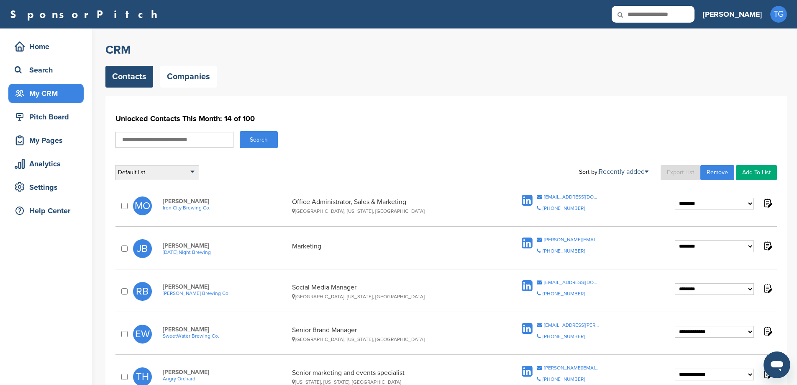
click at [182, 172] on div "Default list" at bounding box center [158, 172] width 84 height 15
drag, startPoint x: 187, startPoint y: 172, endPoint x: 191, endPoint y: 172, distance: 4.6
click at [190, 172] on div "Default list" at bounding box center [158, 172] width 84 height 15
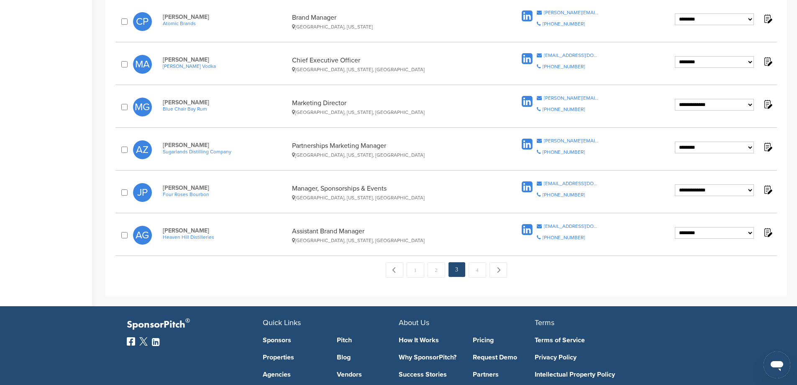
scroll to position [763, 0]
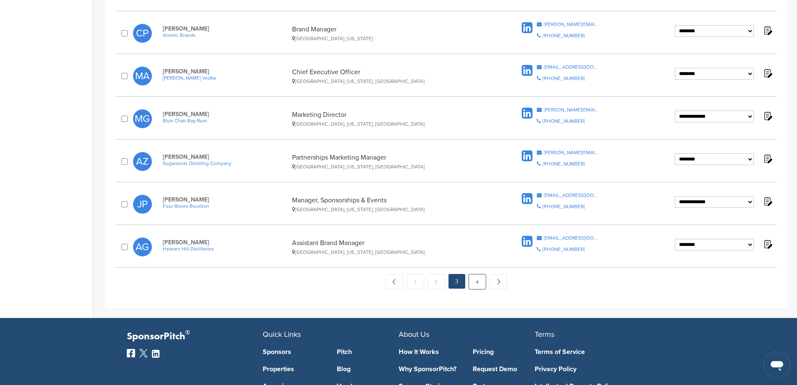
click at [477, 284] on link "4" at bounding box center [478, 281] width 18 height 15
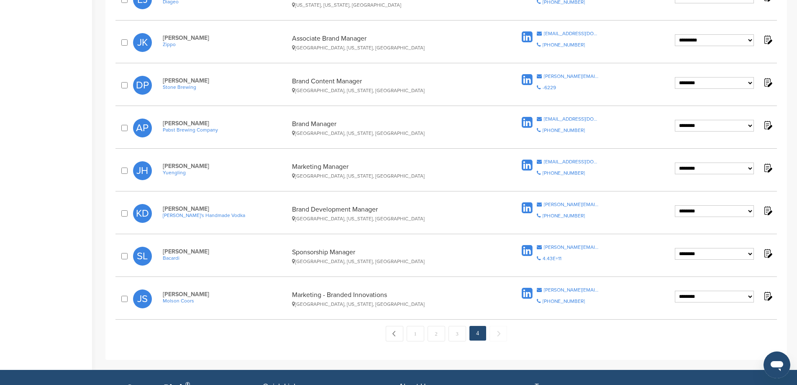
scroll to position [335, 0]
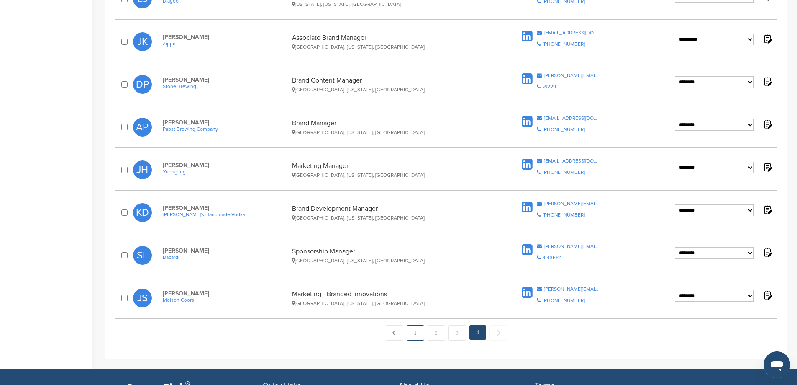
click at [417, 333] on link "1" at bounding box center [416, 332] width 18 height 15
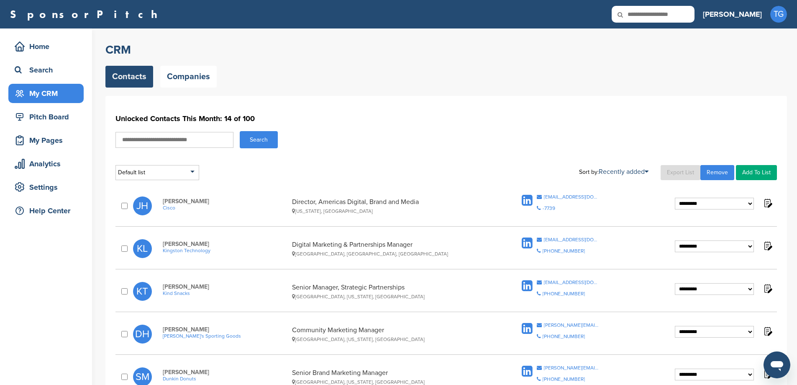
click at [671, 172] on link "Export List" at bounding box center [681, 172] width 40 height 15
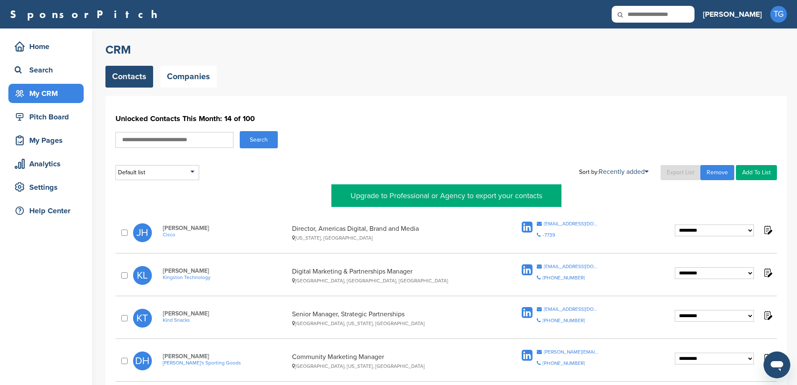
click at [532, 136] on div "Search" at bounding box center [447, 139] width 662 height 17
click at [42, 62] on div "Search" at bounding box center [48, 69] width 71 height 15
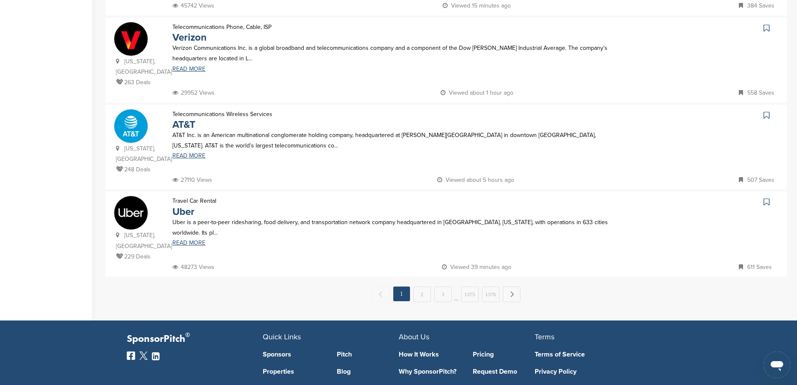
scroll to position [795, 0]
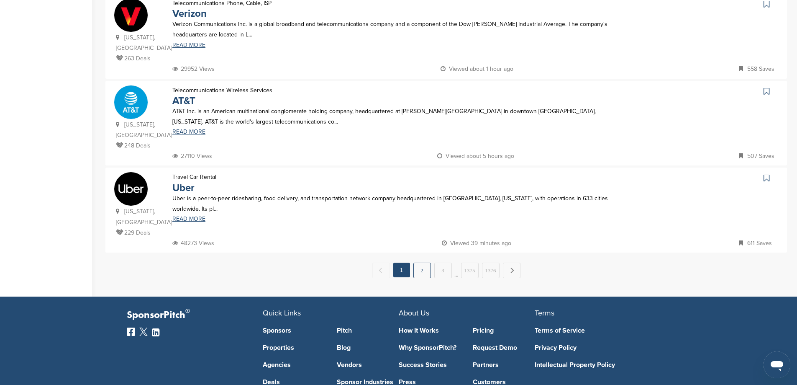
click at [419, 262] on link "2" at bounding box center [423, 269] width 18 height 15
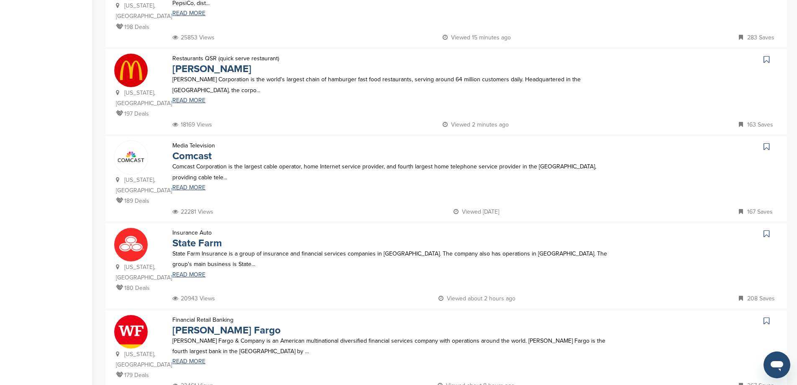
scroll to position [670, 0]
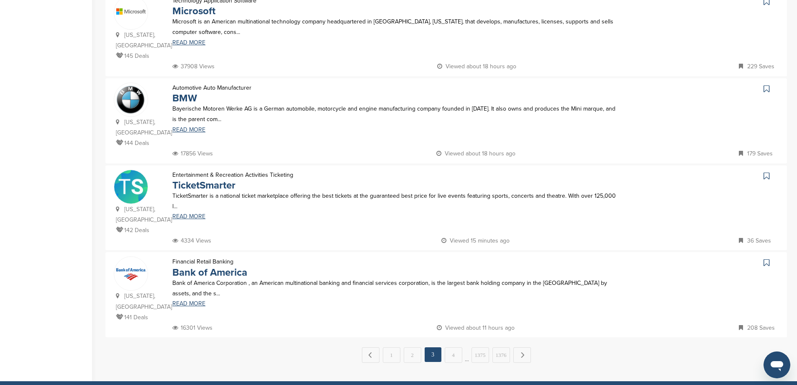
scroll to position [712, 0]
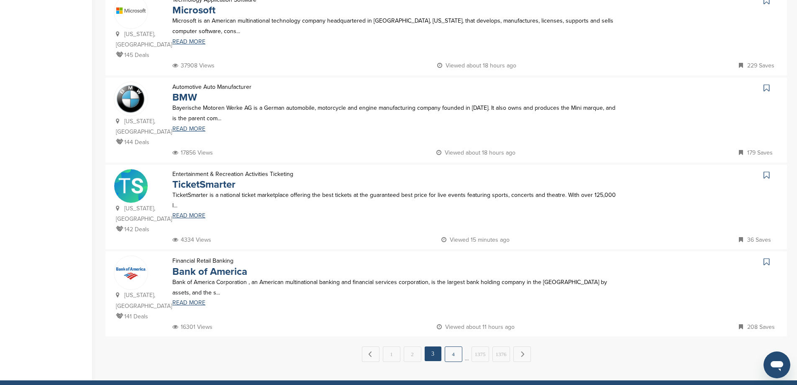
click at [455, 346] on link "4" at bounding box center [454, 353] width 18 height 15
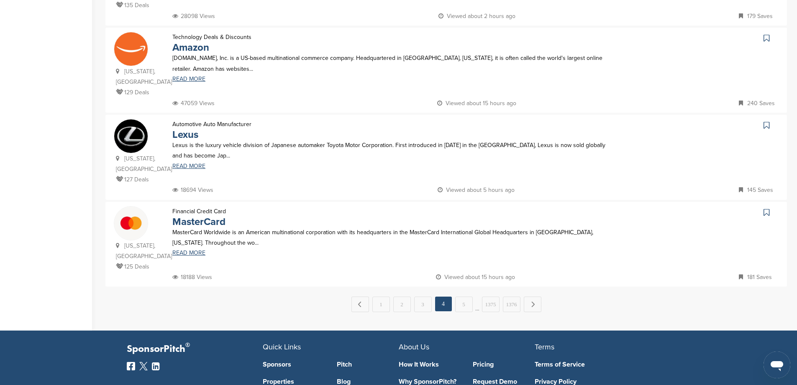
scroll to position [795, 0]
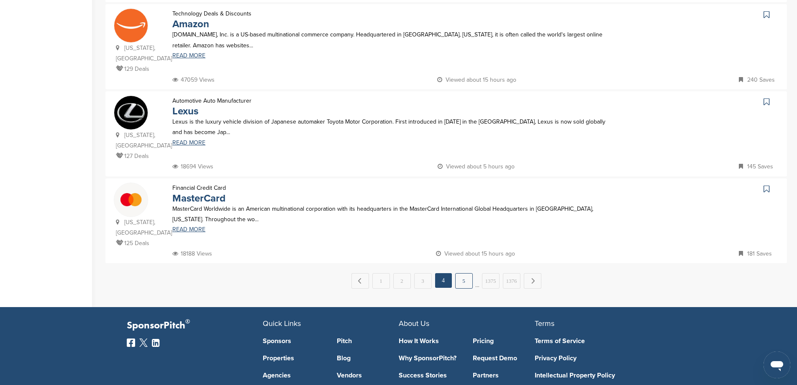
click at [458, 273] on link "5" at bounding box center [464, 280] width 18 height 15
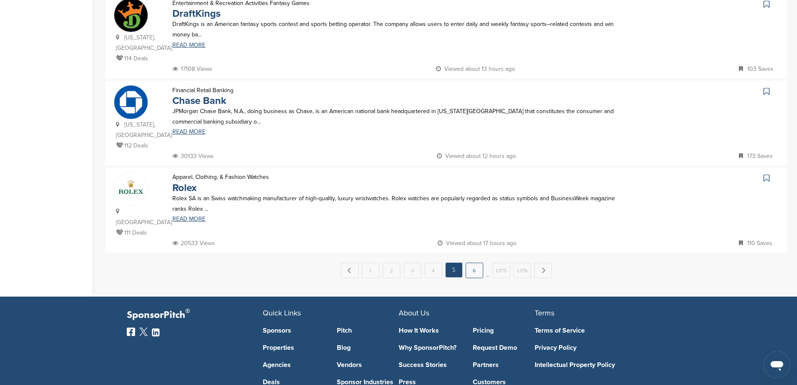
click at [473, 262] on link "6" at bounding box center [475, 269] width 18 height 15
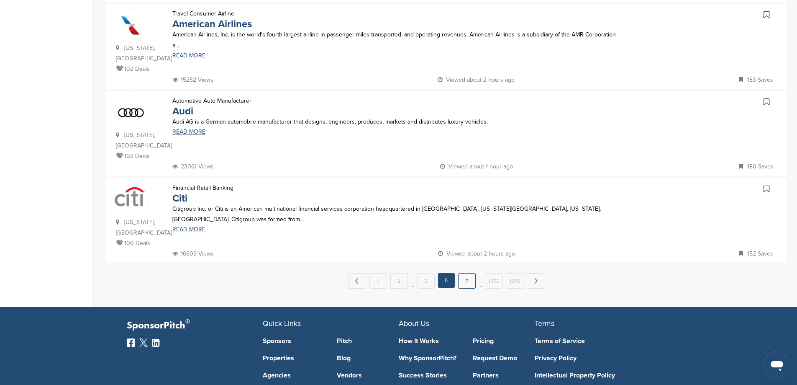
click at [462, 273] on link "7" at bounding box center [467, 280] width 18 height 15
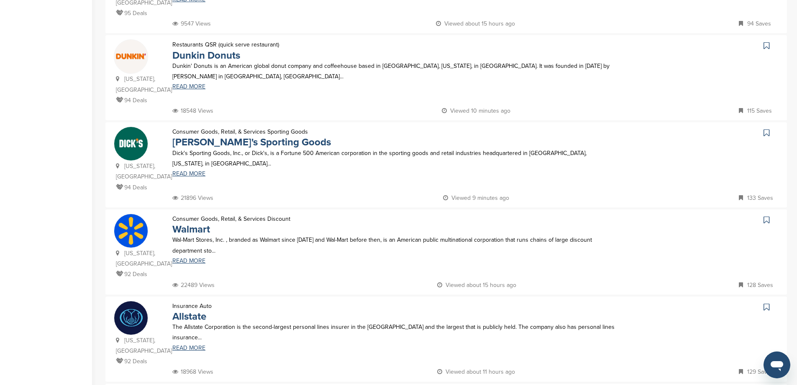
scroll to position [419, 0]
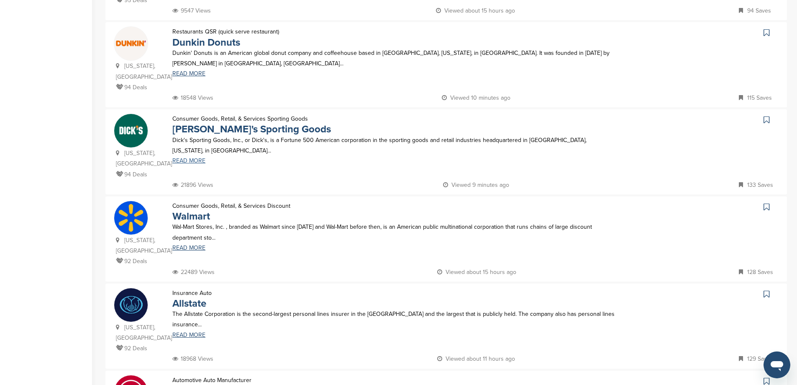
click at [187, 159] on link "READ MORE" at bounding box center [394, 161] width 444 height 6
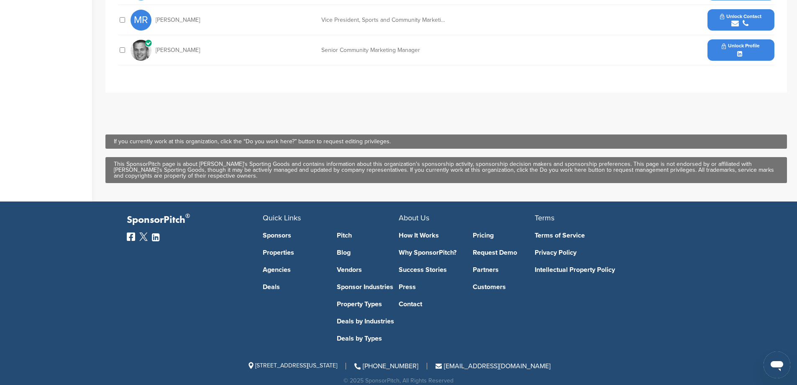
scroll to position [292, 0]
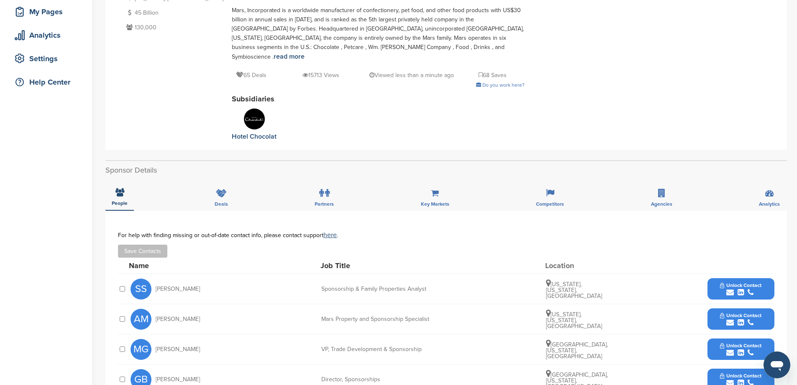
scroll to position [126, 0]
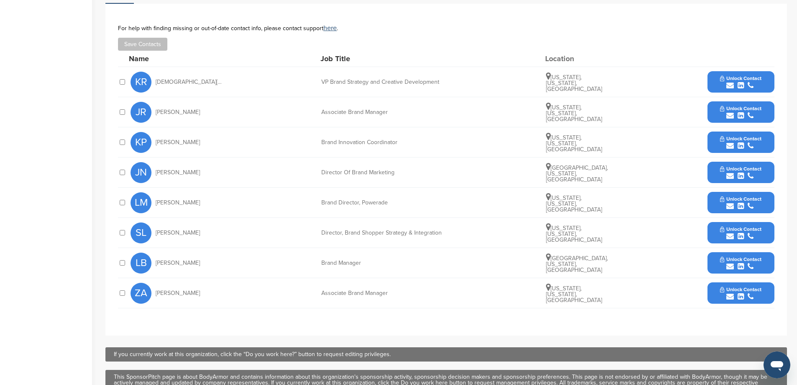
scroll to position [293, 0]
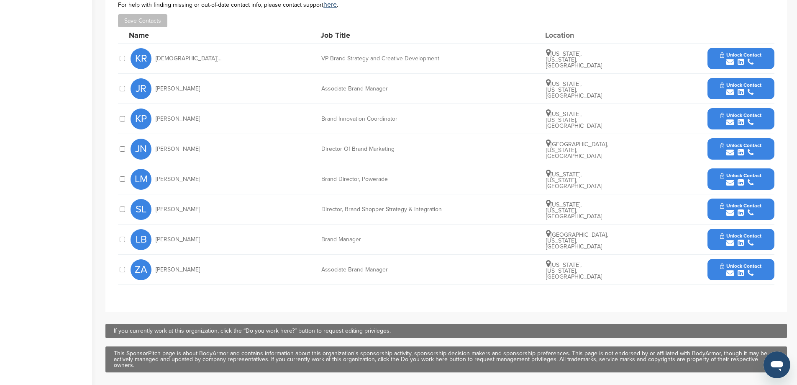
click at [743, 241] on icon "submit" at bounding box center [741, 243] width 6 height 8
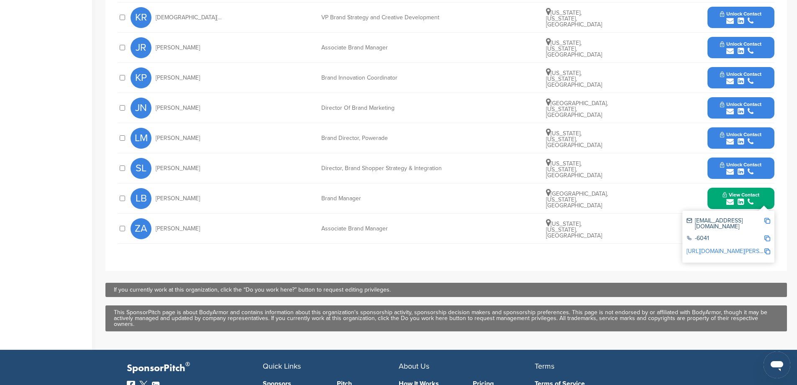
scroll to position [318, 0]
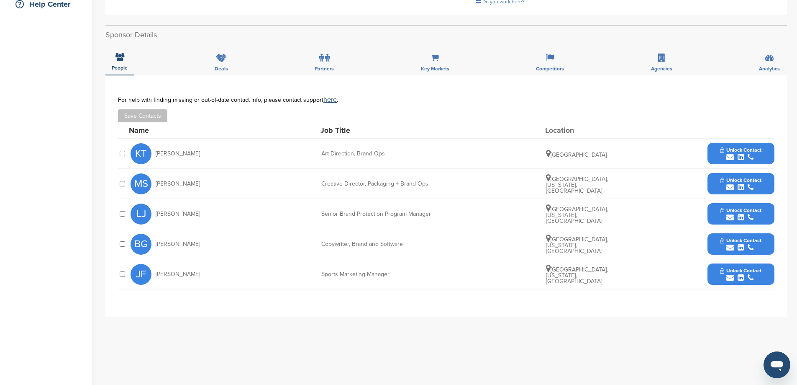
scroll to position [209, 0]
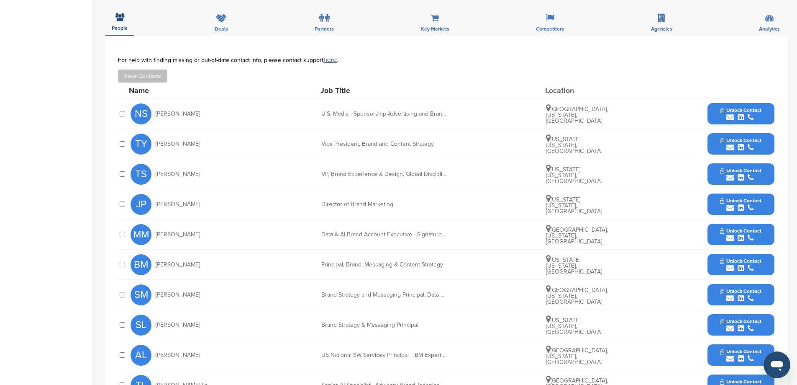
scroll to position [251, 0]
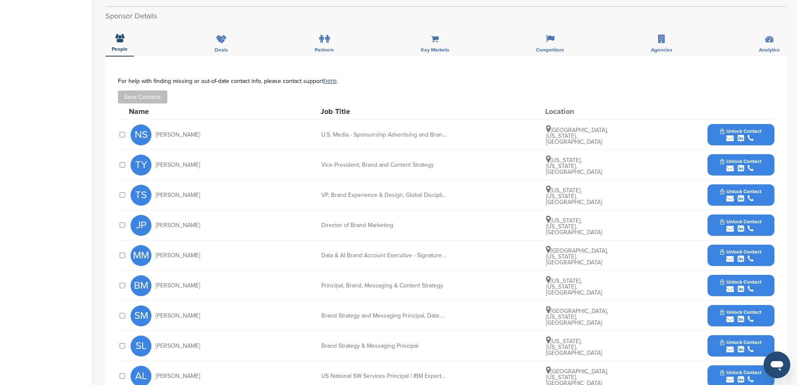
click at [750, 128] on span "Unlock Contact" at bounding box center [740, 131] width 41 height 6
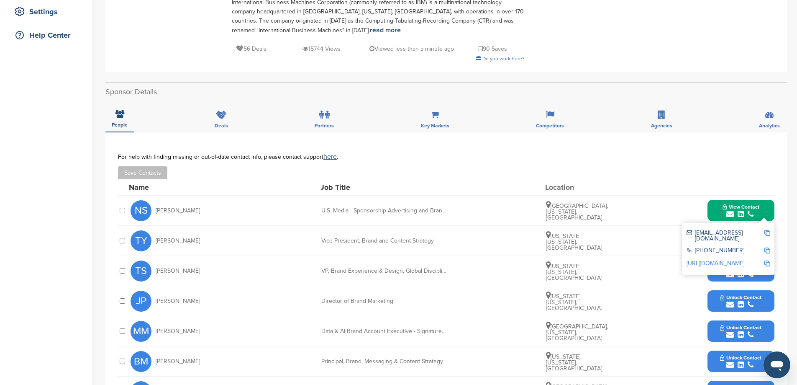
scroll to position [0, 0]
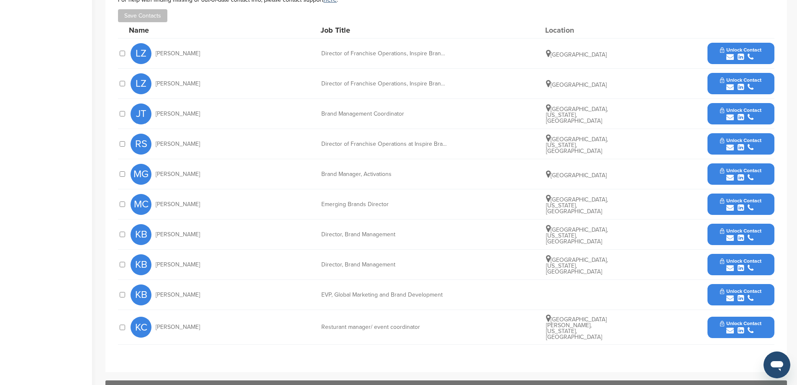
scroll to position [283, 0]
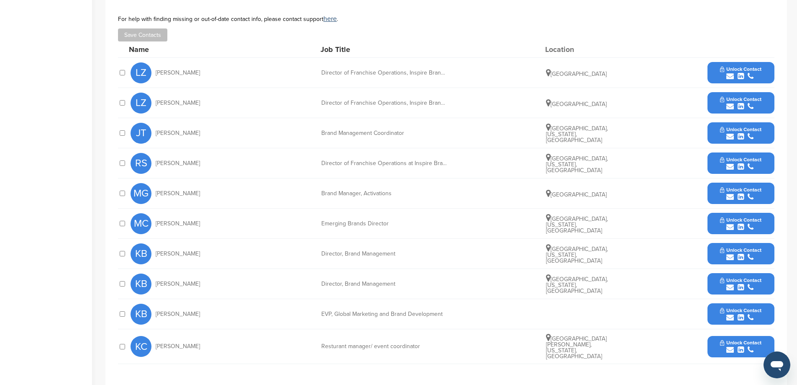
click at [730, 253] on icon "submit" at bounding box center [731, 257] width 8 height 8
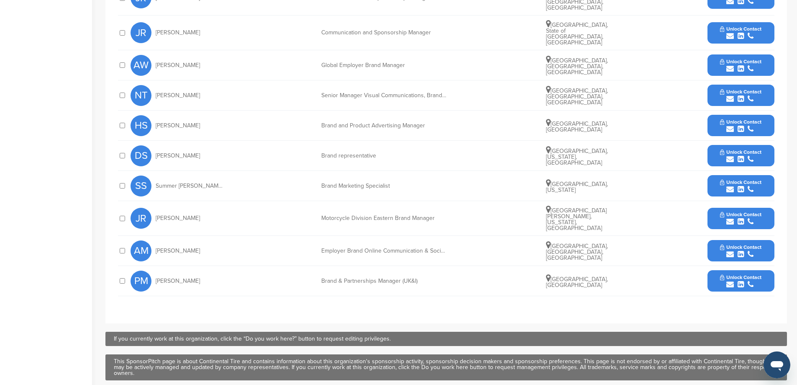
scroll to position [419, 0]
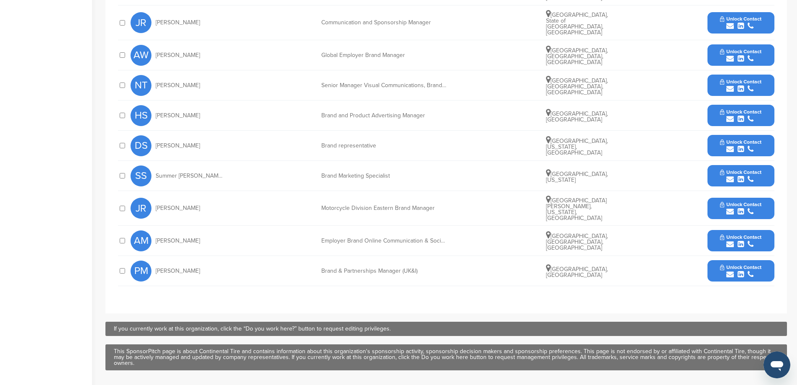
click at [734, 264] on span "Unlock Contact" at bounding box center [740, 267] width 41 height 6
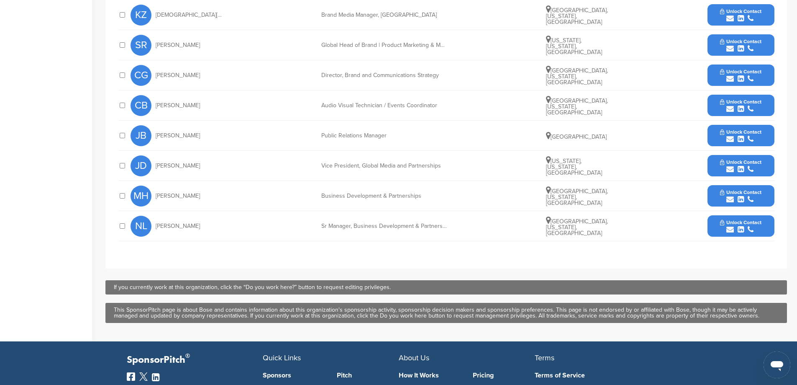
scroll to position [419, 0]
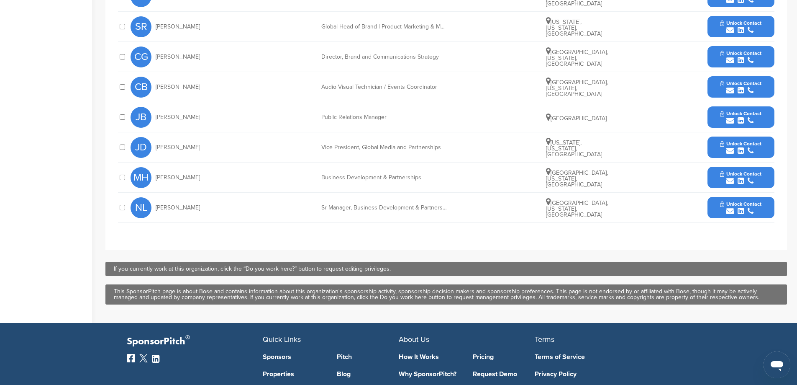
click at [748, 211] on icon "submit" at bounding box center [751, 211] width 6 height 8
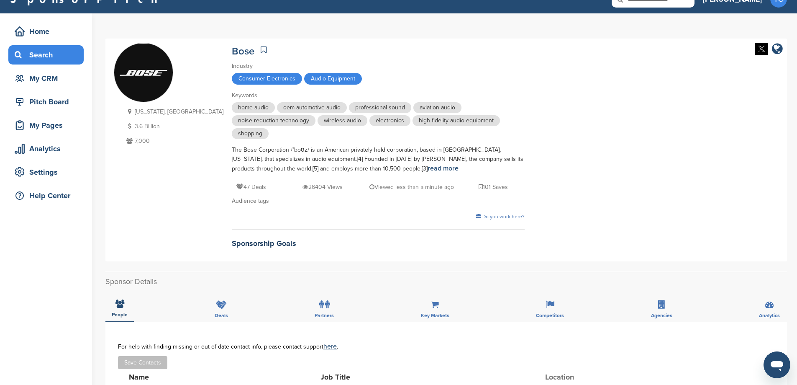
scroll to position [0, 0]
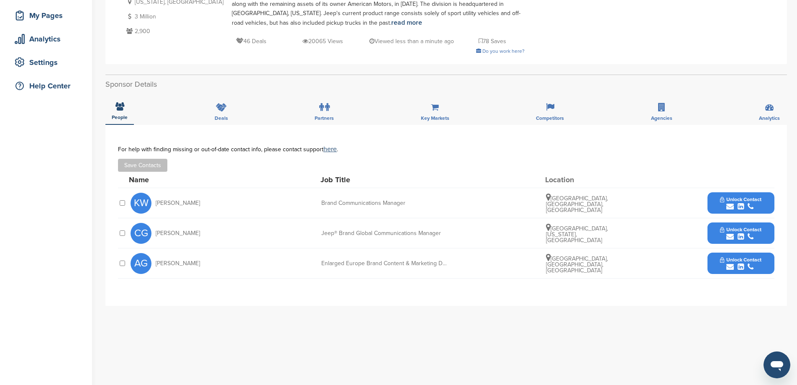
scroll to position [126, 0]
click at [738, 210] on button "Unlock Contact" at bounding box center [741, 202] width 62 height 25
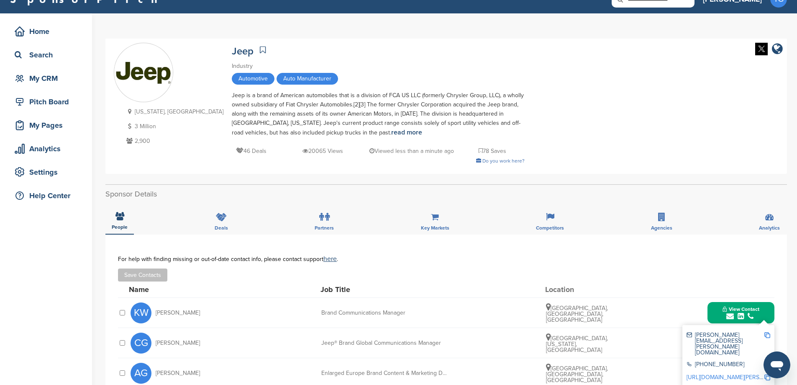
scroll to position [0, 0]
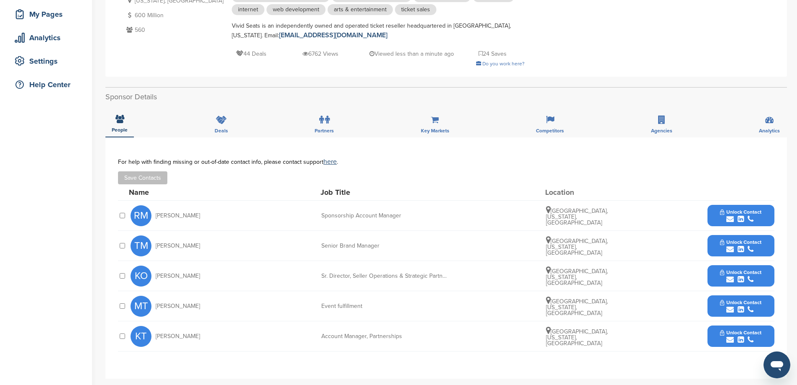
scroll to position [167, 0]
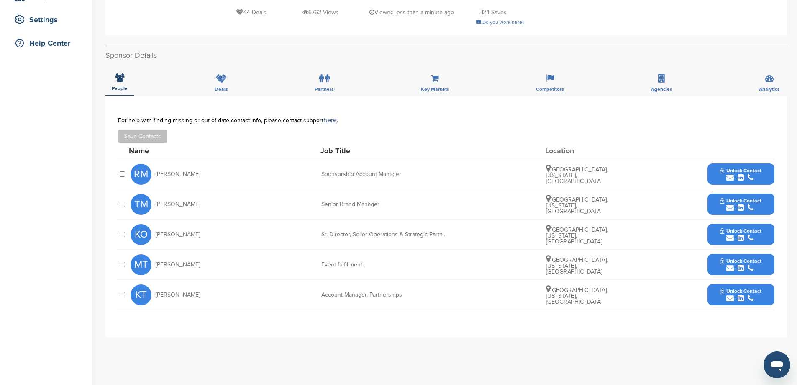
click at [754, 175] on div "submit" at bounding box center [740, 178] width 41 height 8
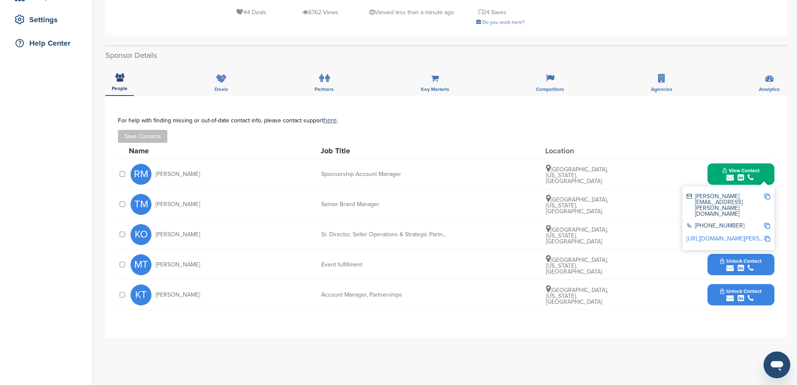
click at [733, 294] on icon "submit" at bounding box center [731, 298] width 8 height 8
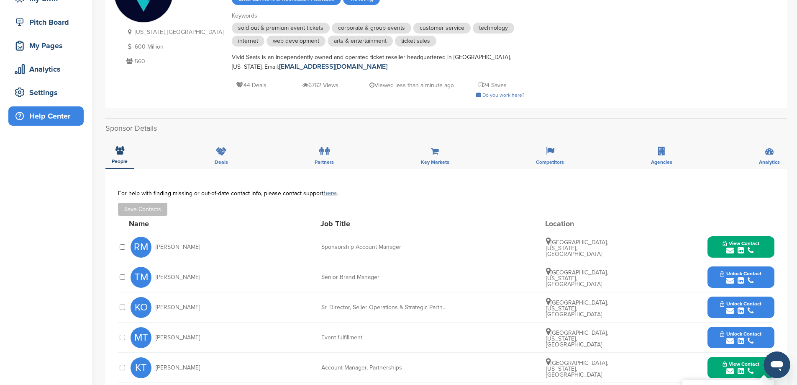
scroll to position [0, 0]
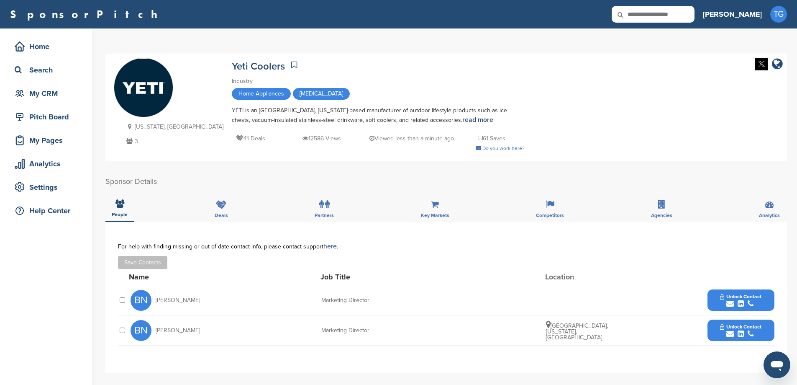
click at [724, 324] on span "Unlock Contact" at bounding box center [740, 327] width 41 height 6
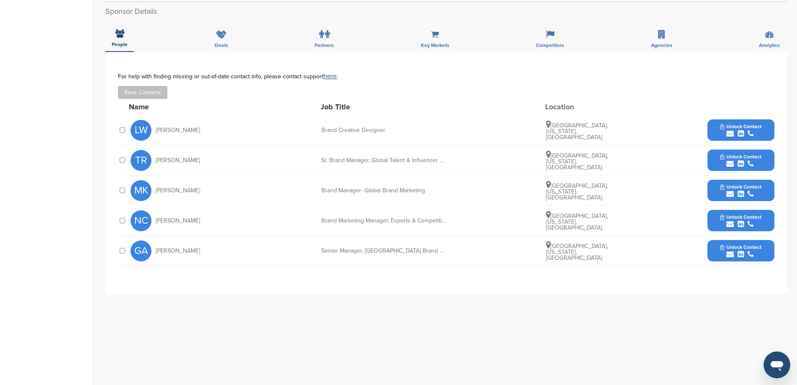
scroll to position [209, 0]
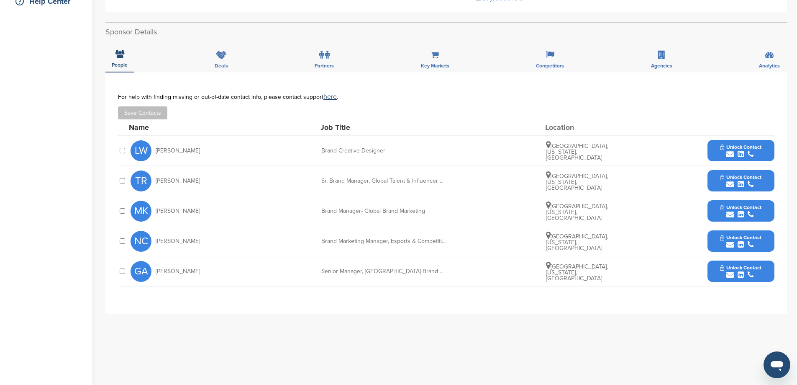
click at [719, 175] on button "Unlock Contact" at bounding box center [741, 180] width 62 height 25
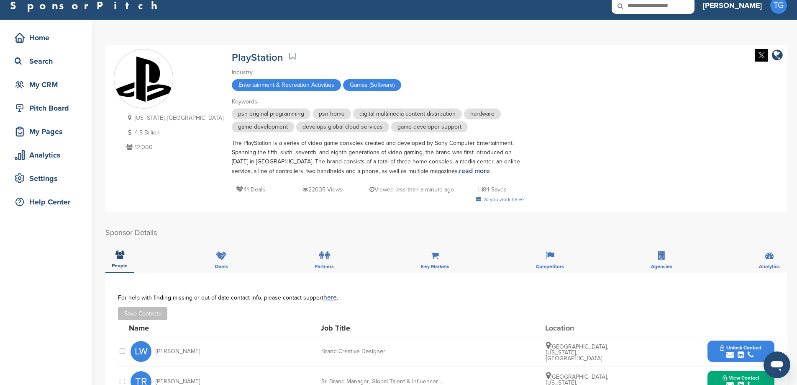
scroll to position [0, 0]
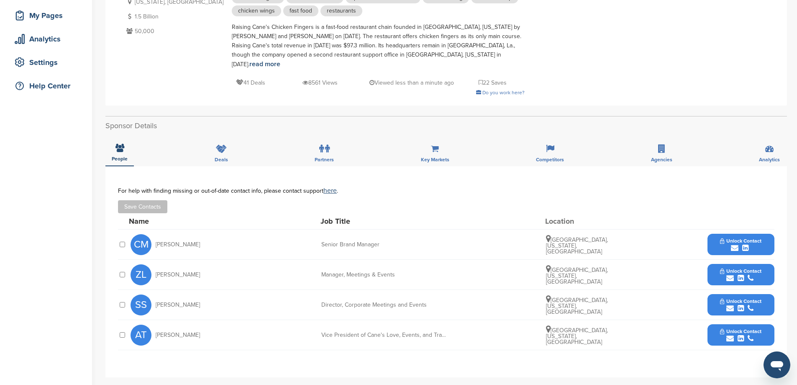
scroll to position [126, 0]
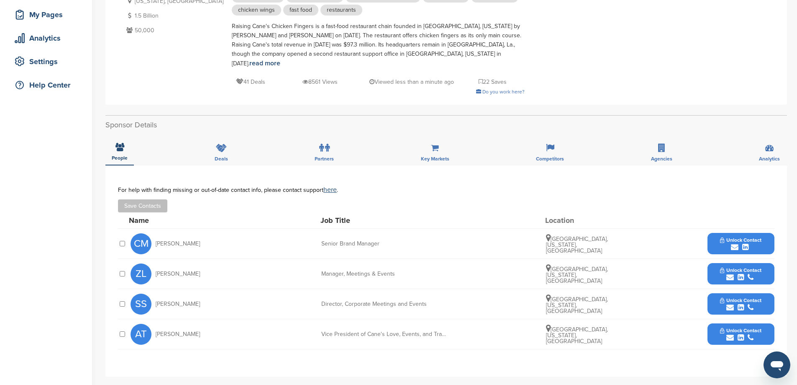
click at [764, 238] on button "Unlock Contact" at bounding box center [741, 243] width 62 height 25
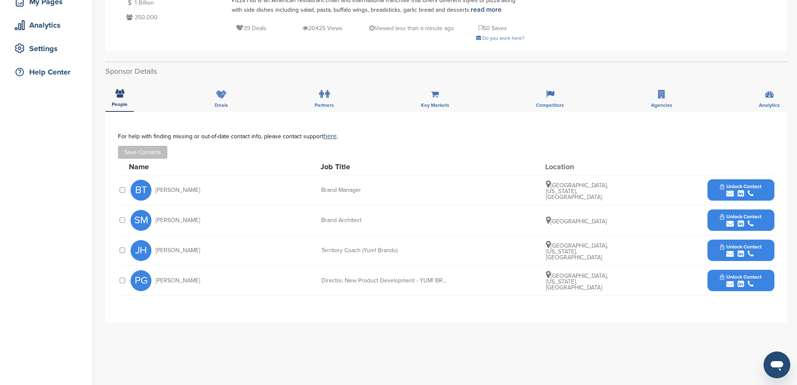
scroll to position [126, 0]
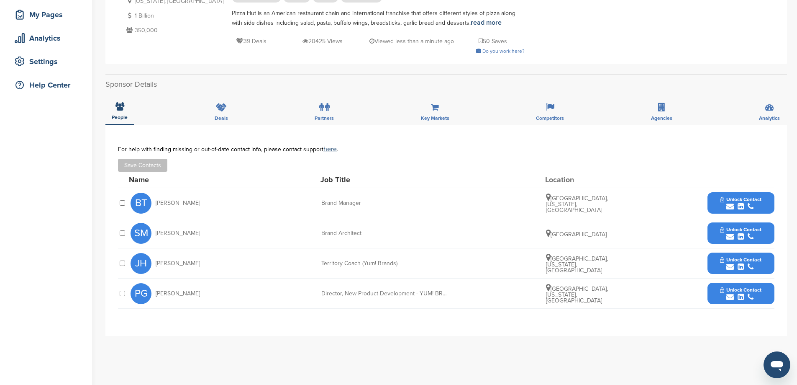
click at [726, 234] on div "submit" at bounding box center [740, 237] width 41 height 8
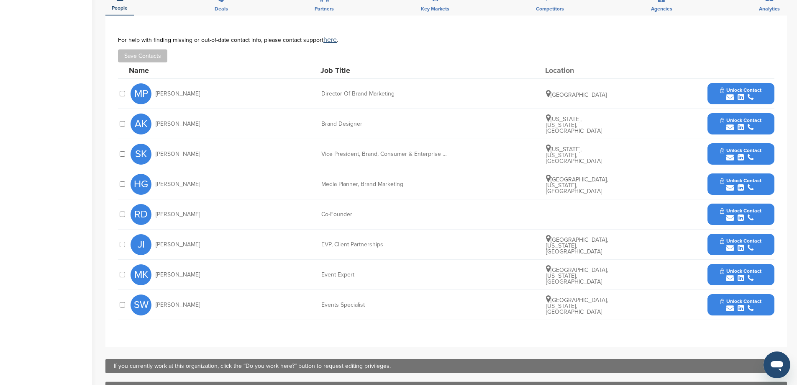
scroll to position [293, 0]
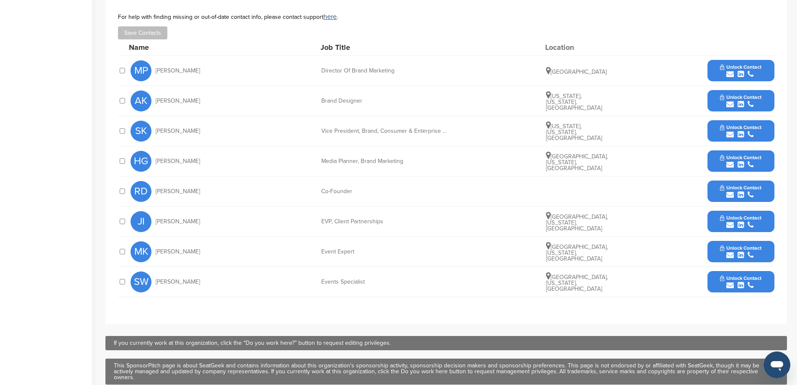
click at [743, 218] on span "Unlock Contact" at bounding box center [740, 218] width 41 height 6
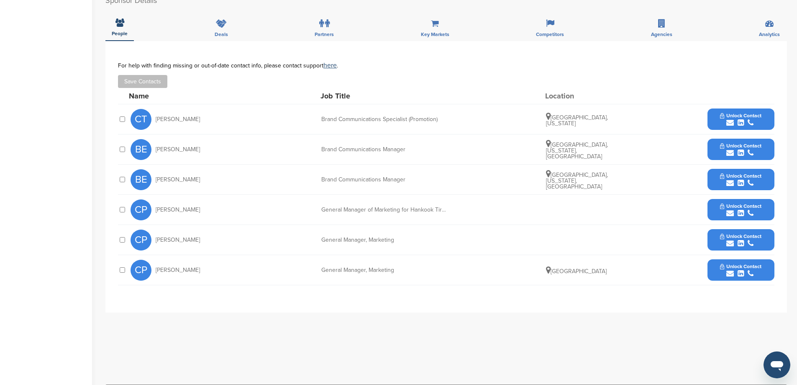
scroll to position [251, 0]
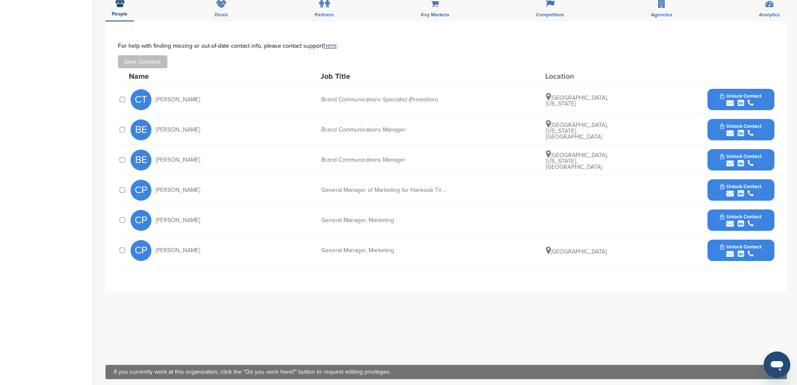
click at [745, 129] on div "submit" at bounding box center [740, 133] width 41 height 8
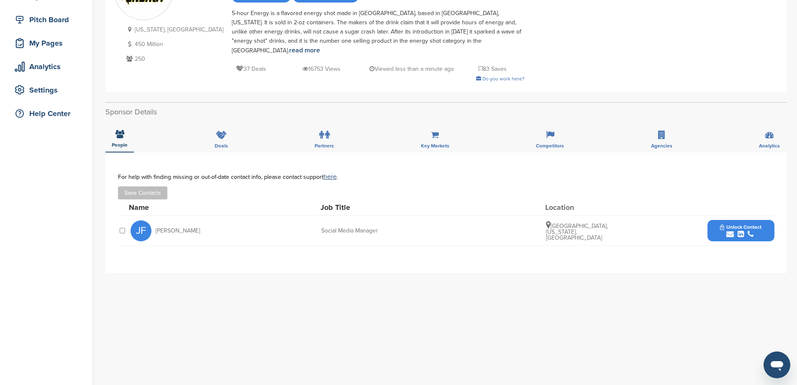
scroll to position [126, 0]
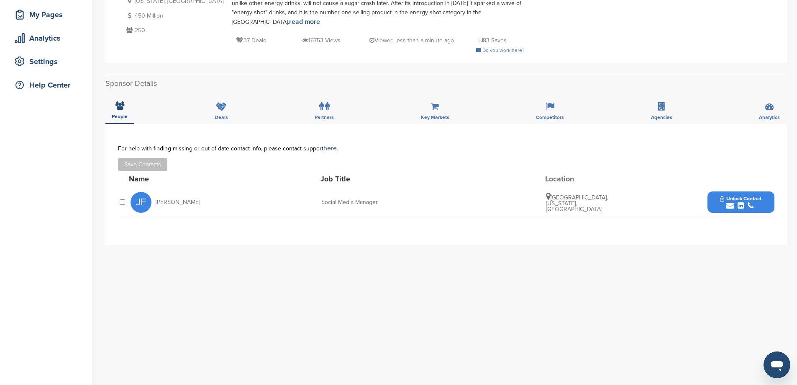
click at [767, 191] on button "Unlock Contact" at bounding box center [741, 202] width 62 height 25
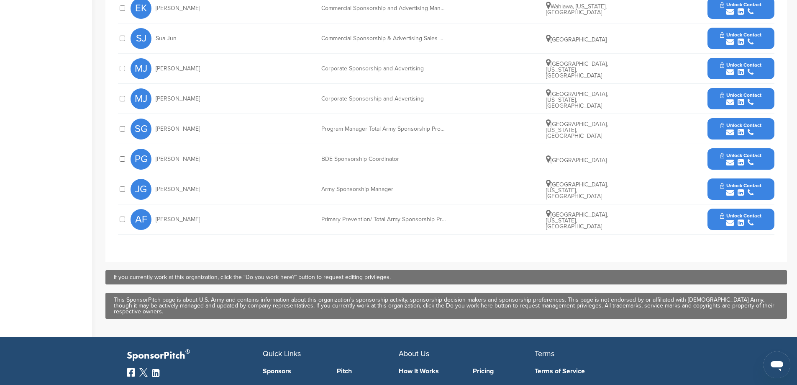
scroll to position [460, 0]
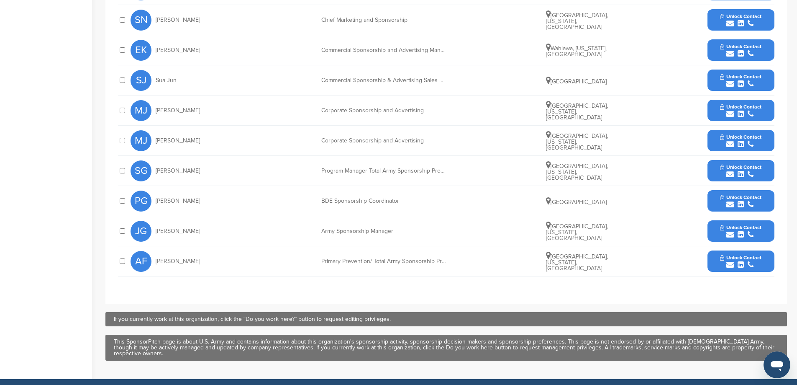
click at [747, 230] on span "Unlock Contact" at bounding box center [740, 227] width 41 height 6
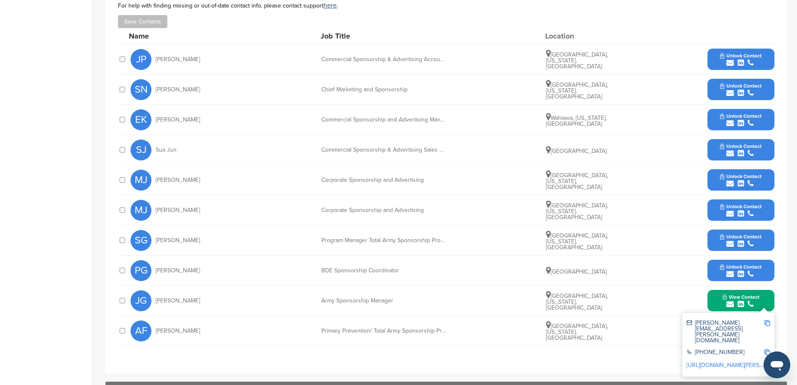
scroll to position [377, 0]
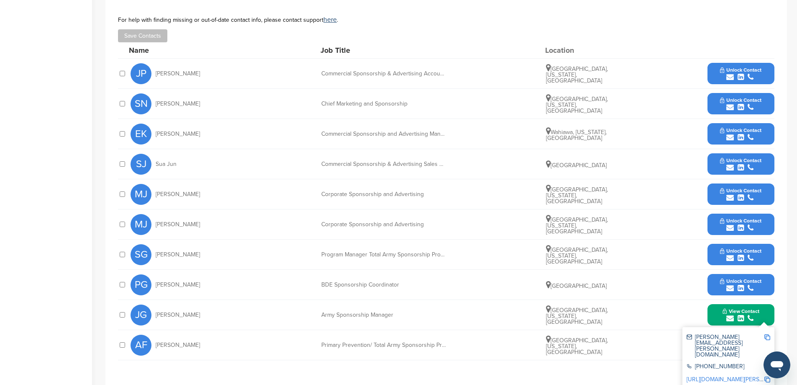
click at [744, 128] on span "Unlock Contact" at bounding box center [740, 130] width 41 height 6
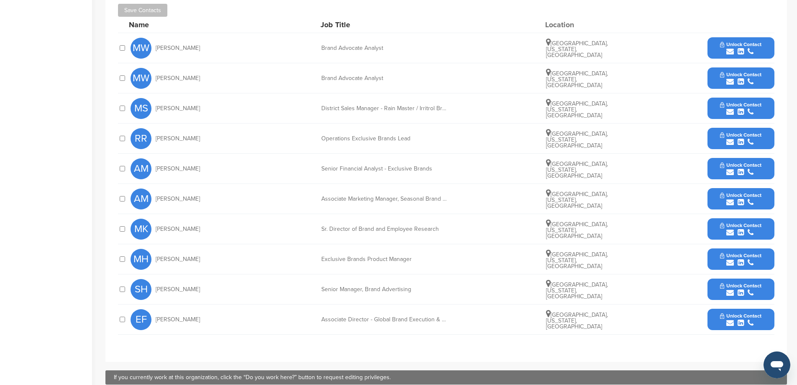
scroll to position [377, 0]
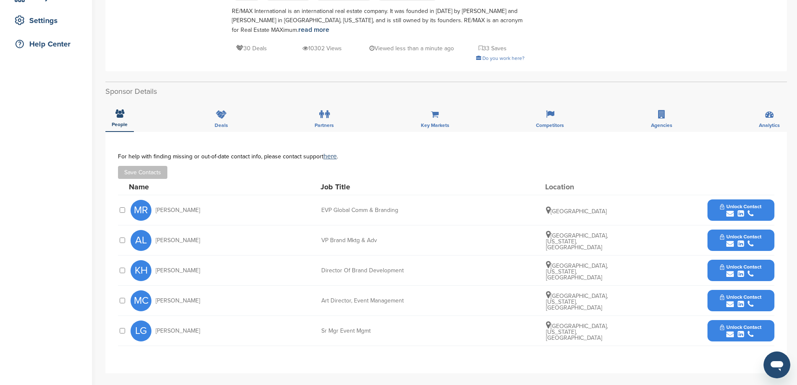
scroll to position [167, 0]
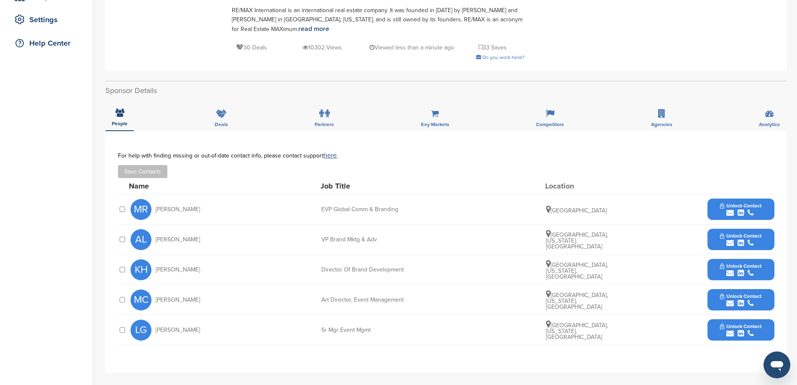
click at [735, 263] on span "Unlock Contact" at bounding box center [740, 266] width 41 height 6
